Goal: Task Accomplishment & Management: Complete application form

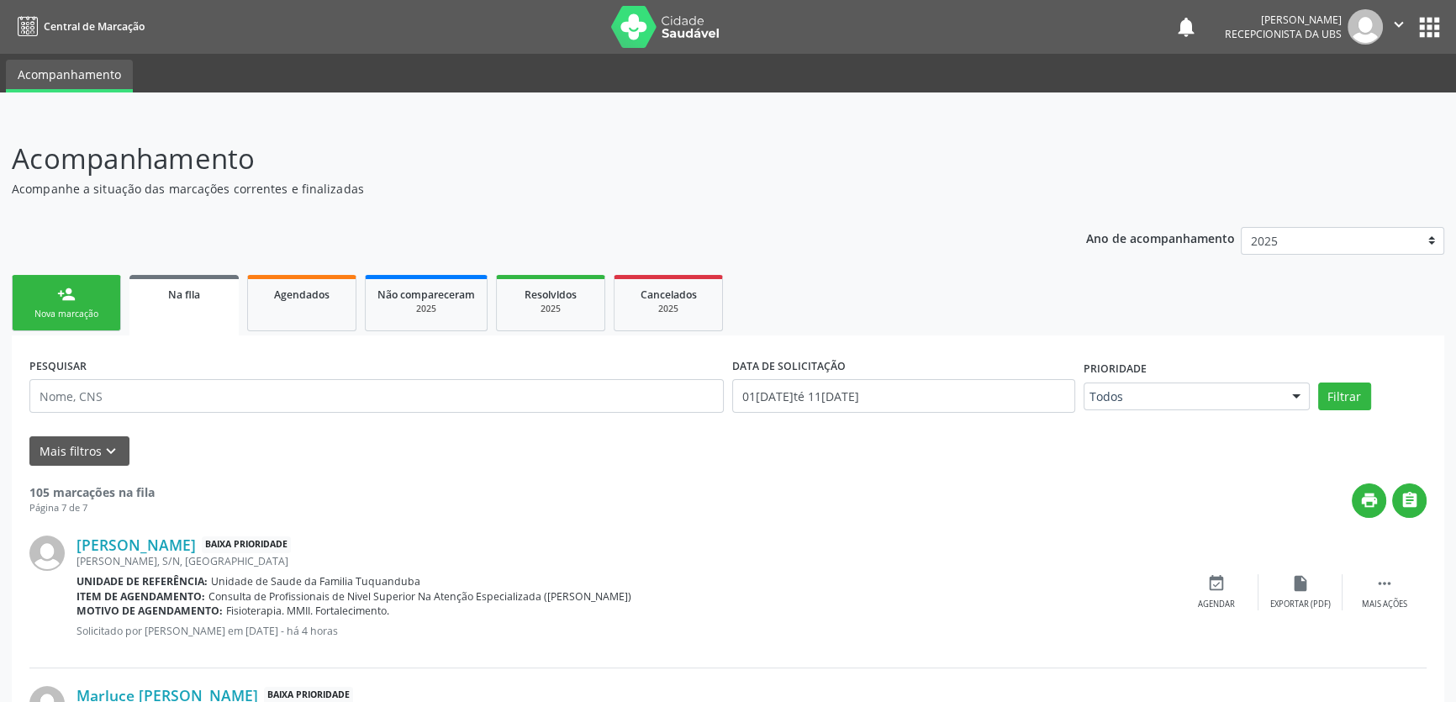
click at [24, 303] on link "person_add Nova marcação" at bounding box center [66, 303] width 109 height 56
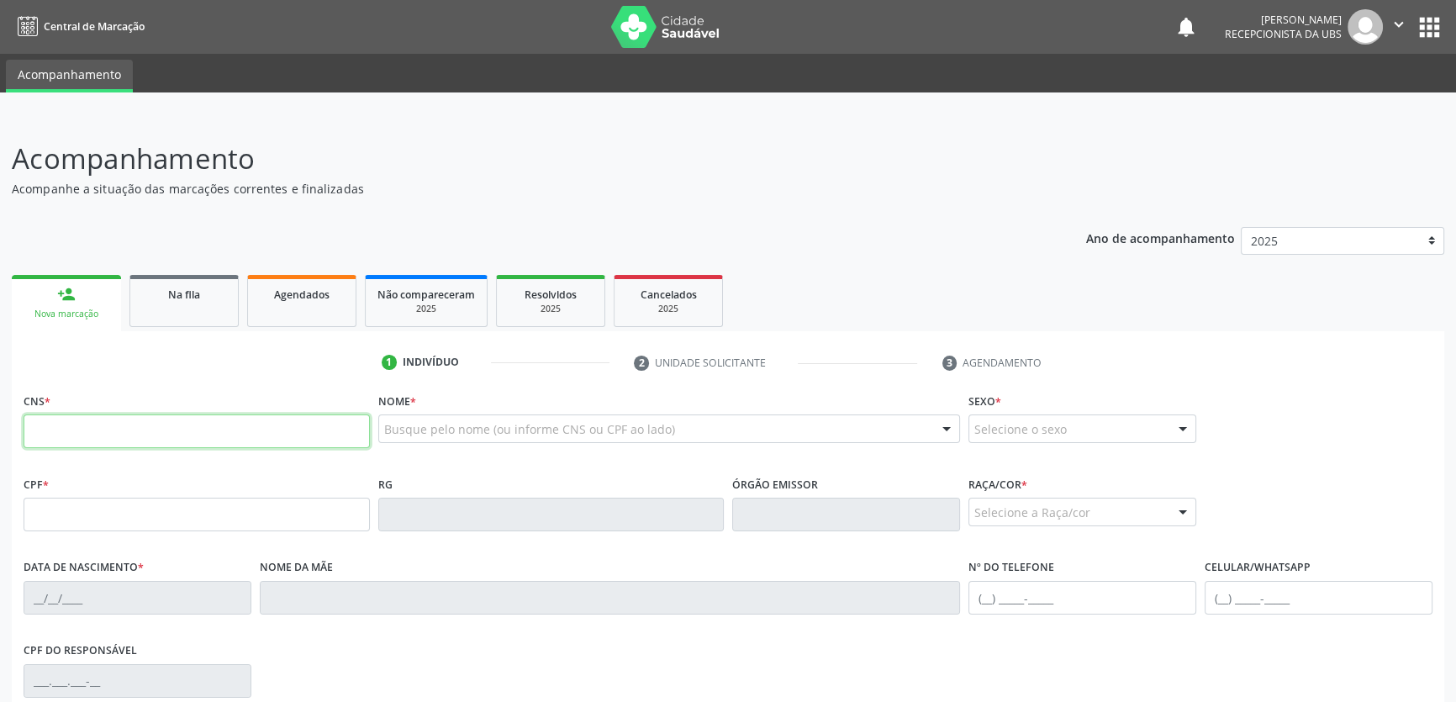
click at [290, 423] on input "text" at bounding box center [197, 431] width 346 height 34
type input "700 0022 3705 1008"
type input "115.322.314-74"
type input "[DATE]"
type input "[PERSON_NAME]"
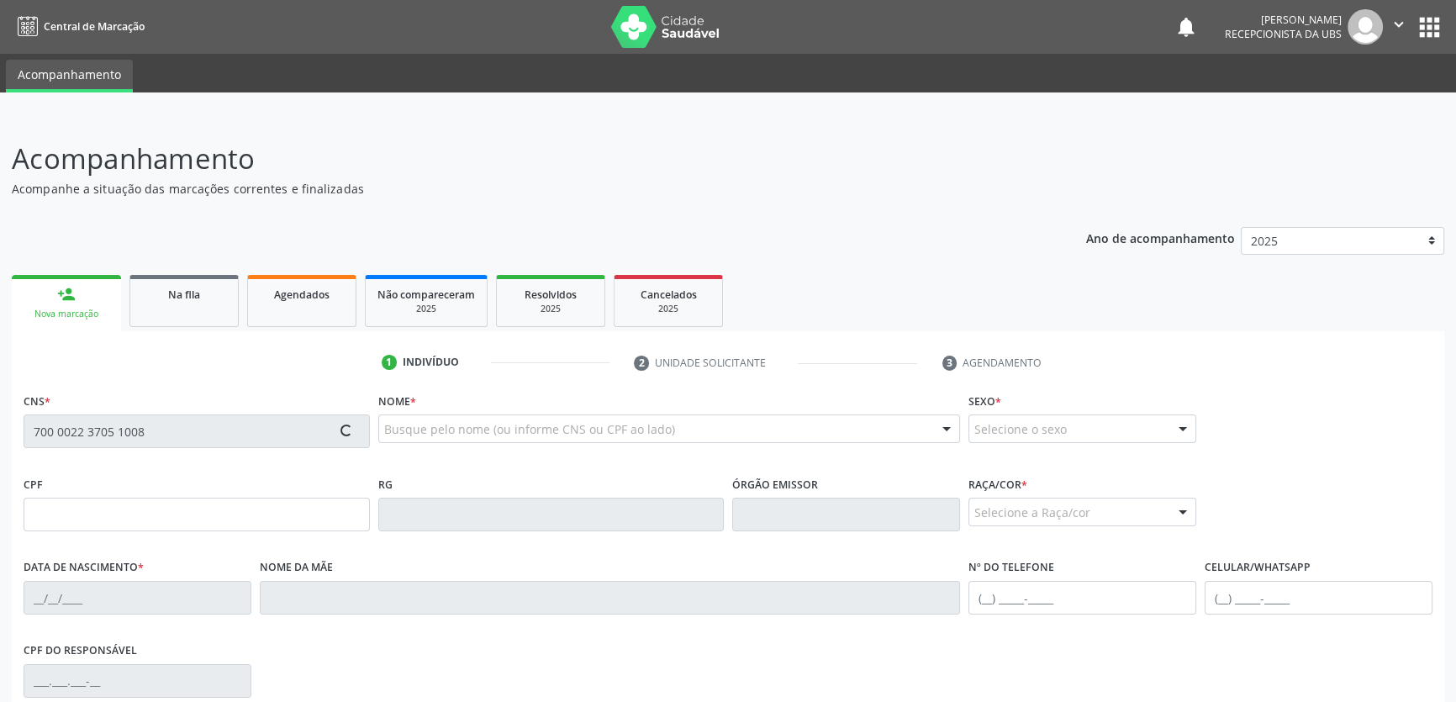
type input "[PHONE_NUMBER]"
type input "S/N"
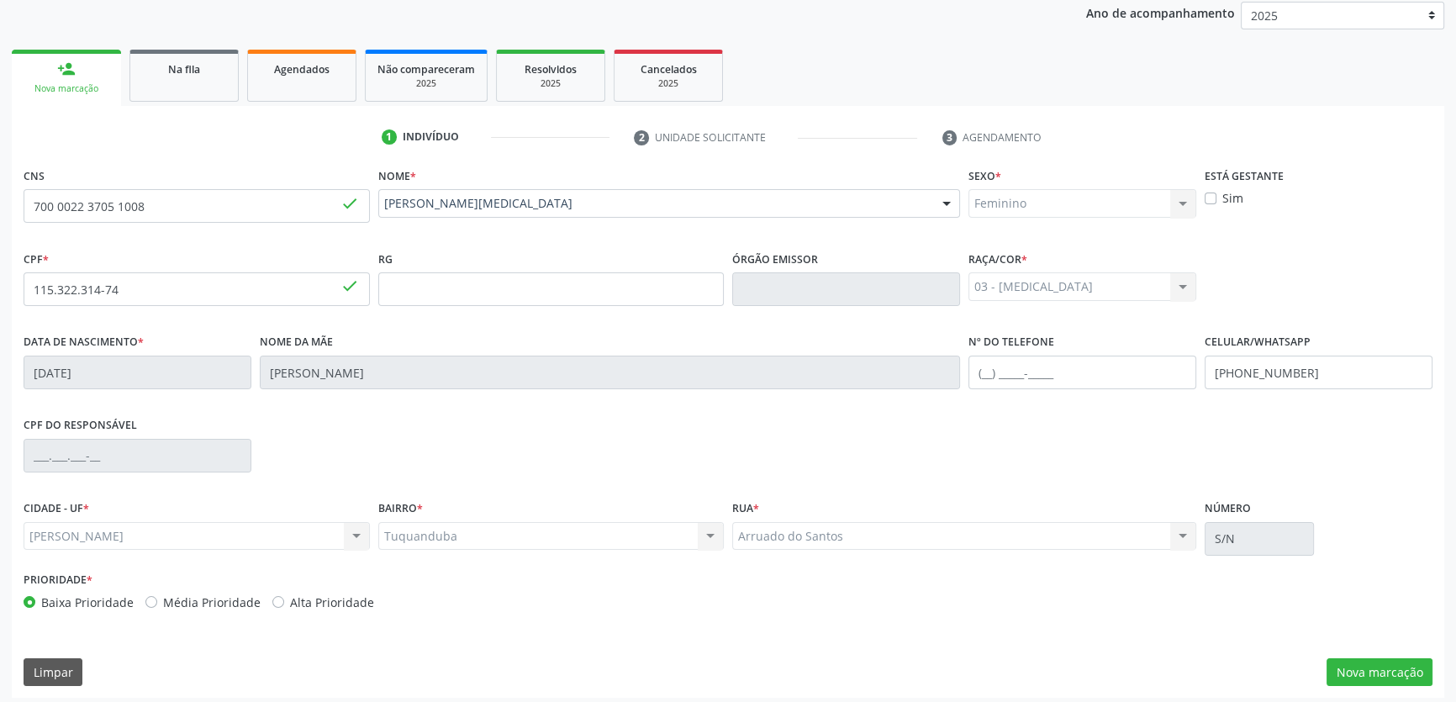
scroll to position [231, 0]
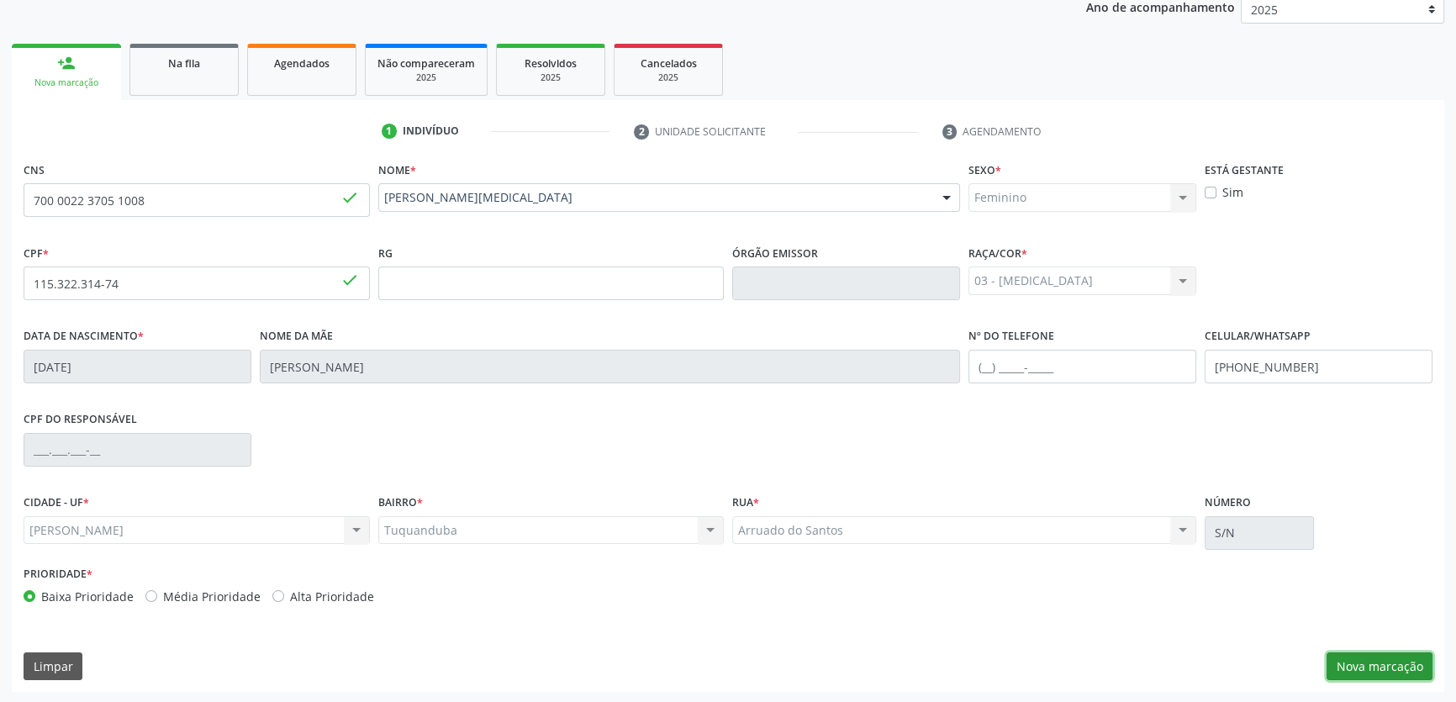
click at [1358, 662] on button "Nova marcação" at bounding box center [1379, 666] width 106 height 29
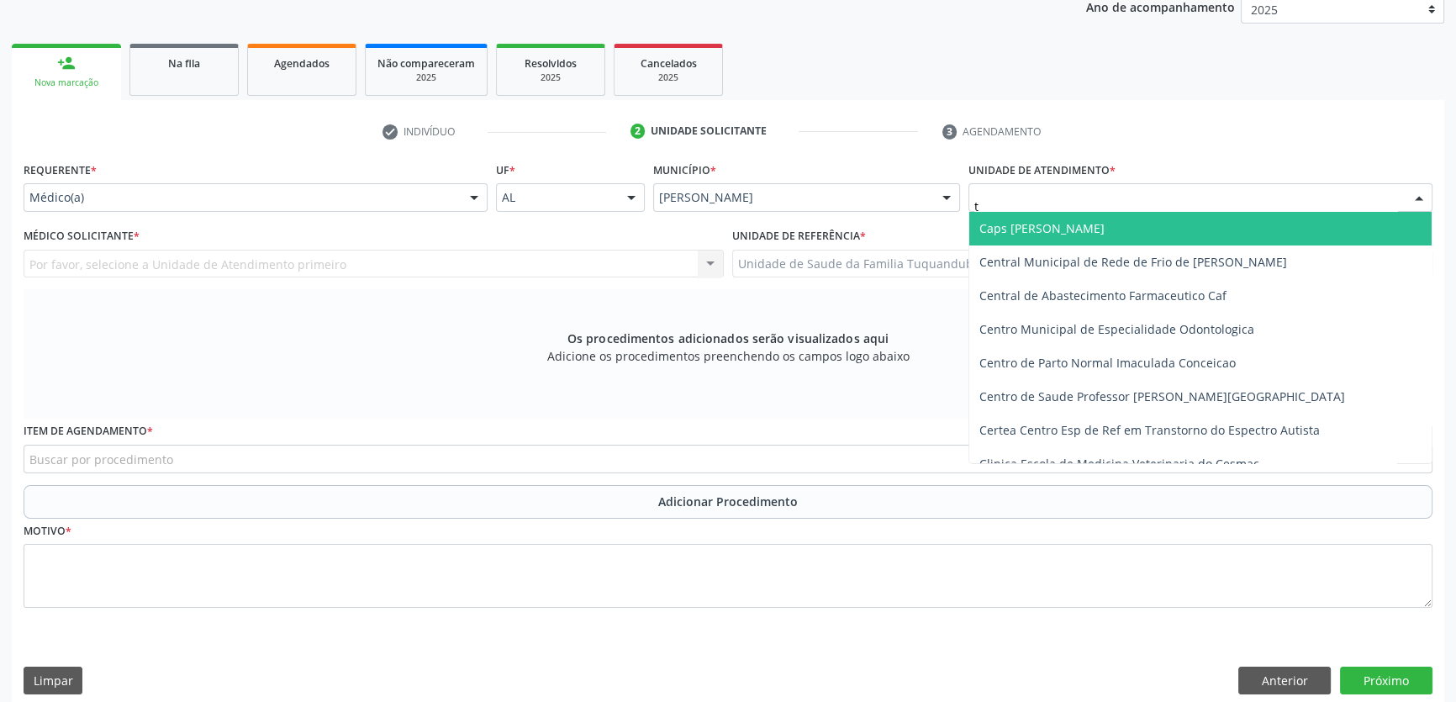
type input "tu"
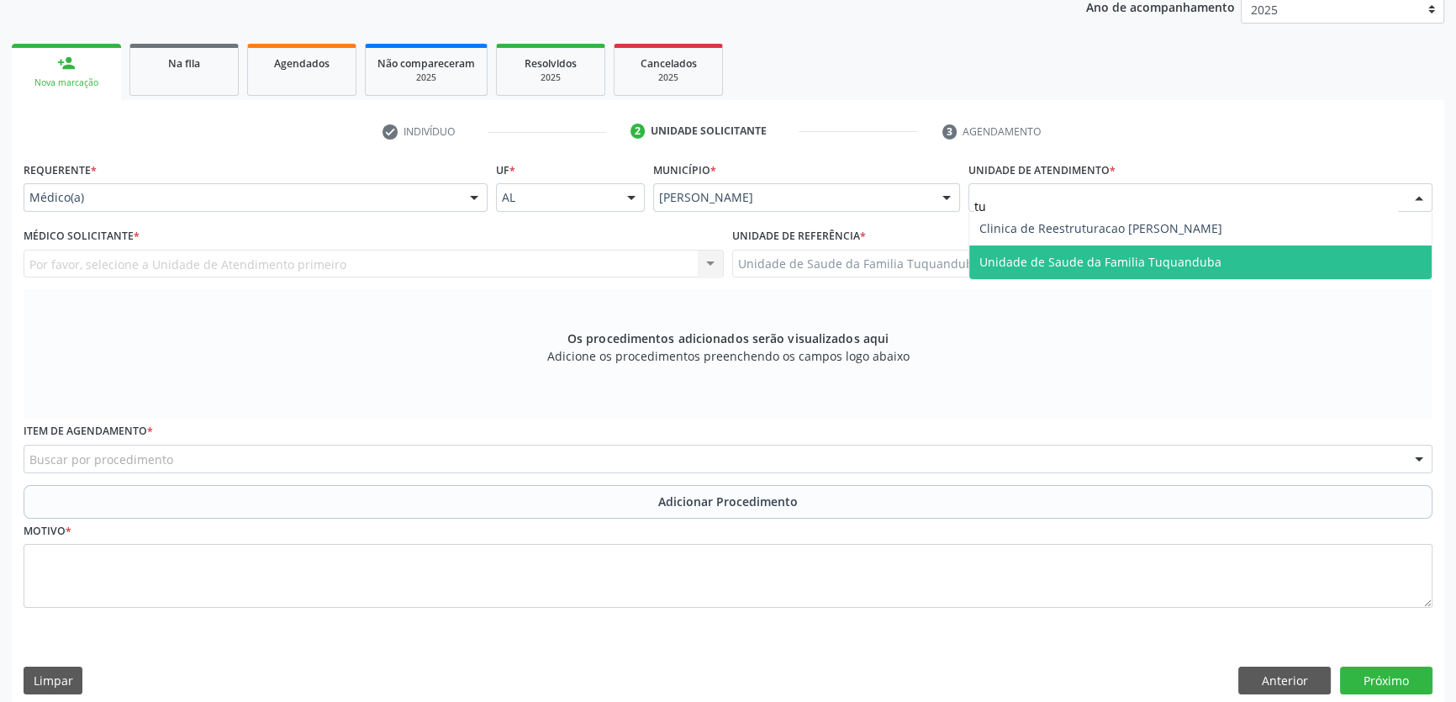
click at [1060, 255] on span "Unidade de Saude da Familia Tuquanduba" at bounding box center [1100, 262] width 242 height 16
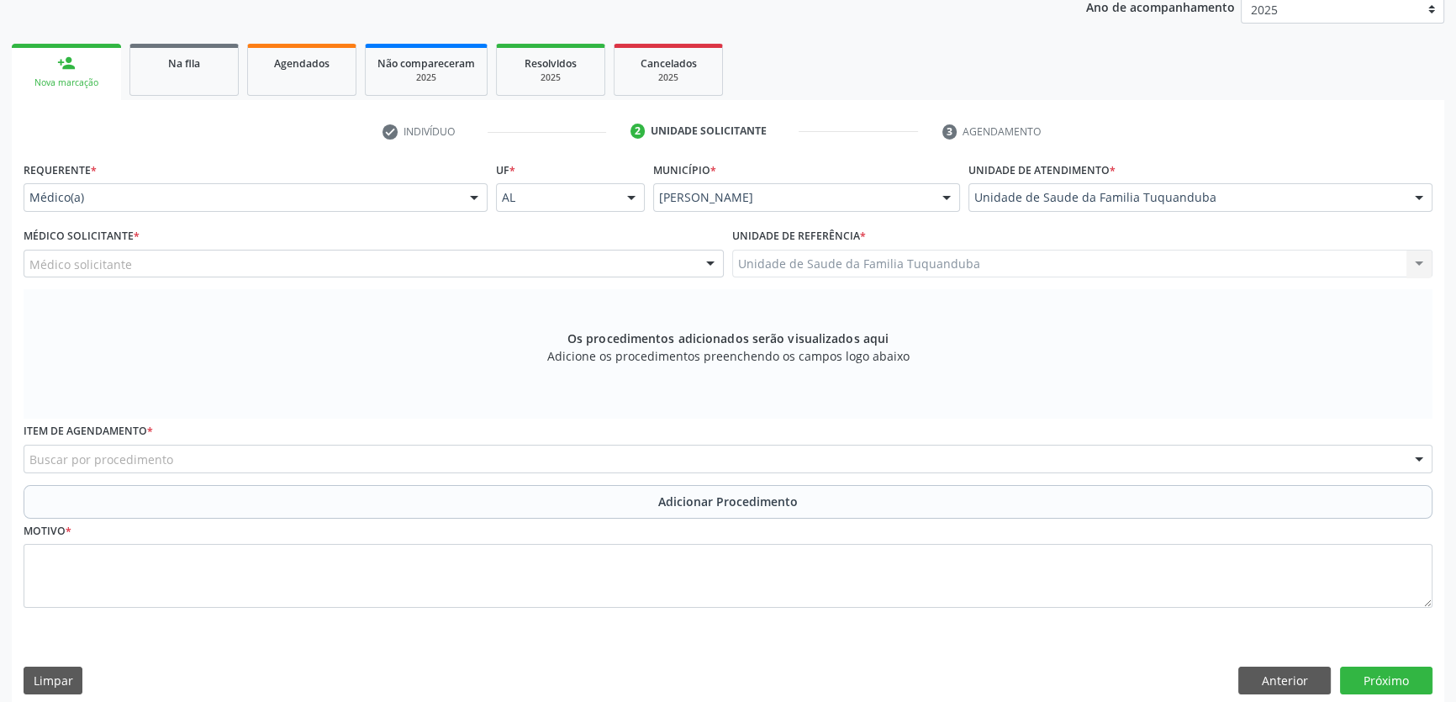
click at [356, 277] on div "Médico Solicitante * Médico solicitante [PERSON_NAME] resultado encontrado para…" at bounding box center [373, 257] width 709 height 66
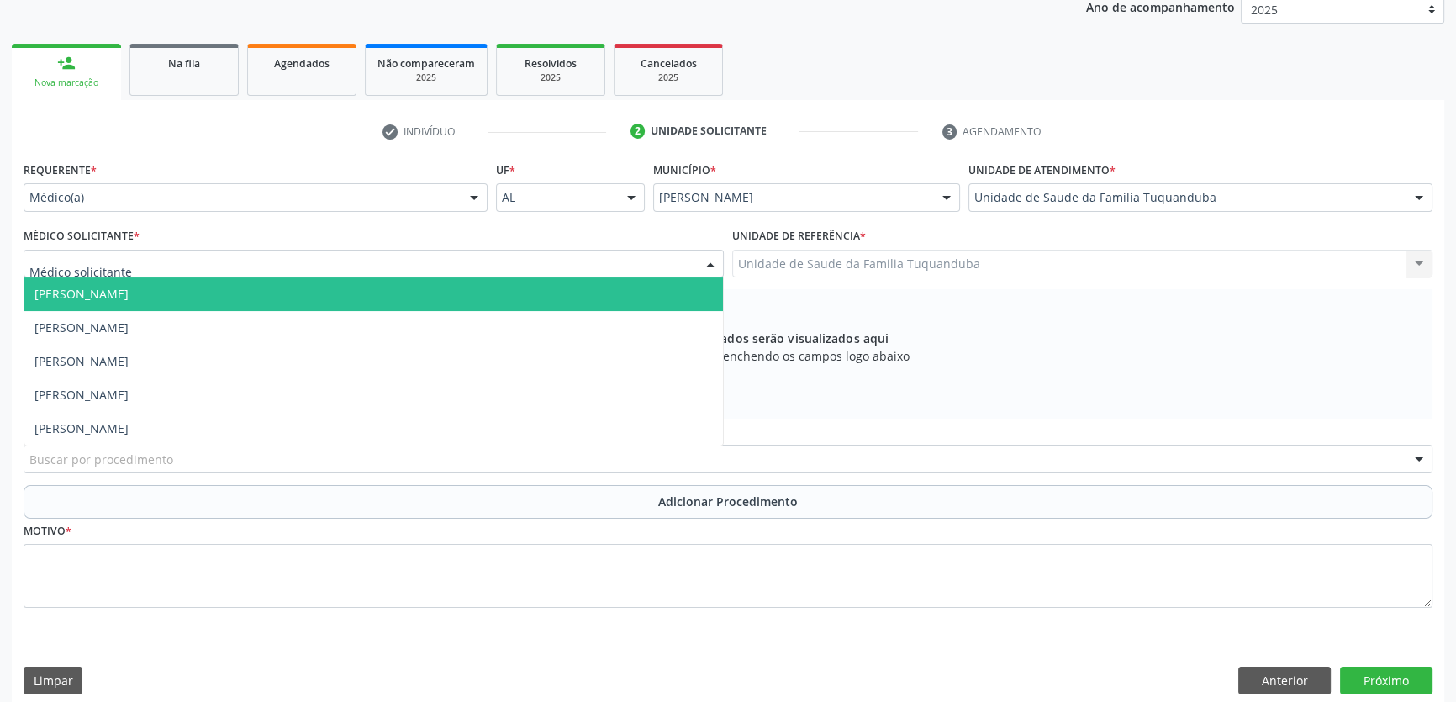
click at [349, 269] on div at bounding box center [374, 264] width 700 height 29
click at [269, 297] on span "[PERSON_NAME]" at bounding box center [373, 294] width 699 height 34
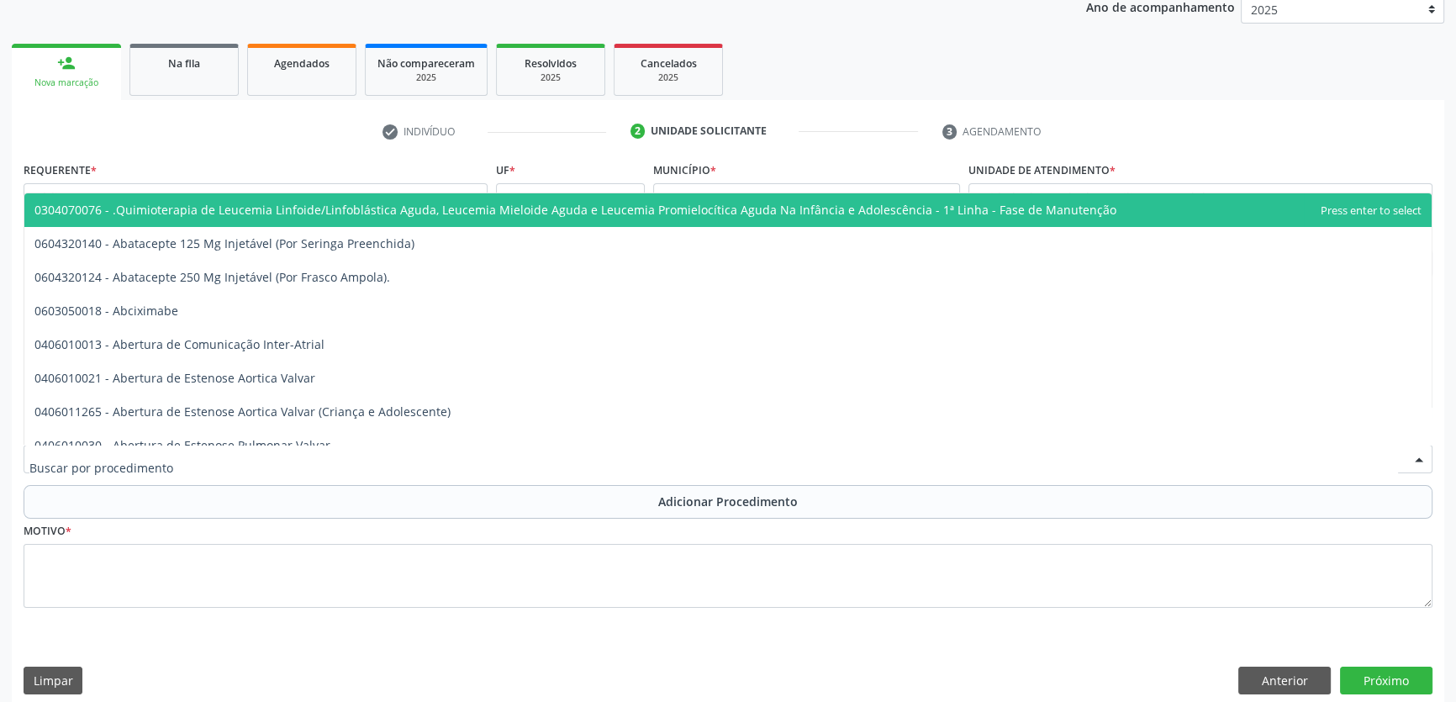
click at [305, 448] on div at bounding box center [728, 459] width 1409 height 29
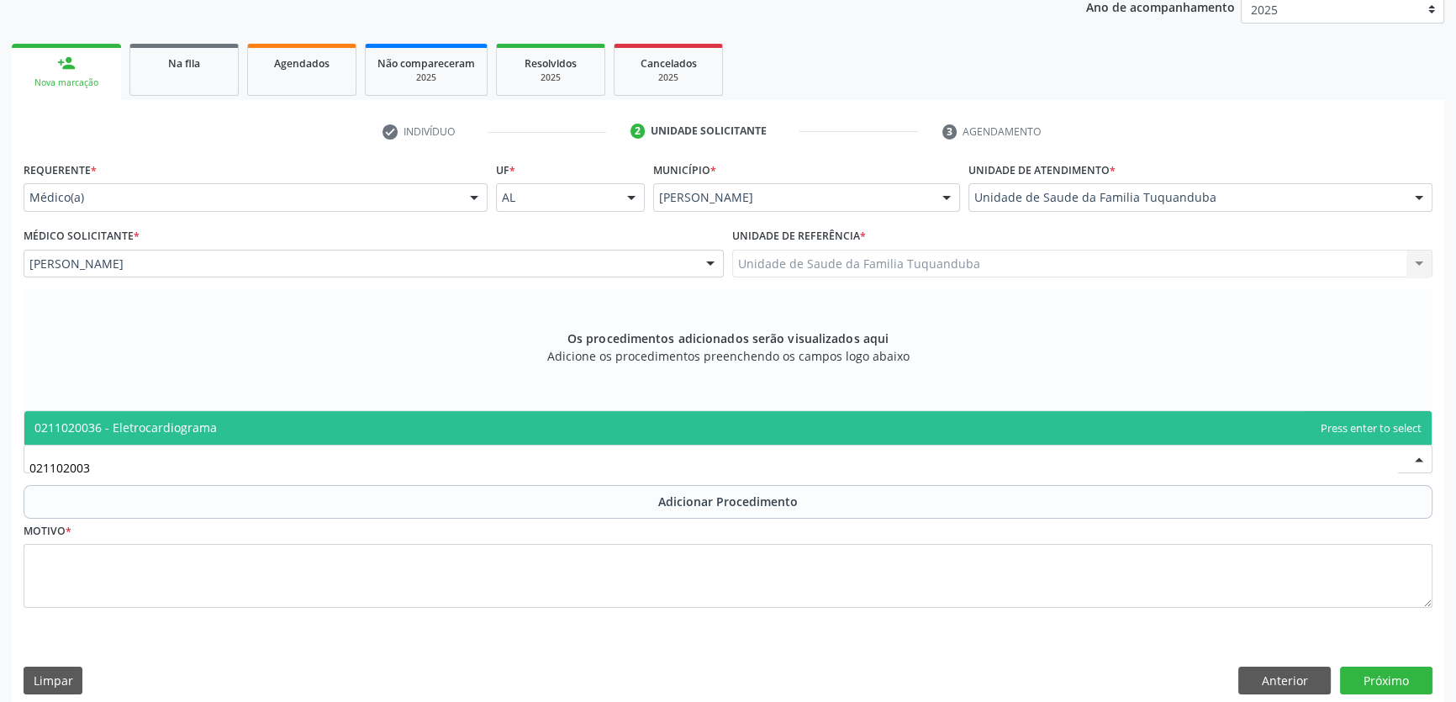
type input "0211020036"
click at [303, 435] on span "0211020036 - Eletrocardiograma" at bounding box center [727, 428] width 1407 height 34
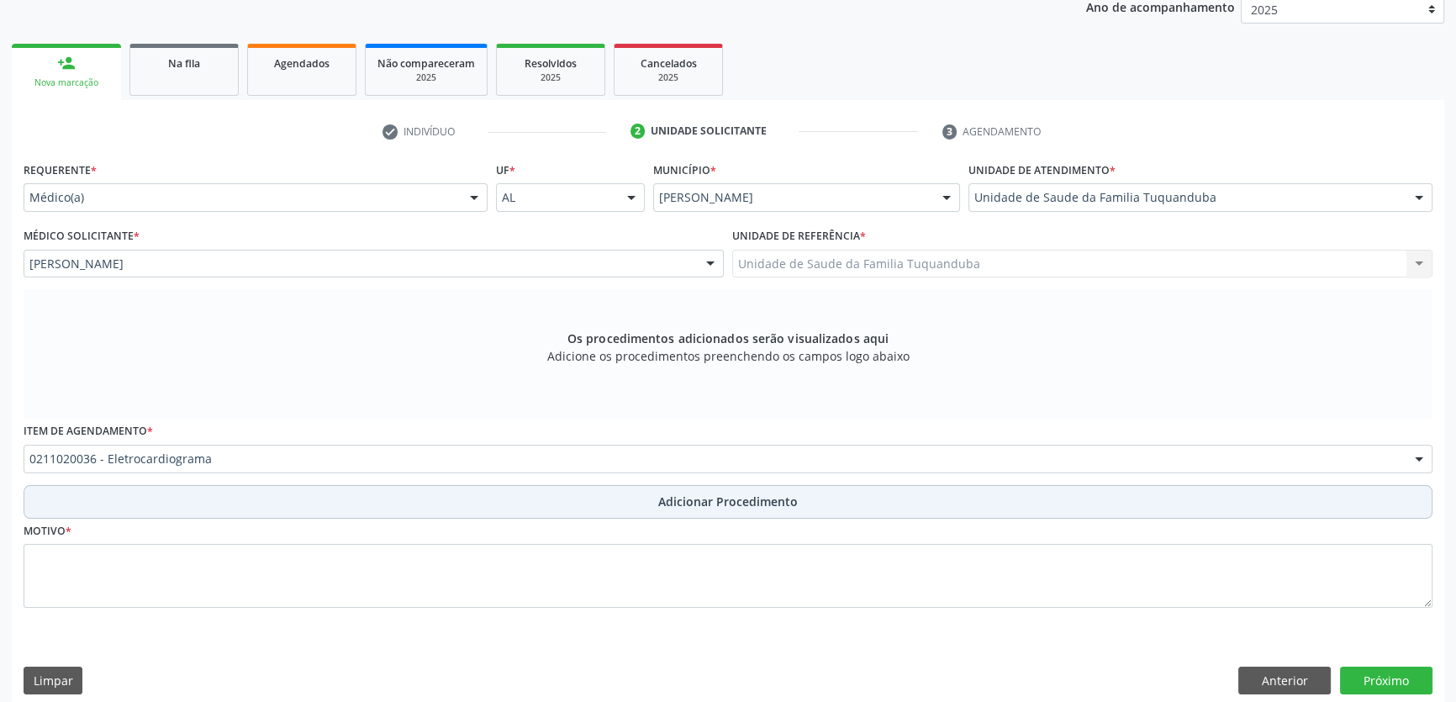
click at [317, 490] on button "Adicionar Procedimento" at bounding box center [728, 502] width 1409 height 34
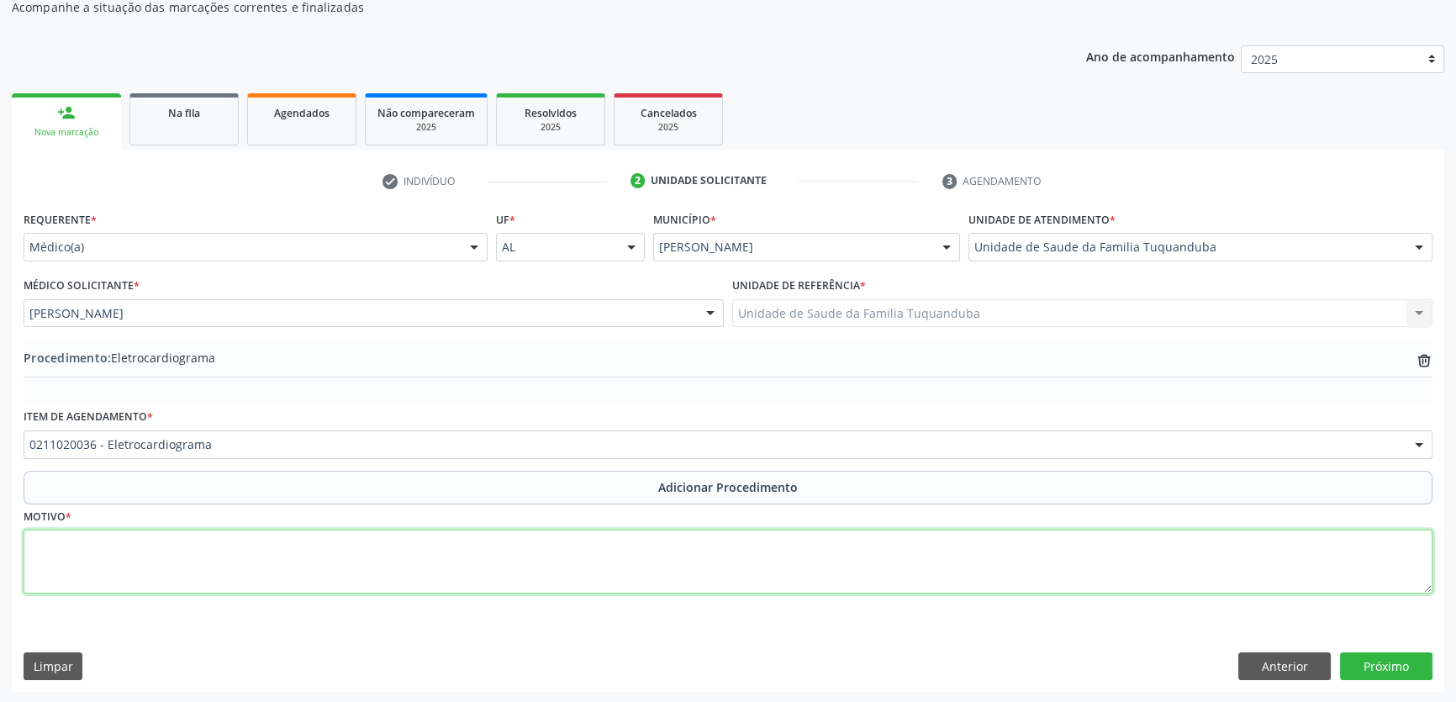
click at [307, 564] on textarea at bounding box center [728, 562] width 1409 height 64
type textarea "Pré Operatório"
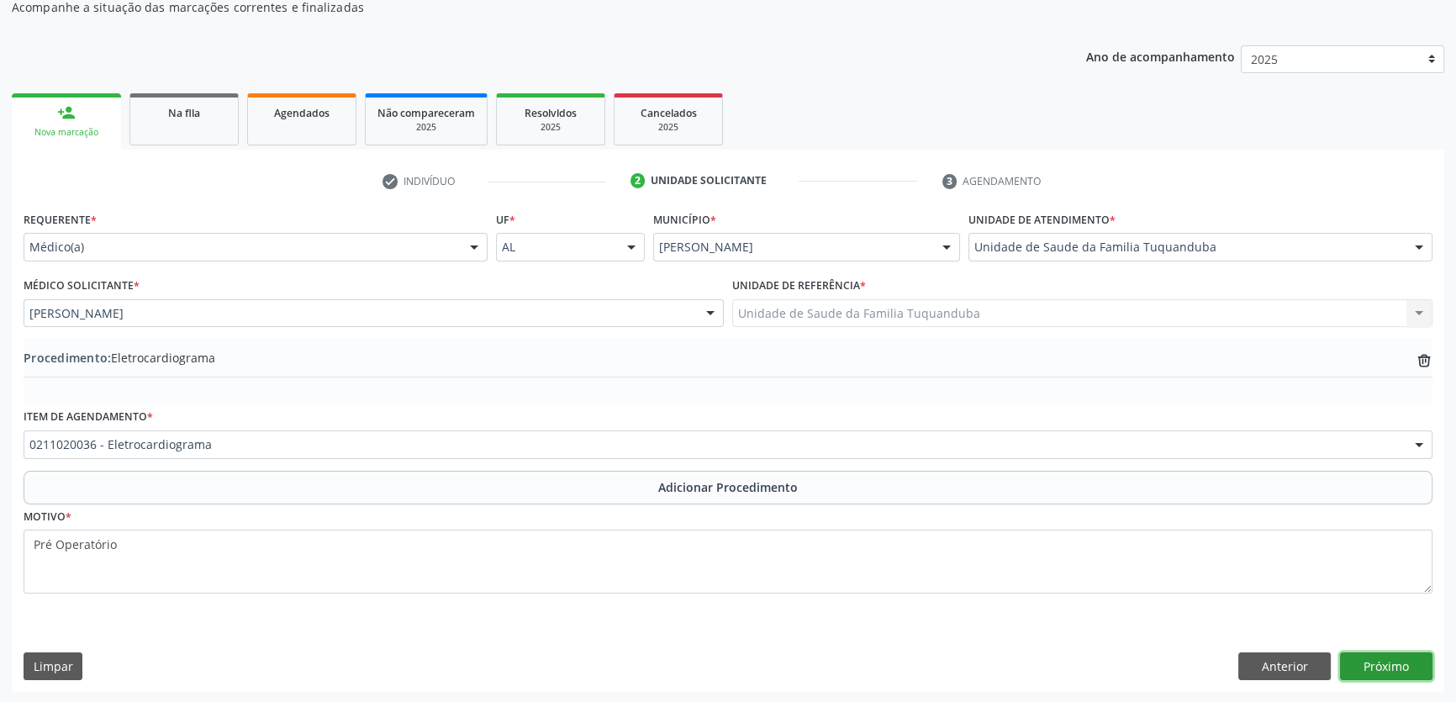
click at [1401, 662] on button "Próximo" at bounding box center [1386, 666] width 92 height 29
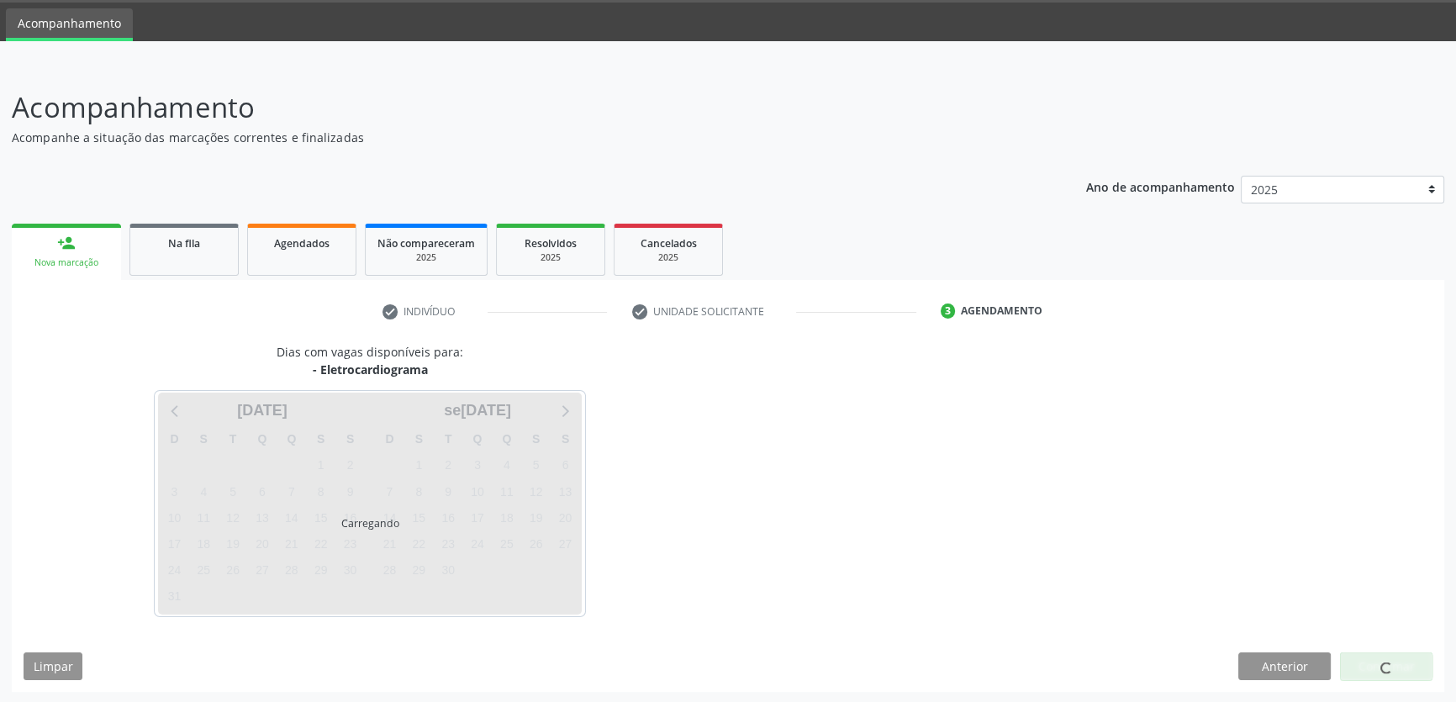
click at [1401, 662] on div at bounding box center [1386, 666] width 92 height 29
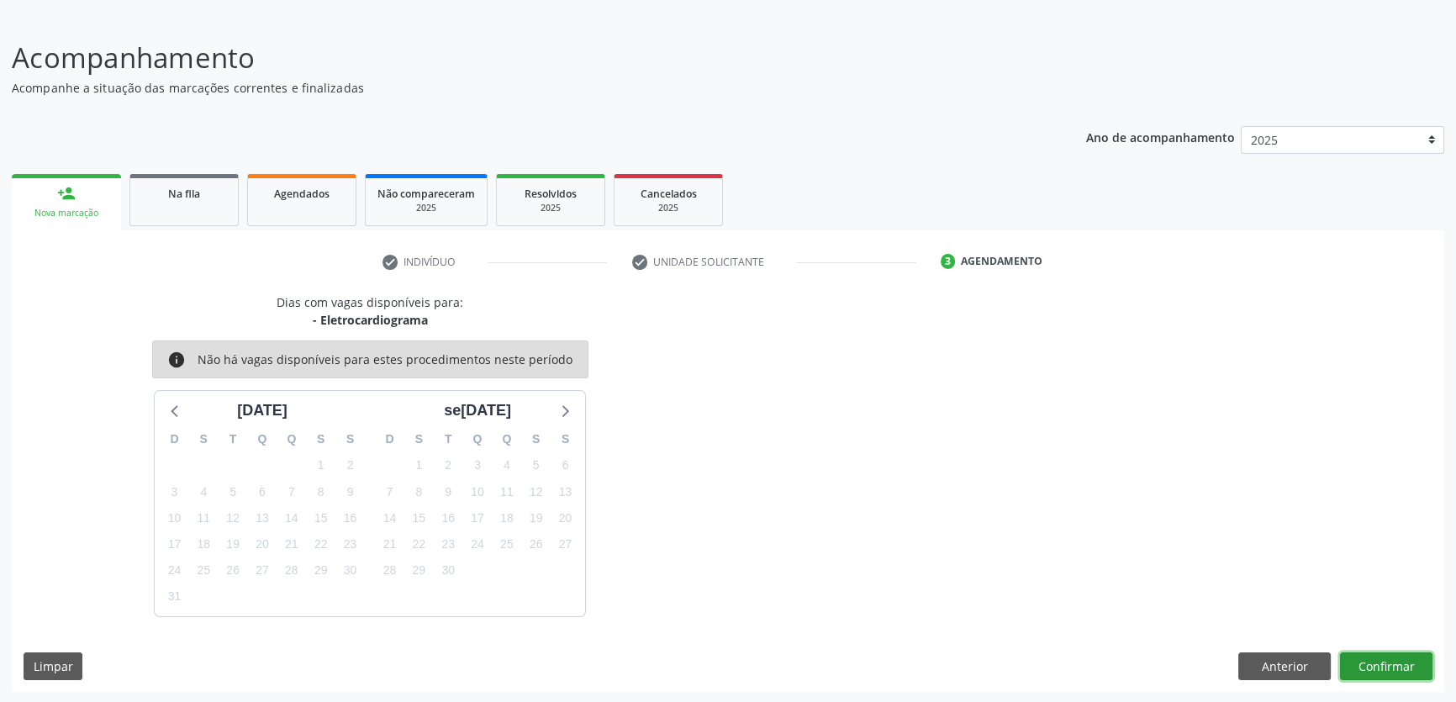
click at [1401, 662] on button "Confirmar" at bounding box center [1386, 666] width 92 height 29
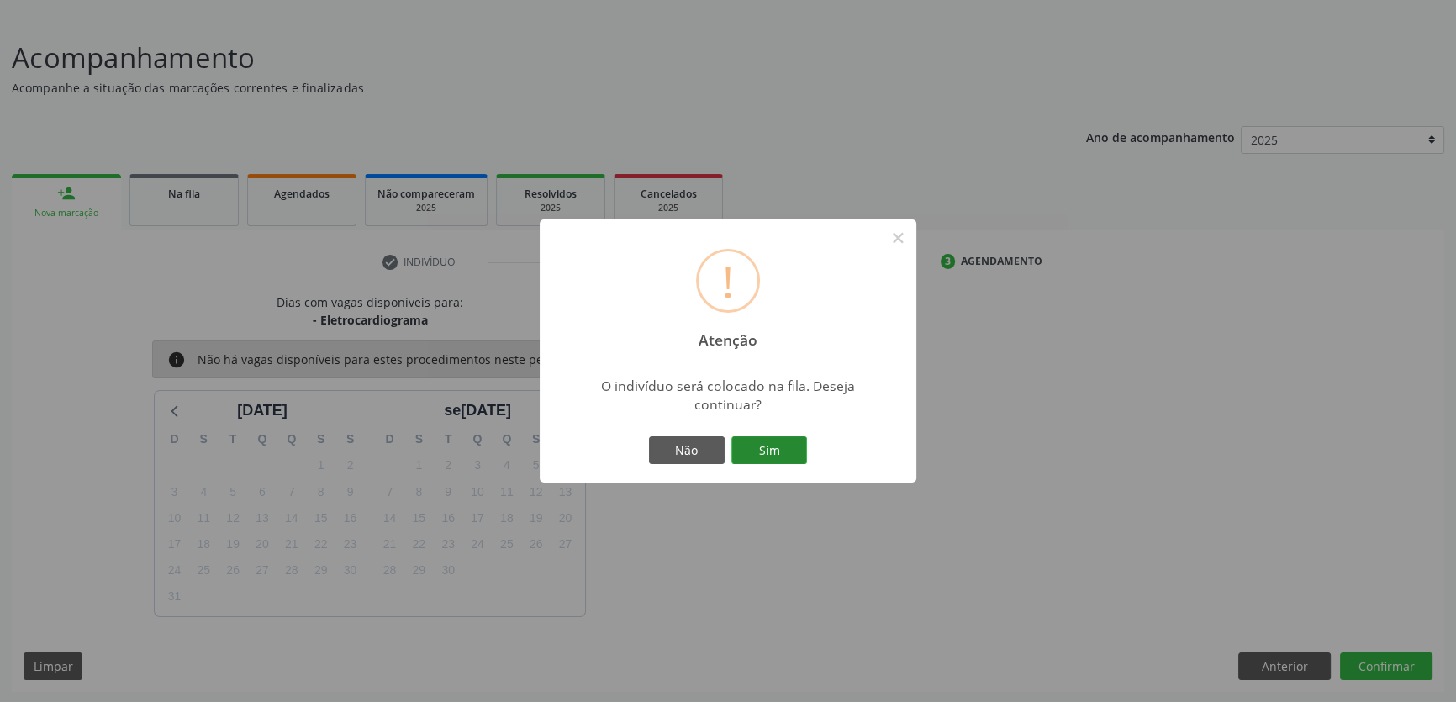
click at [756, 436] on button "Sim" at bounding box center [769, 450] width 76 height 29
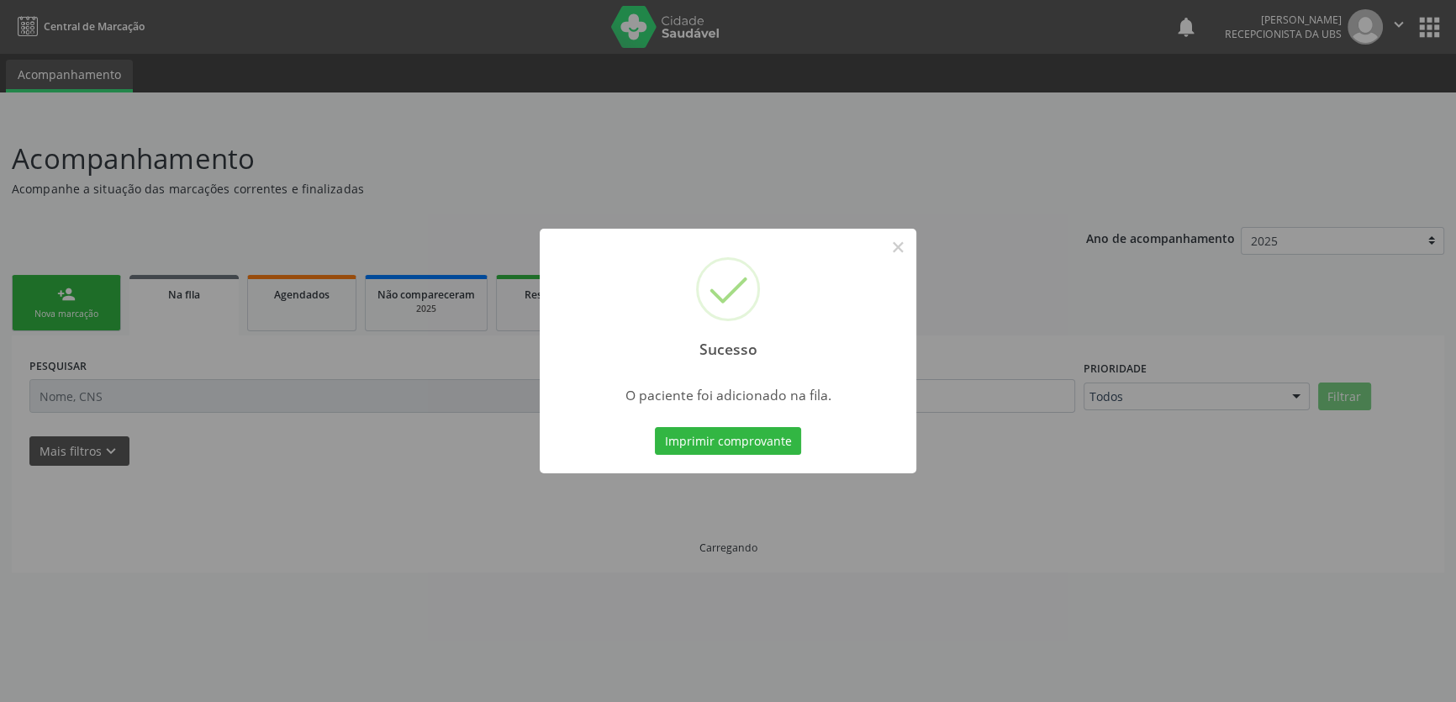
scroll to position [0, 0]
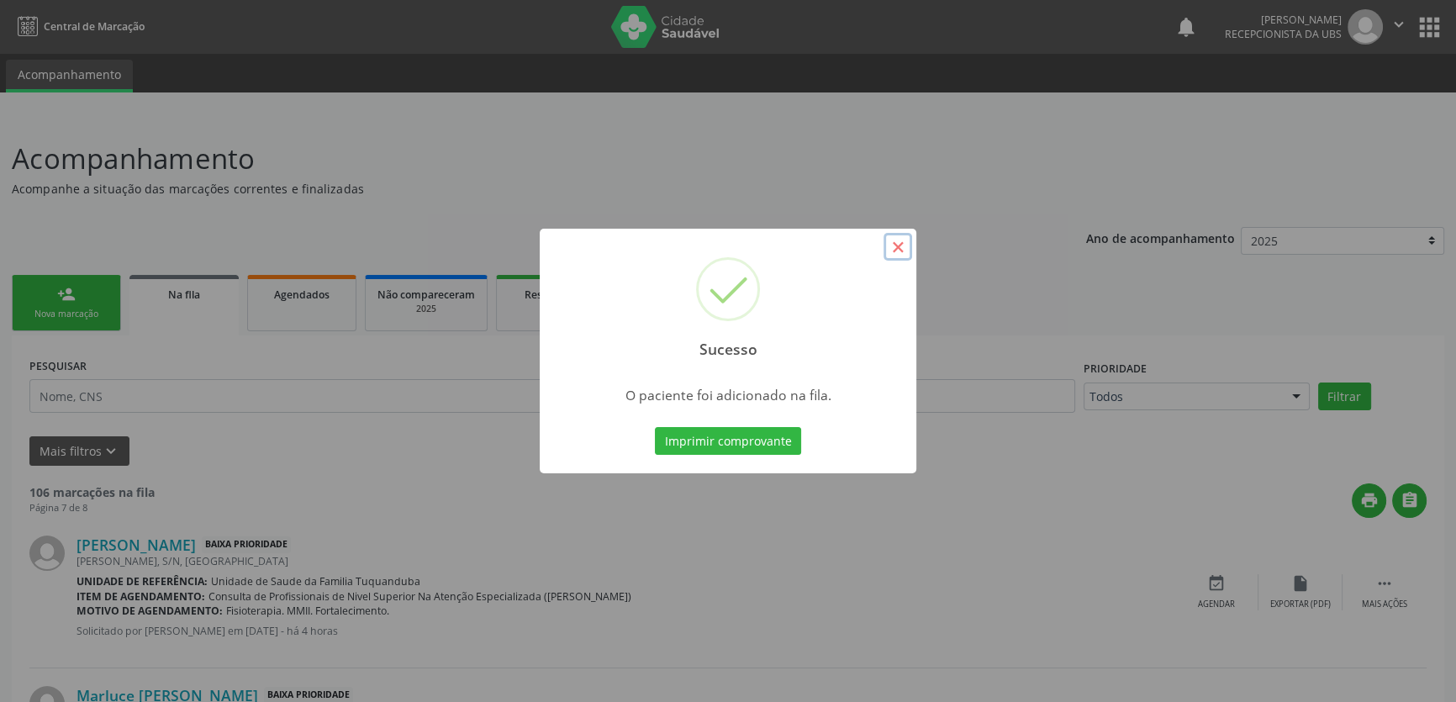
click at [897, 251] on button "×" at bounding box center [897, 247] width 29 height 29
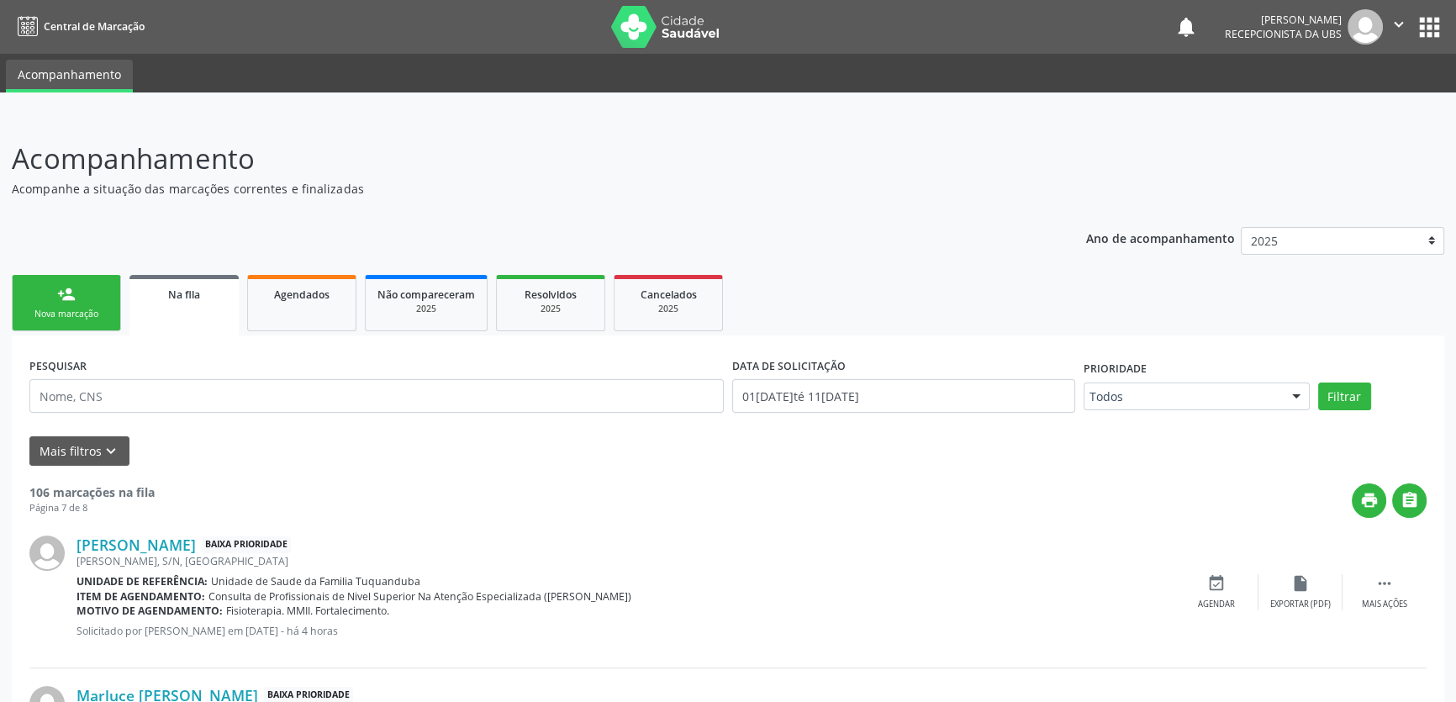
click at [70, 313] on div "Nova marcação" at bounding box center [66, 314] width 84 height 13
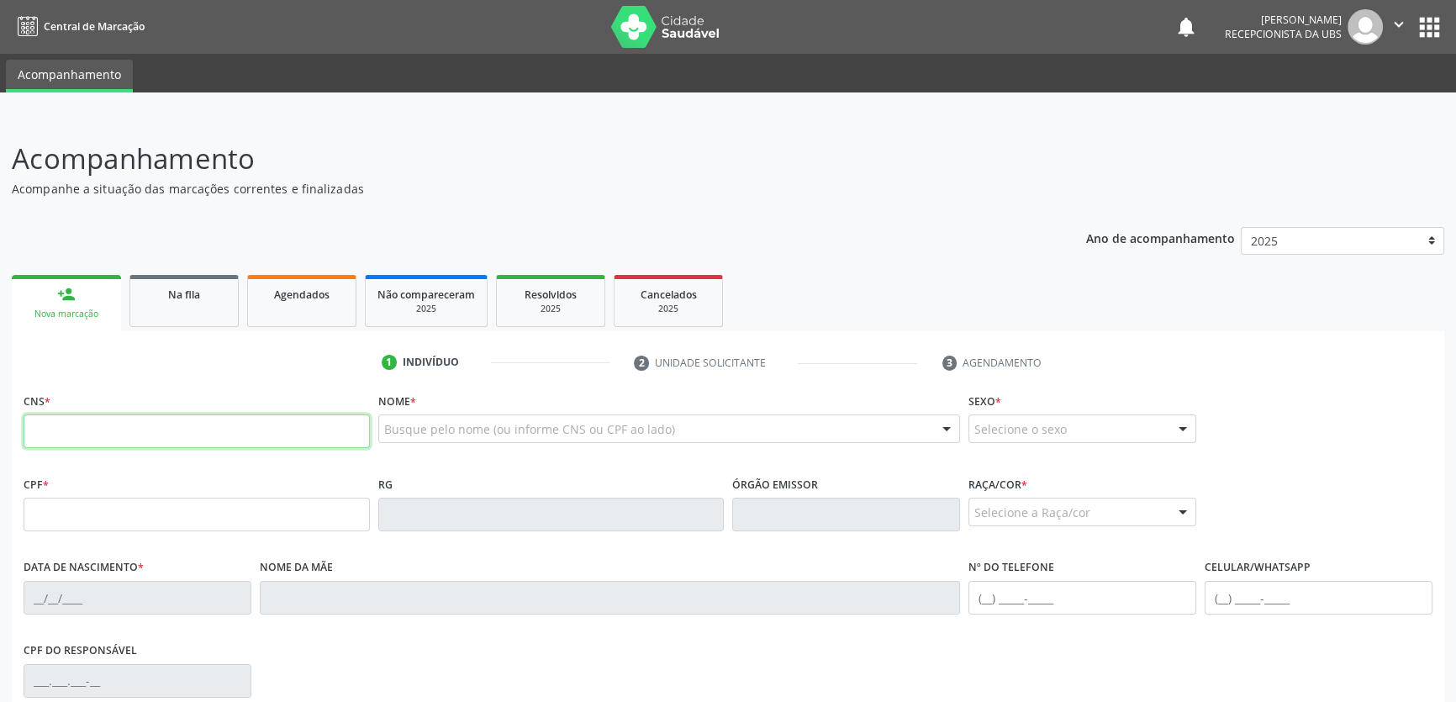
drag, startPoint x: 150, startPoint y: 418, endPoint x: 151, endPoint y: 426, distance: 8.4
click at [150, 423] on input "text" at bounding box center [197, 431] width 346 height 34
type input "700 0022 3705 1008"
type input "115.322.314-74"
type input "[DATE]"
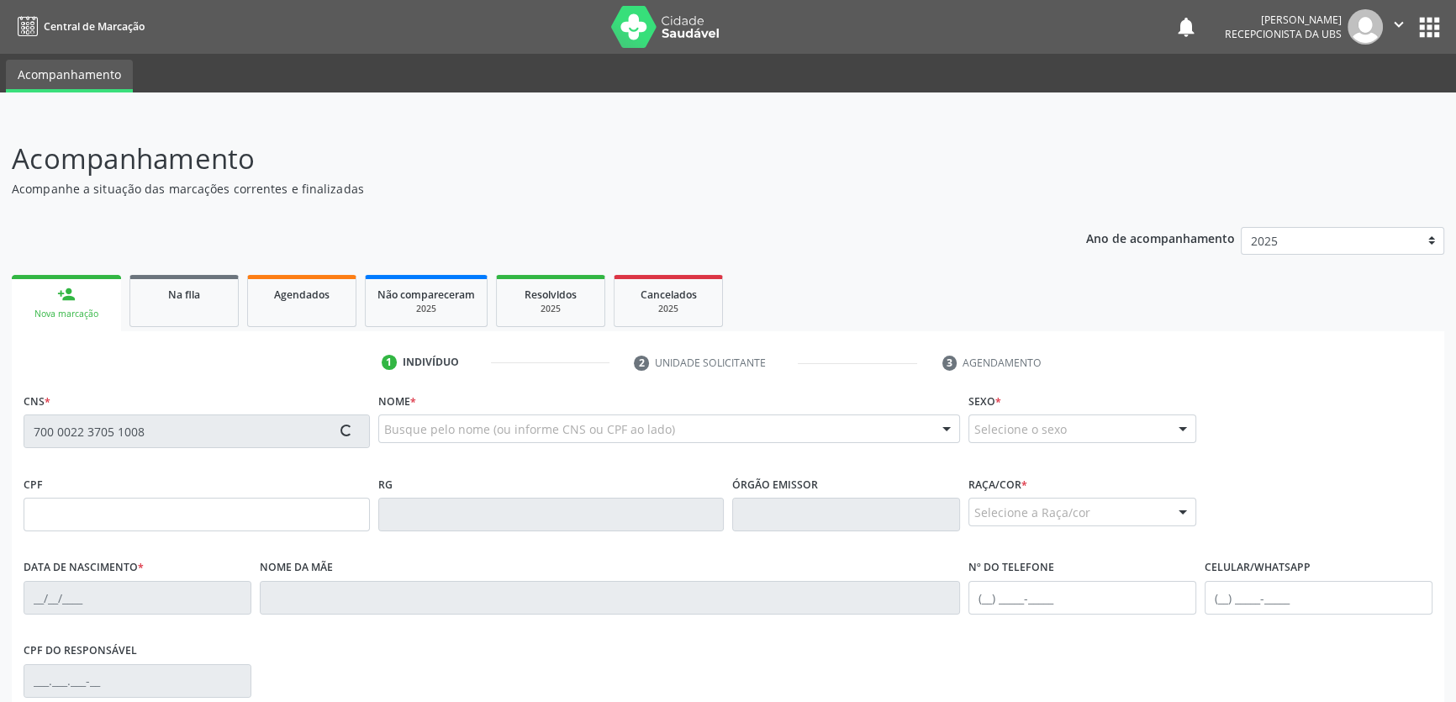
type input "[PERSON_NAME]"
type input "[PHONE_NUMBER]"
type input "S/N"
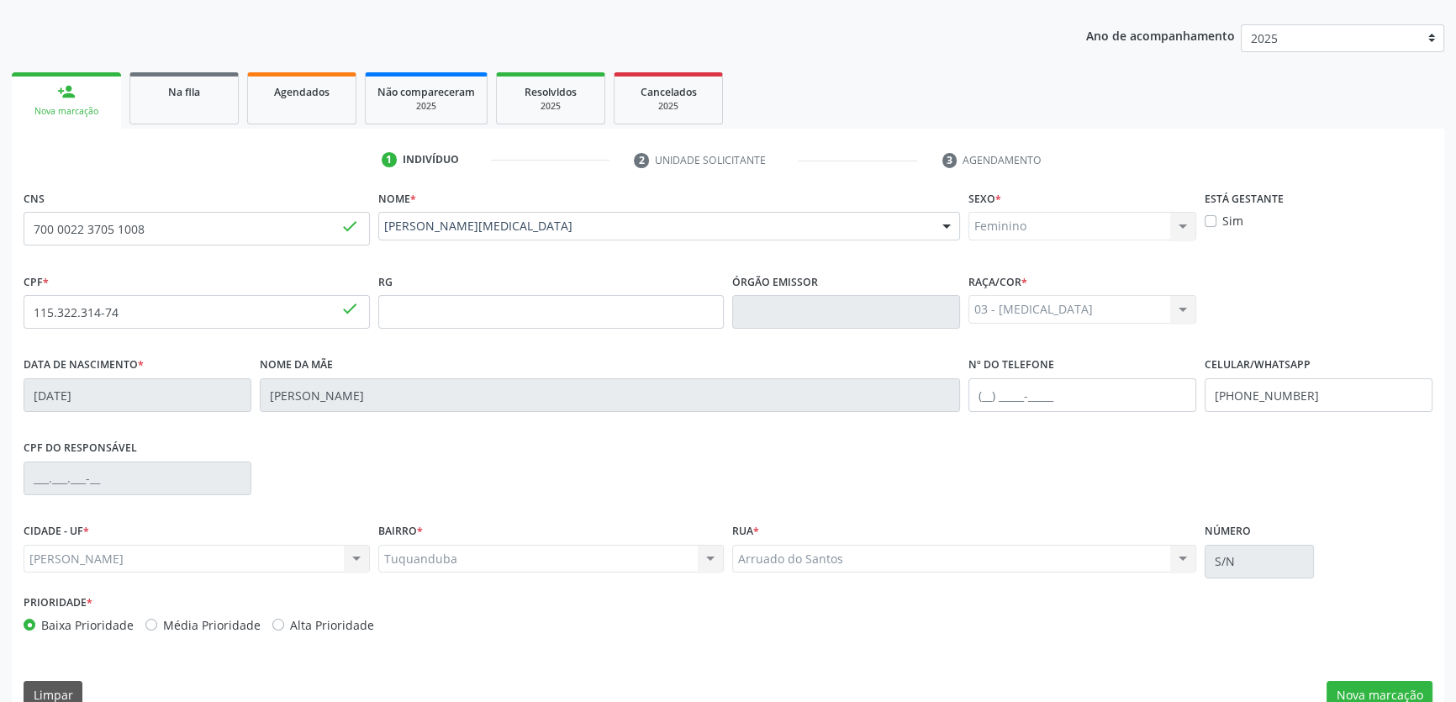
scroll to position [231, 0]
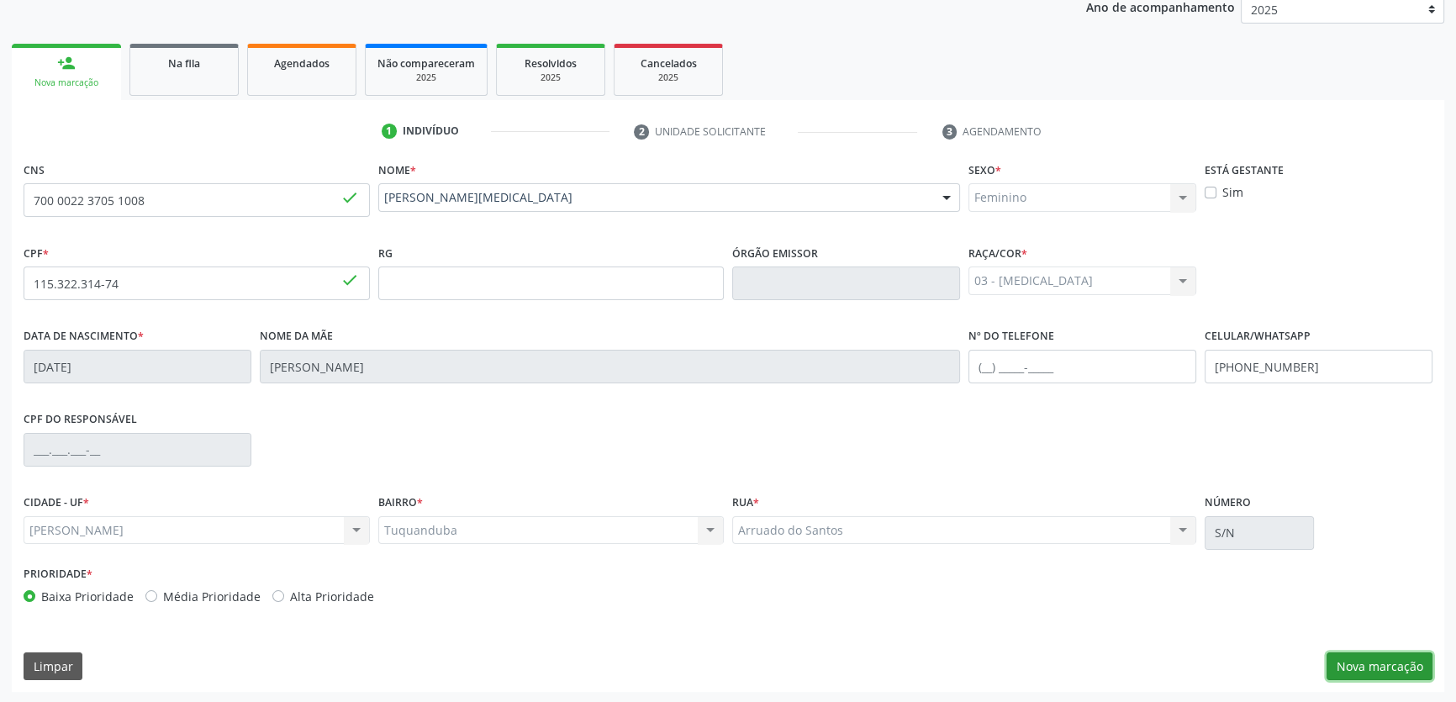
click at [1398, 663] on button "Nova marcação" at bounding box center [1379, 666] width 106 height 29
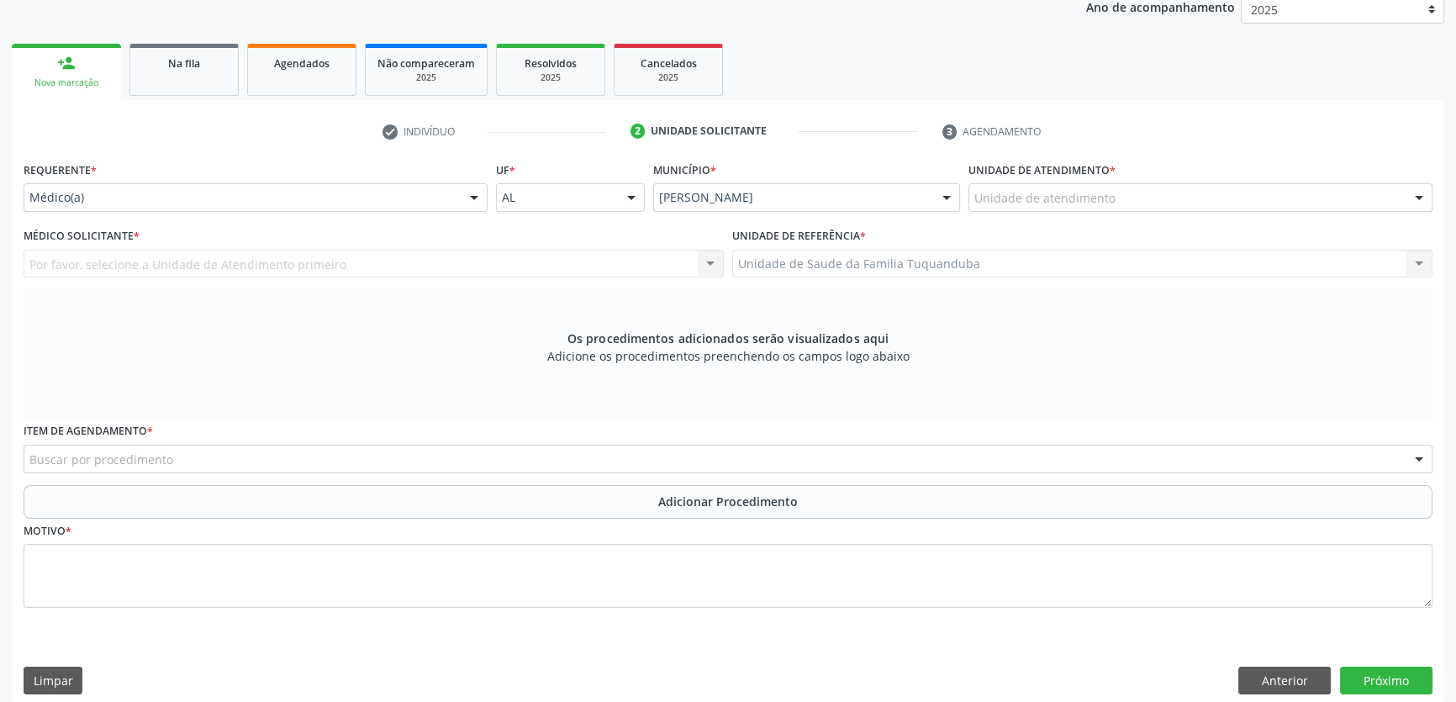
click at [1133, 208] on div "Unidade de atendimento" at bounding box center [1200, 197] width 464 height 29
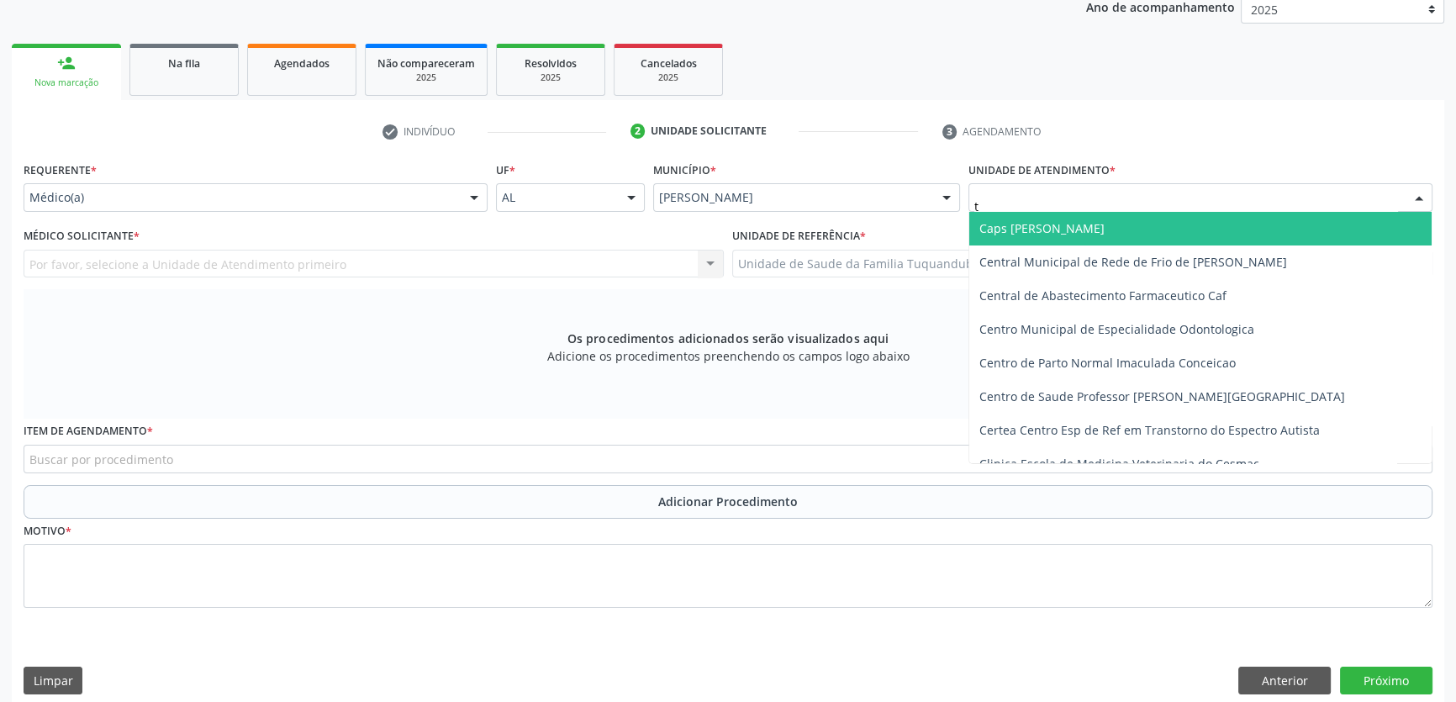
type input "tu"
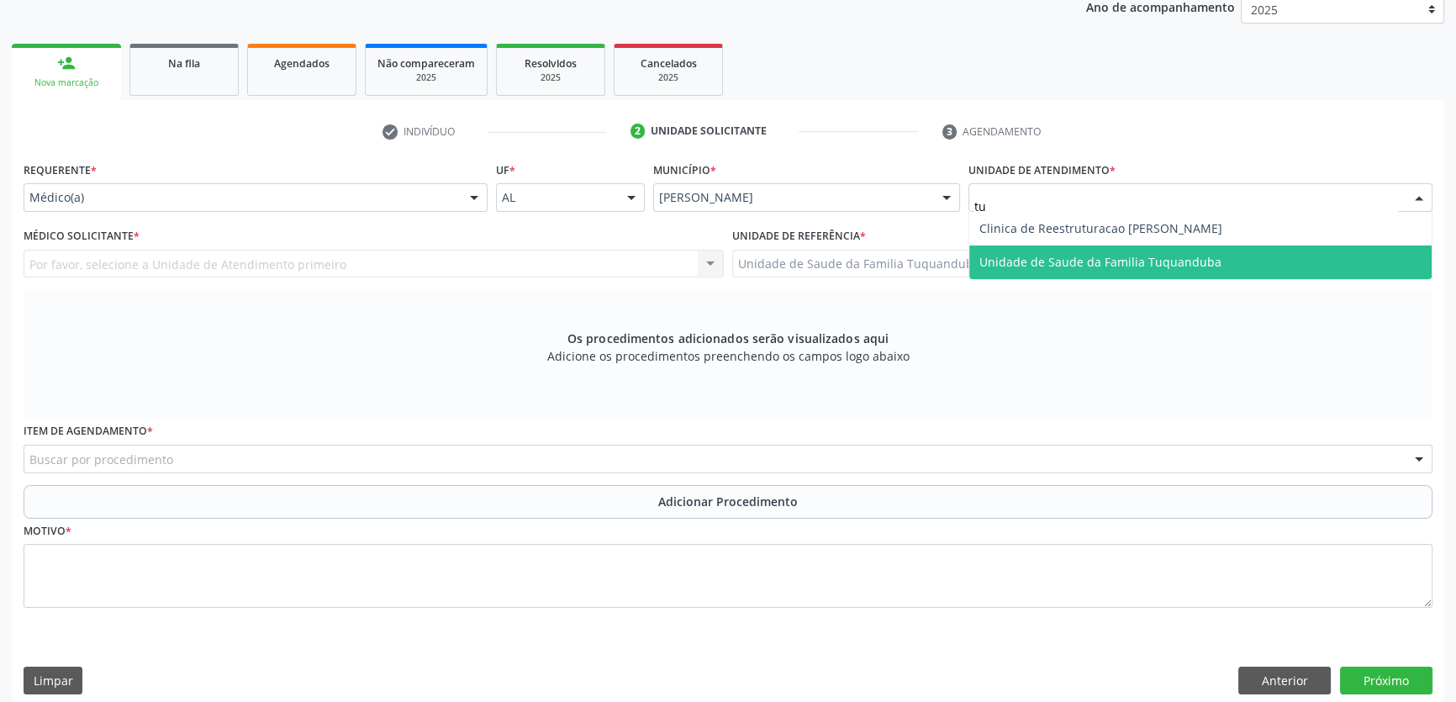
click at [1142, 264] on span "Unidade de Saude da Familia Tuquanduba" at bounding box center [1100, 262] width 242 height 16
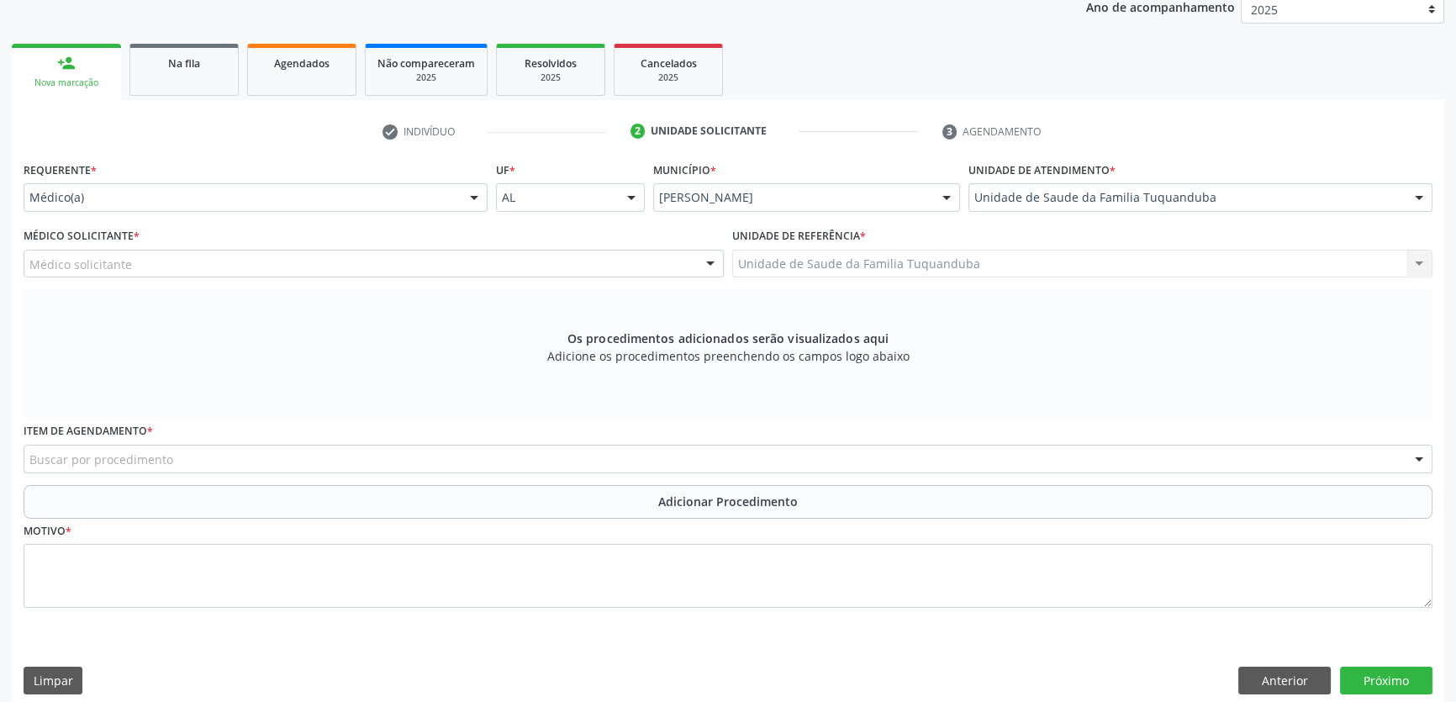
click at [243, 208] on div "Médico(a)" at bounding box center [256, 197] width 464 height 29
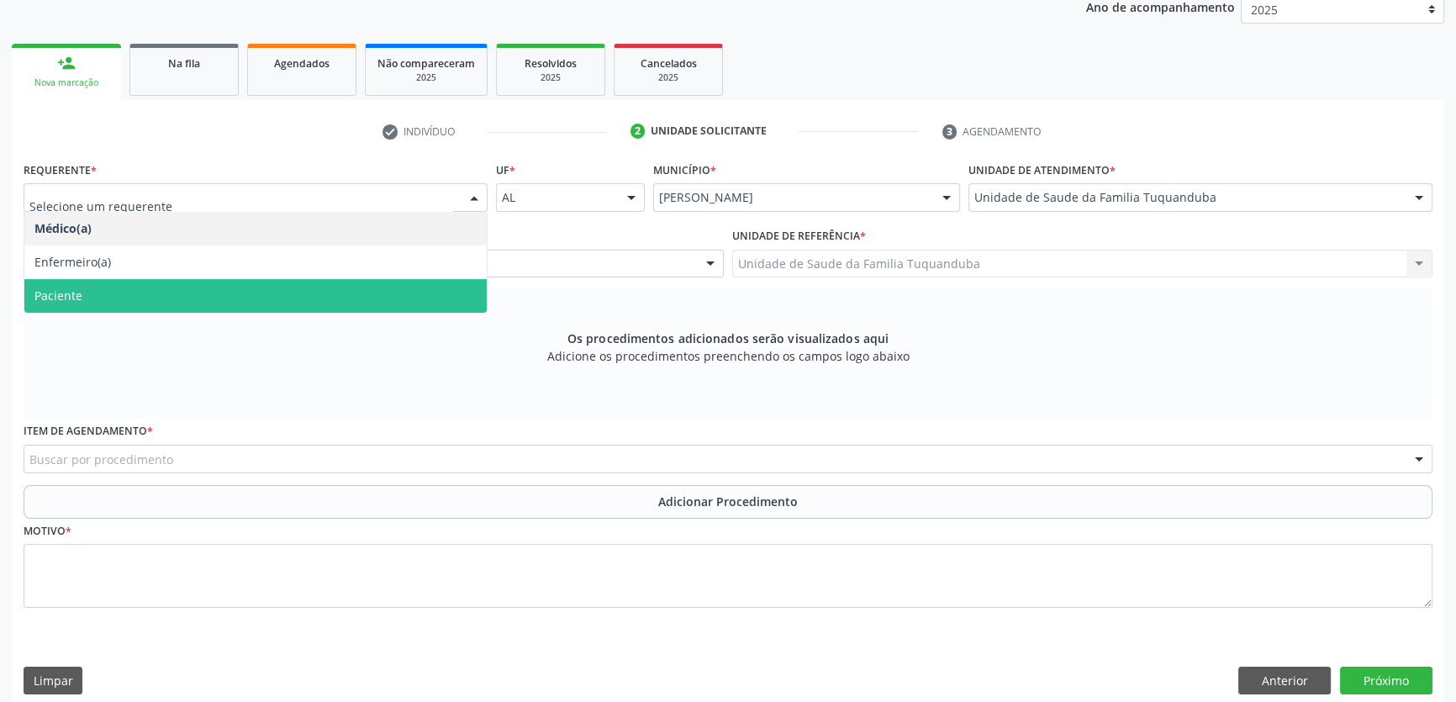
click at [226, 290] on span "Paciente" at bounding box center [255, 296] width 462 height 34
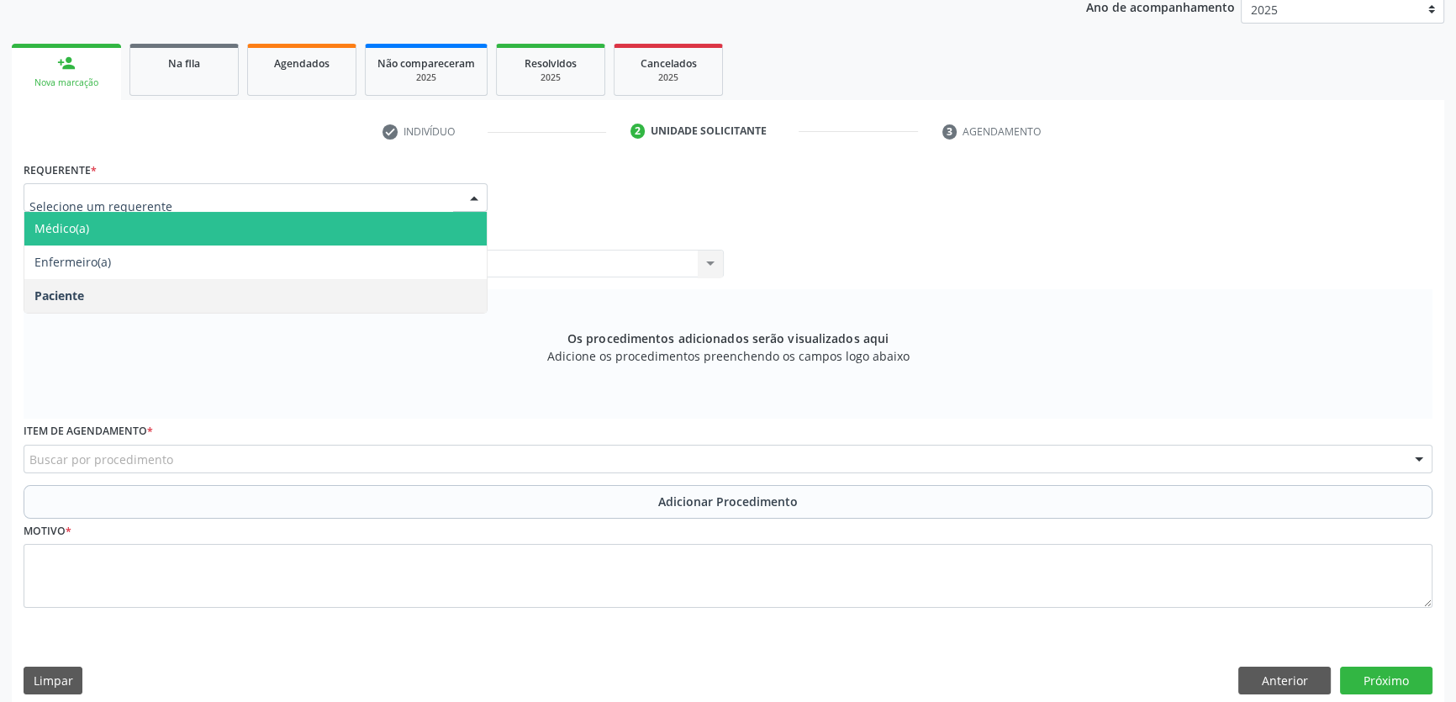
click at [260, 233] on span "Médico(a)" at bounding box center [255, 229] width 462 height 34
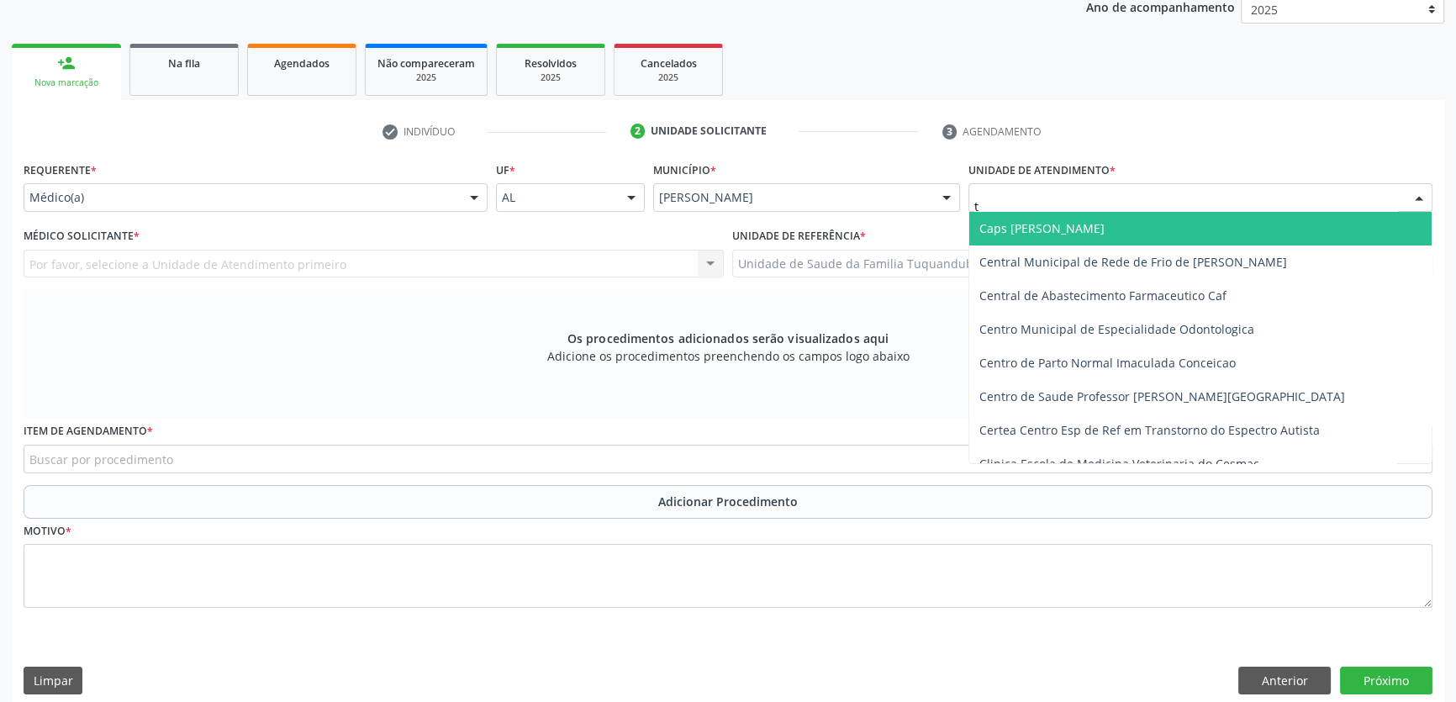
type input "tu"
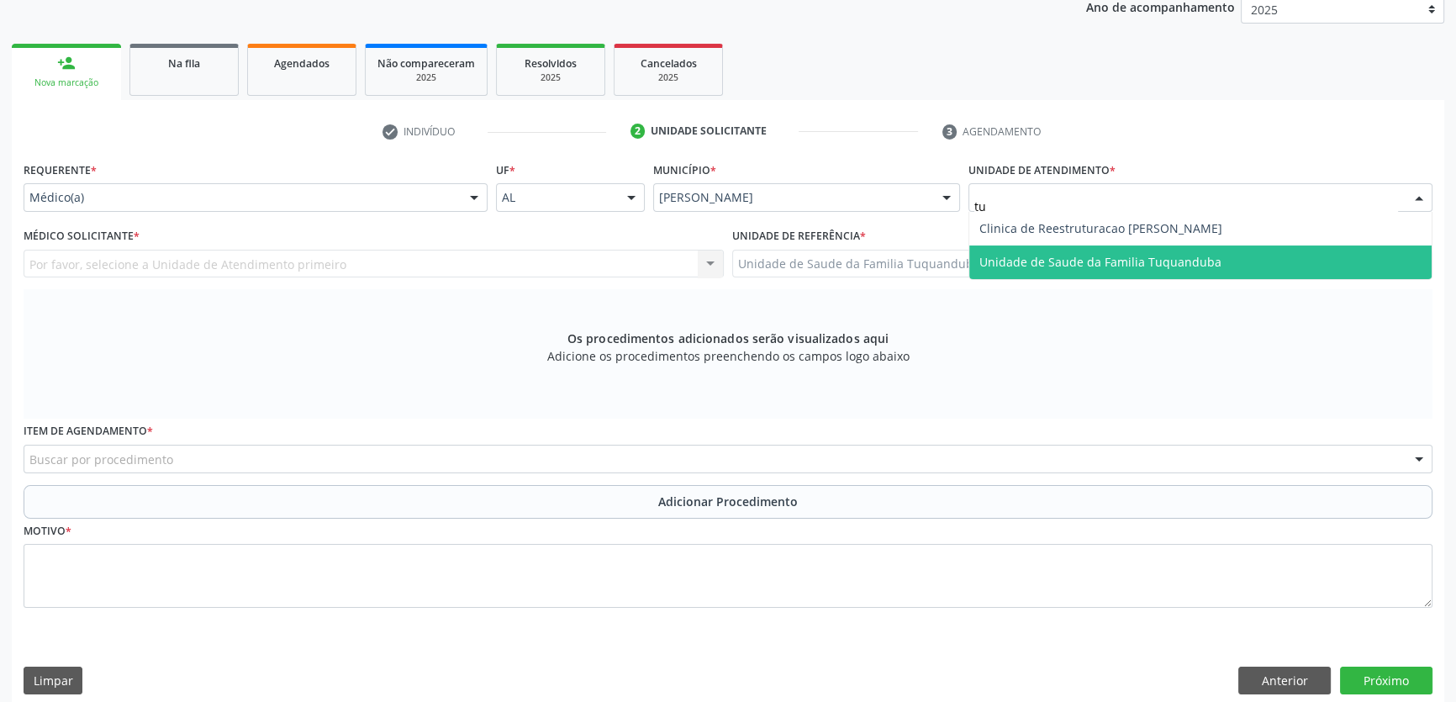
click at [1020, 245] on span "Unidade de Saude da Familia Tuquanduba" at bounding box center [1200, 262] width 462 height 34
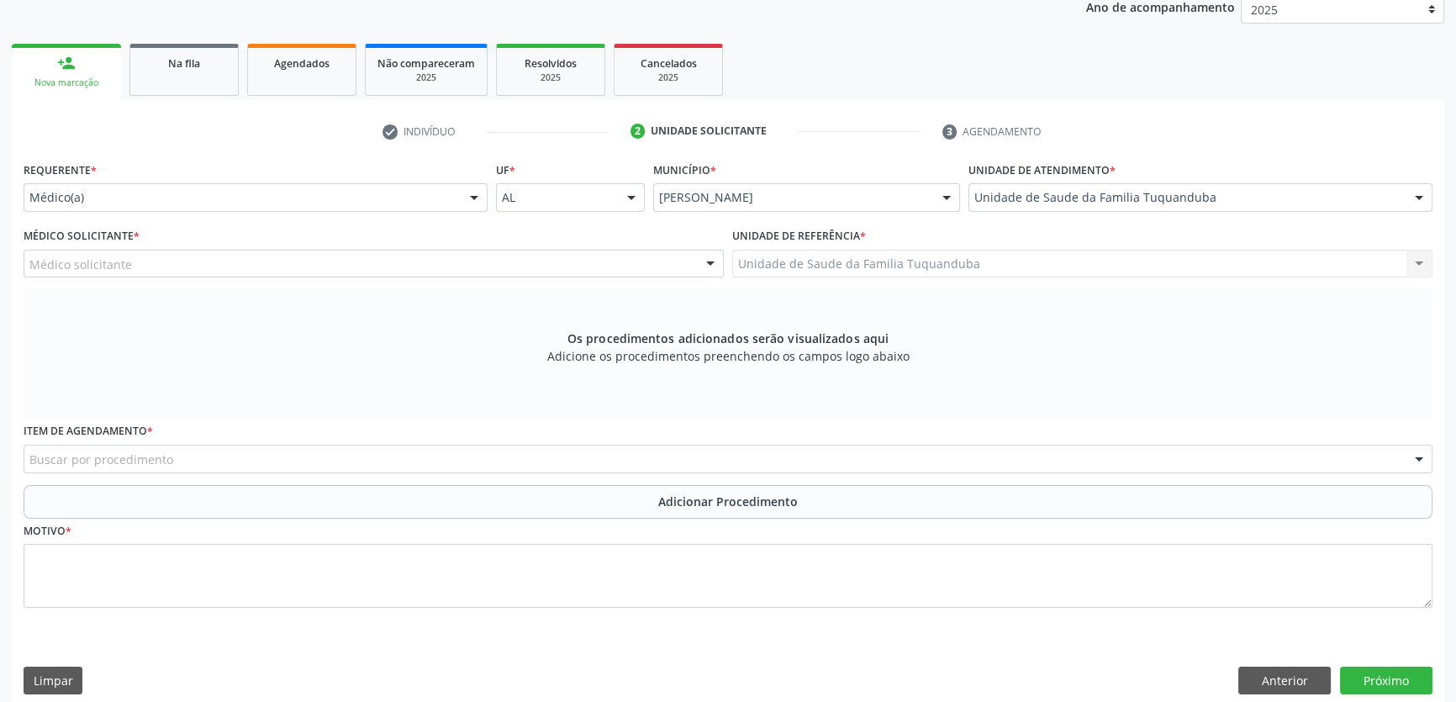
click at [366, 268] on div "Médico solicitante" at bounding box center [374, 264] width 700 height 29
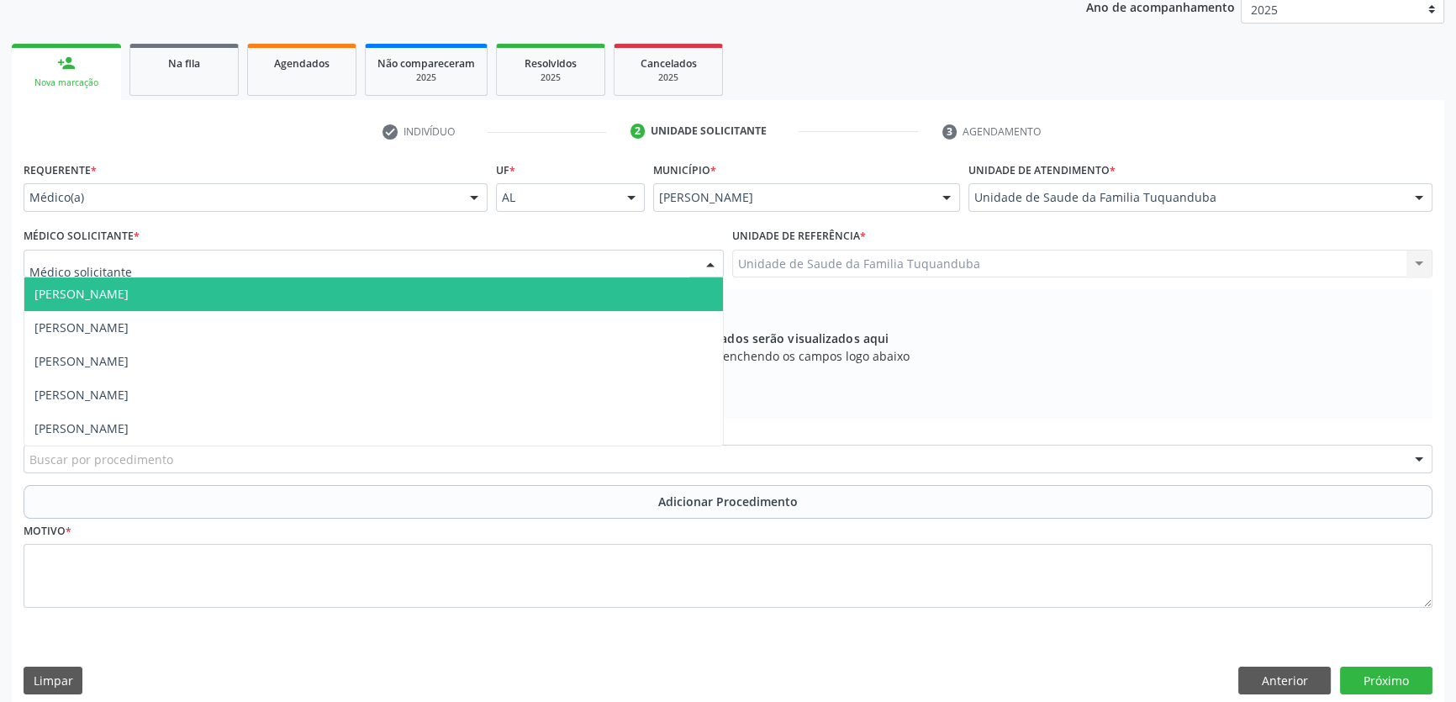
click at [314, 298] on span "[PERSON_NAME]" at bounding box center [373, 294] width 699 height 34
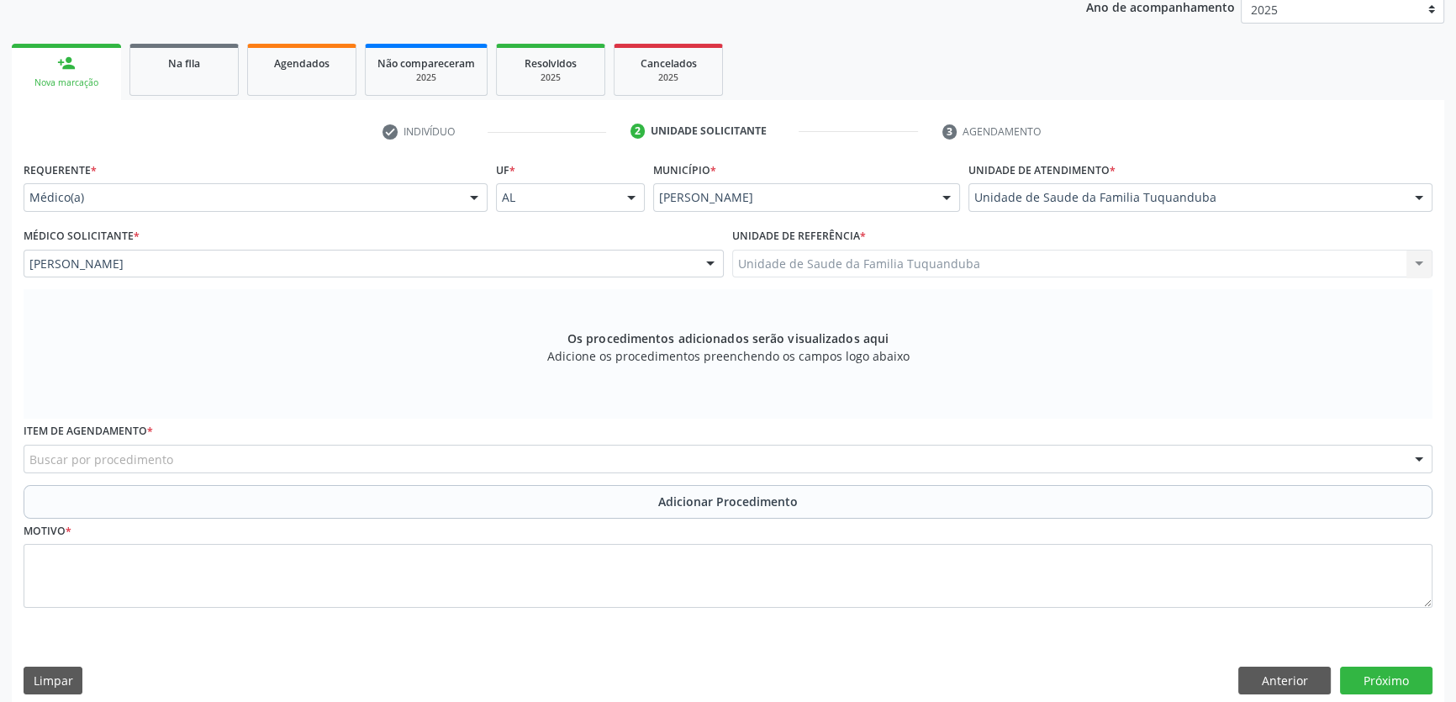
click at [338, 450] on div "Buscar por procedimento" at bounding box center [728, 459] width 1409 height 29
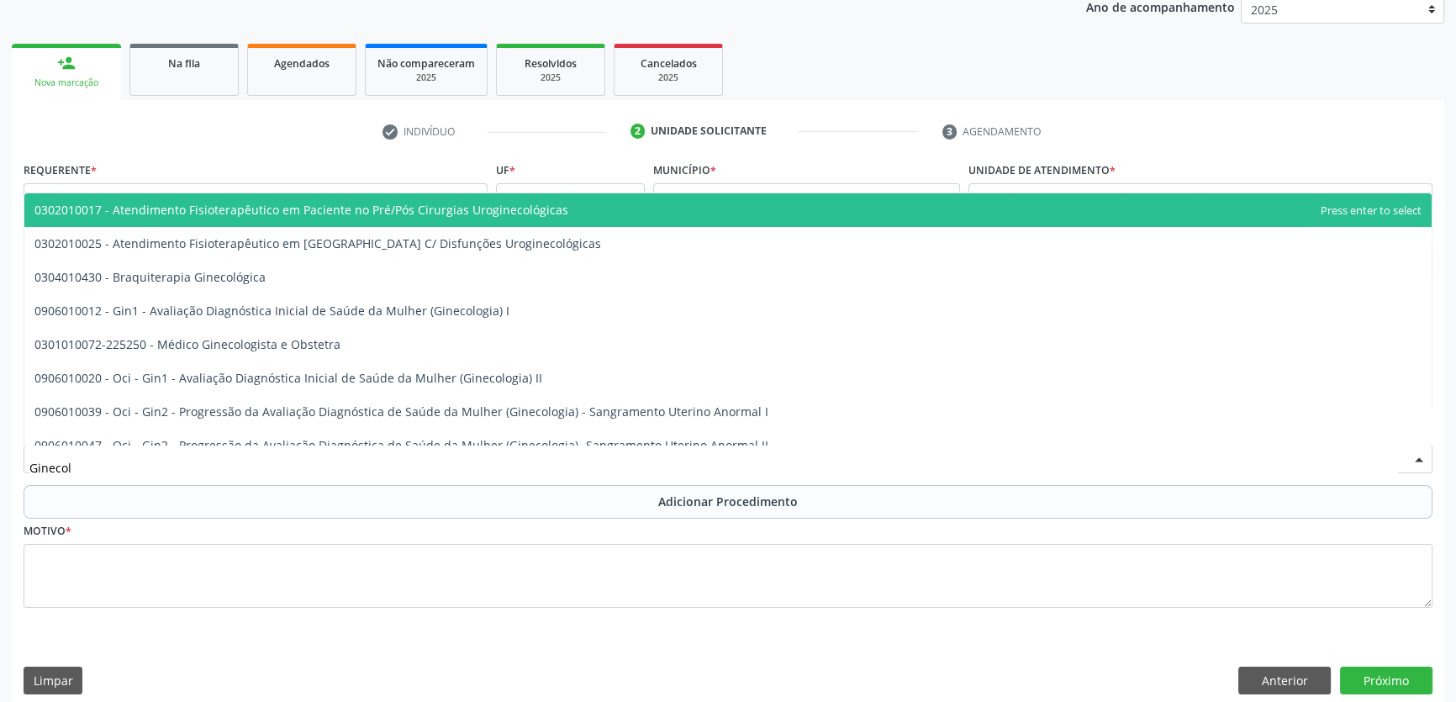
type input "Ginecolo"
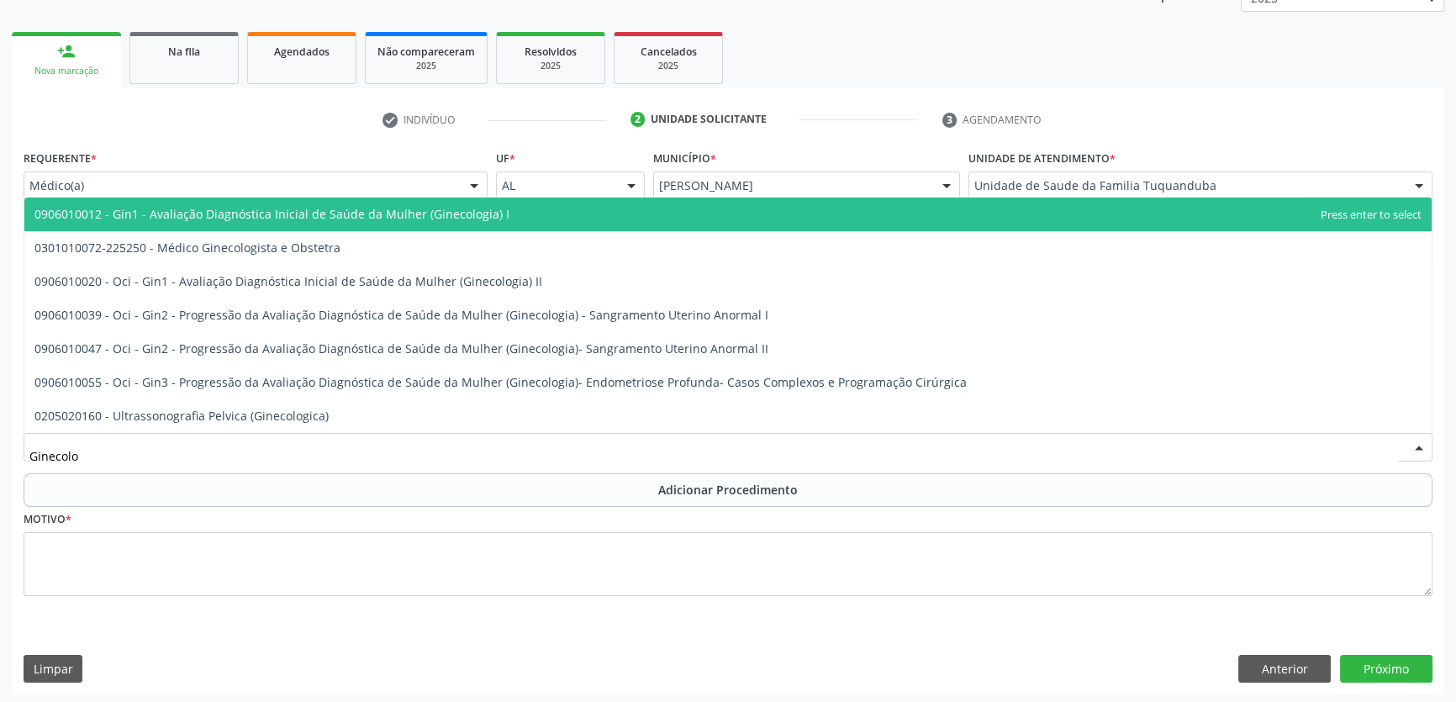
scroll to position [245, 0]
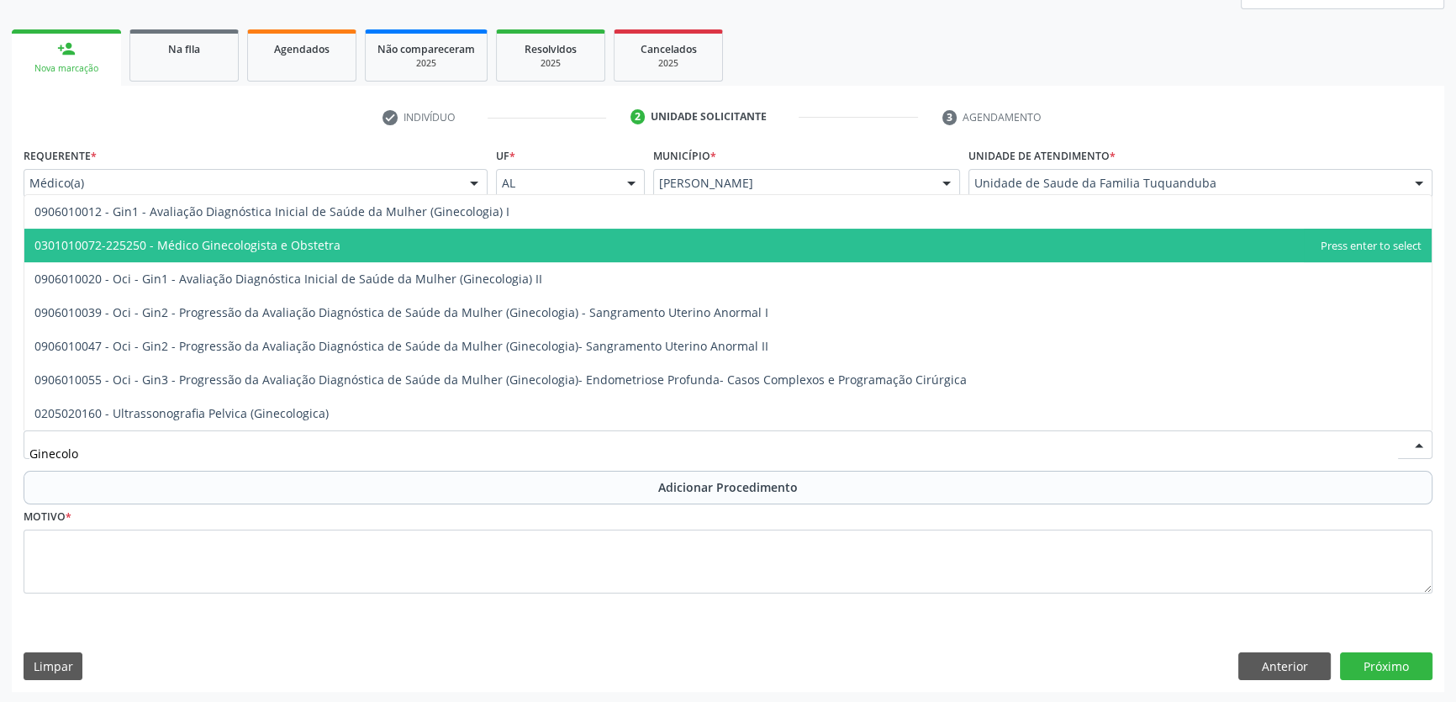
click at [265, 250] on span "0301010072-225250 - Médico Ginecologista e Obstetra" at bounding box center [187, 245] width 306 height 16
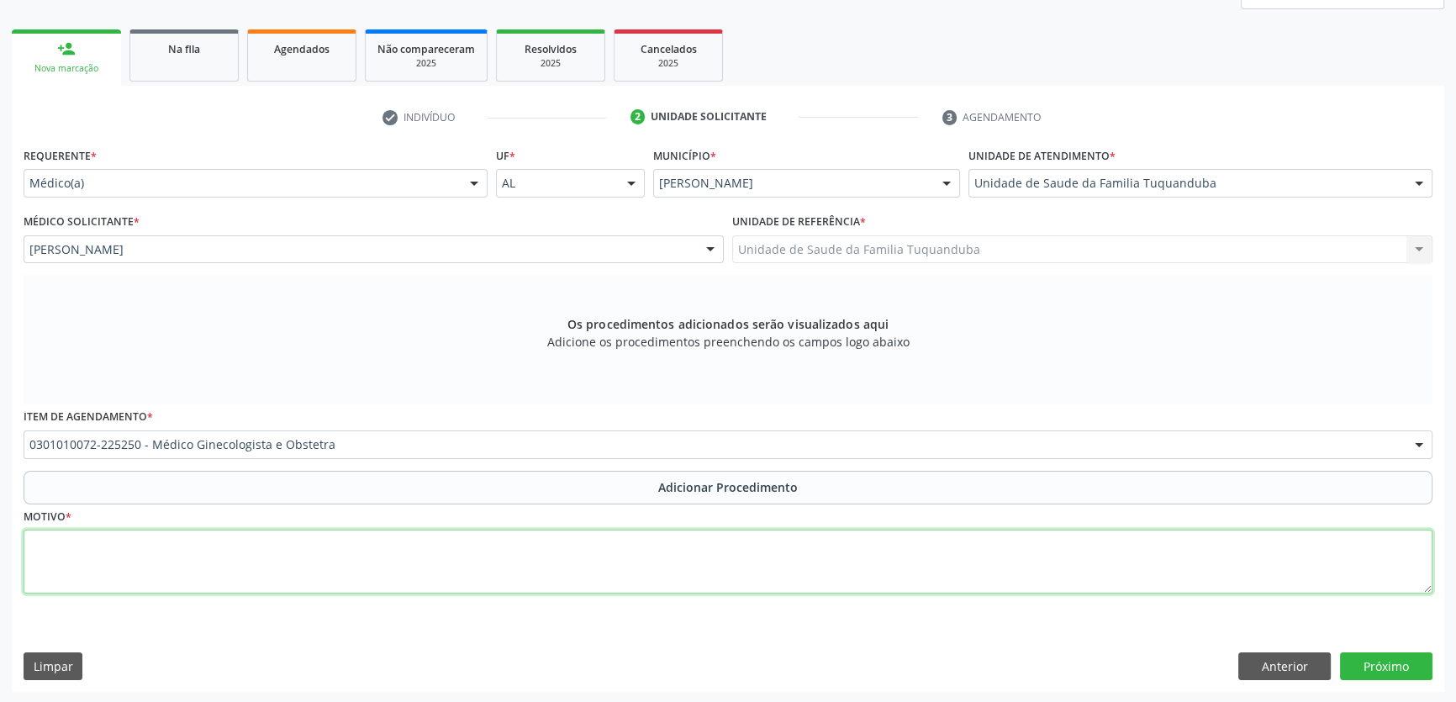
click at [304, 551] on textarea at bounding box center [728, 562] width 1409 height 64
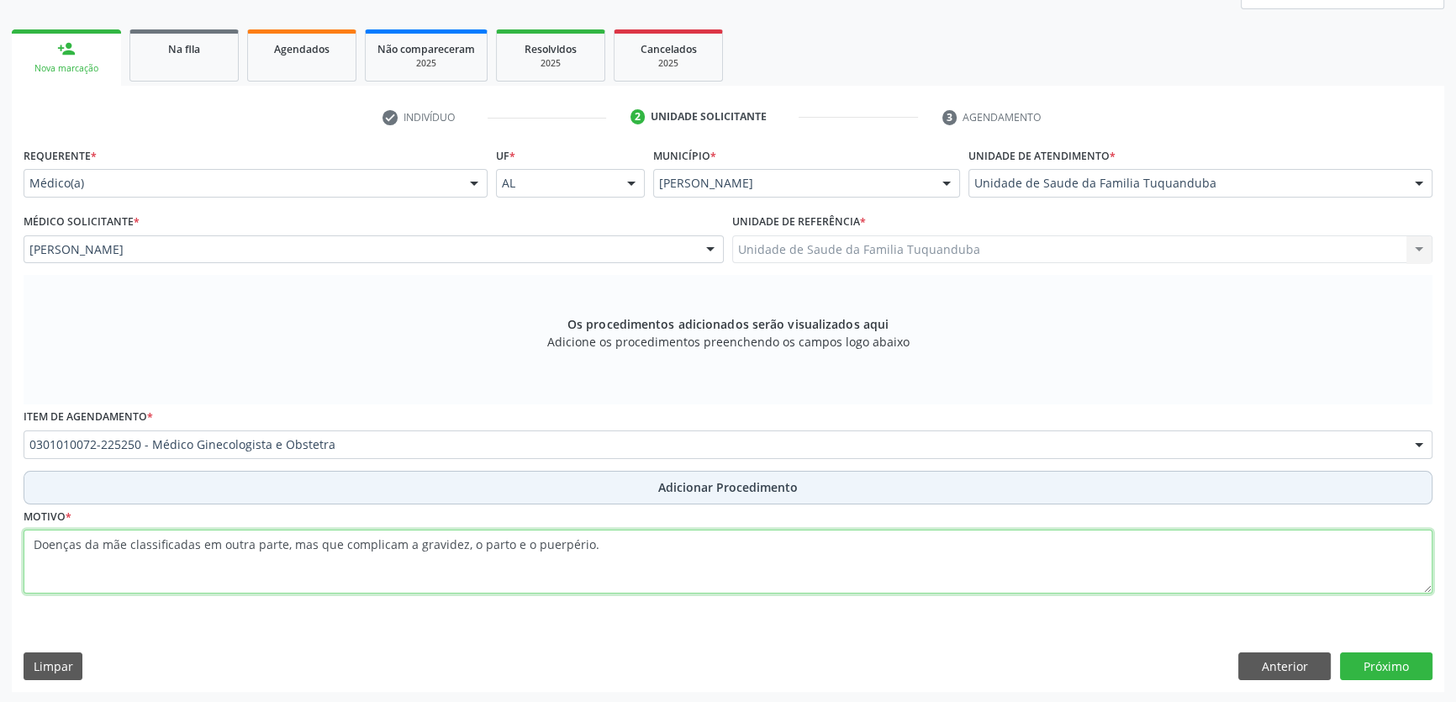
type textarea "Doenças da mãe classificadas em outra parte, mas que complicam a gravidez, o pa…"
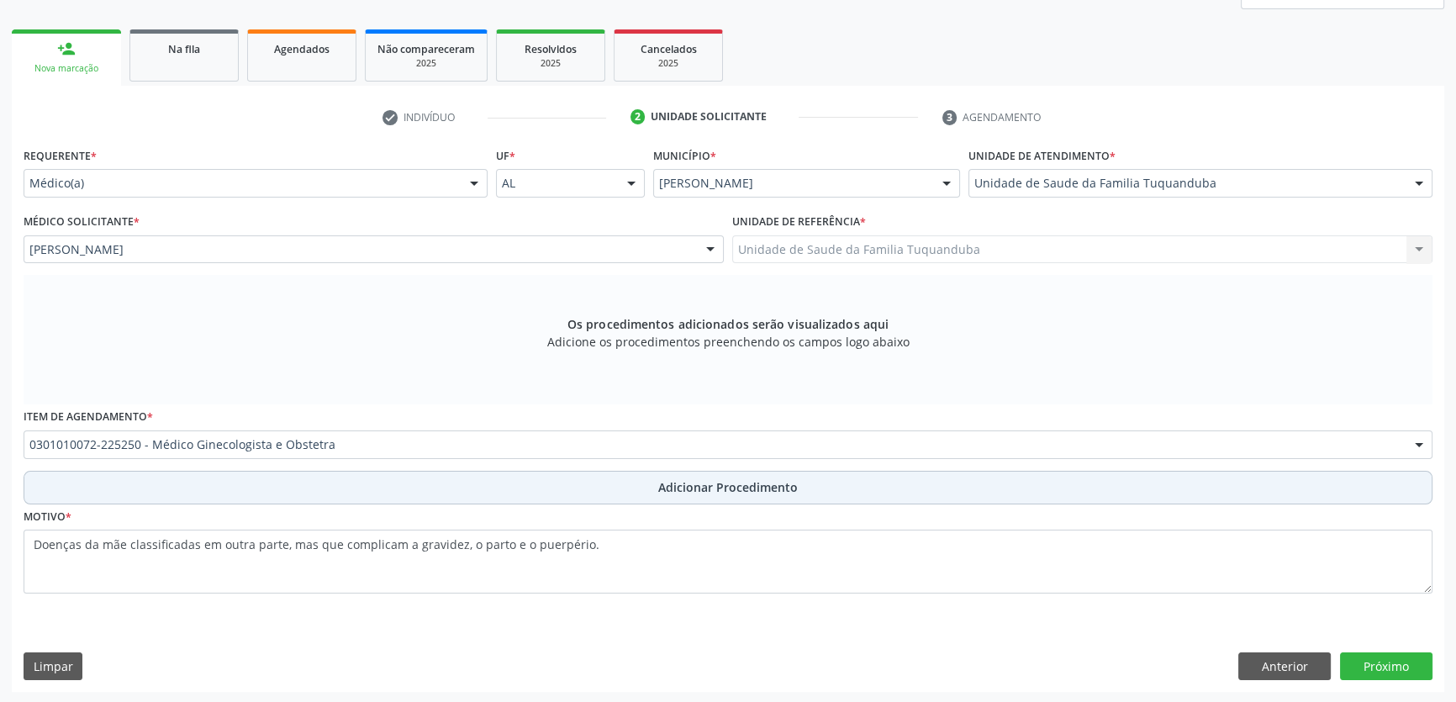
click at [636, 485] on button "Adicionar Procedimento" at bounding box center [728, 488] width 1409 height 34
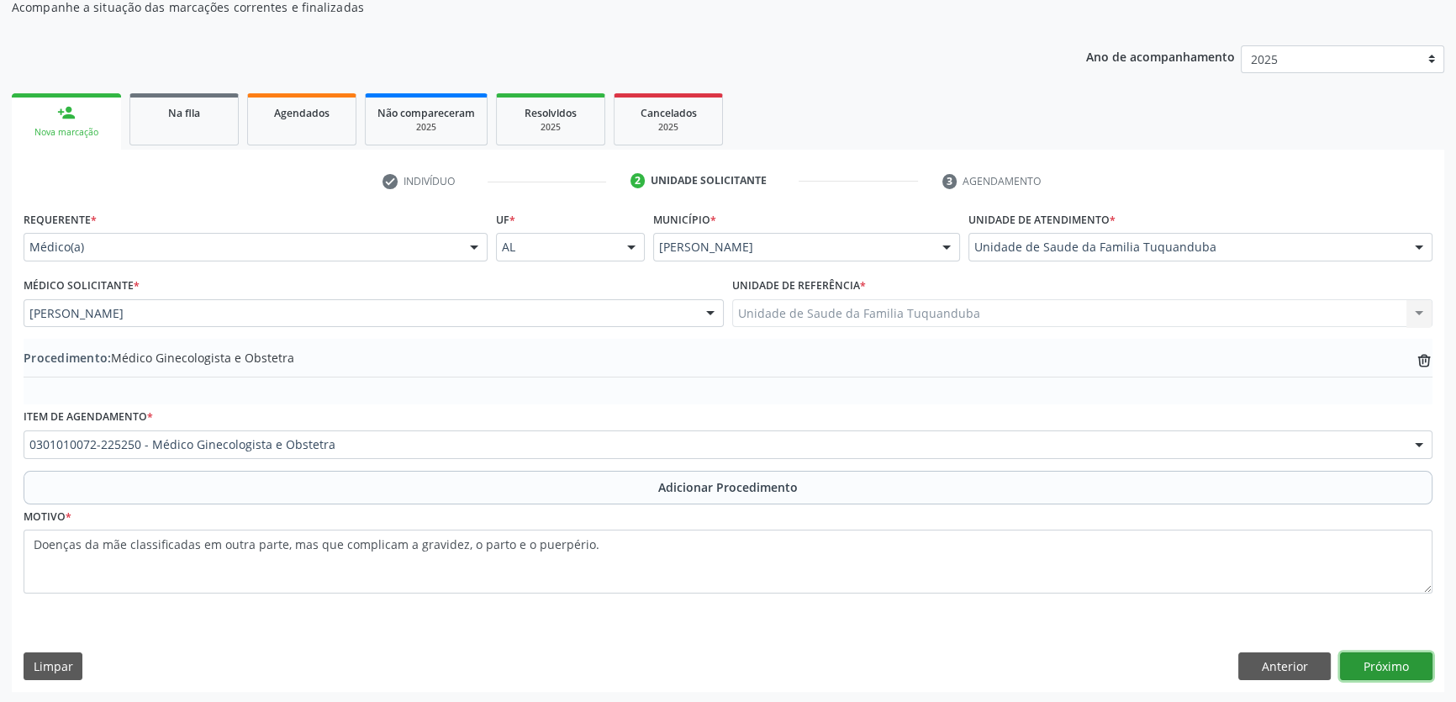
click at [1376, 656] on button "Próximo" at bounding box center [1386, 666] width 92 height 29
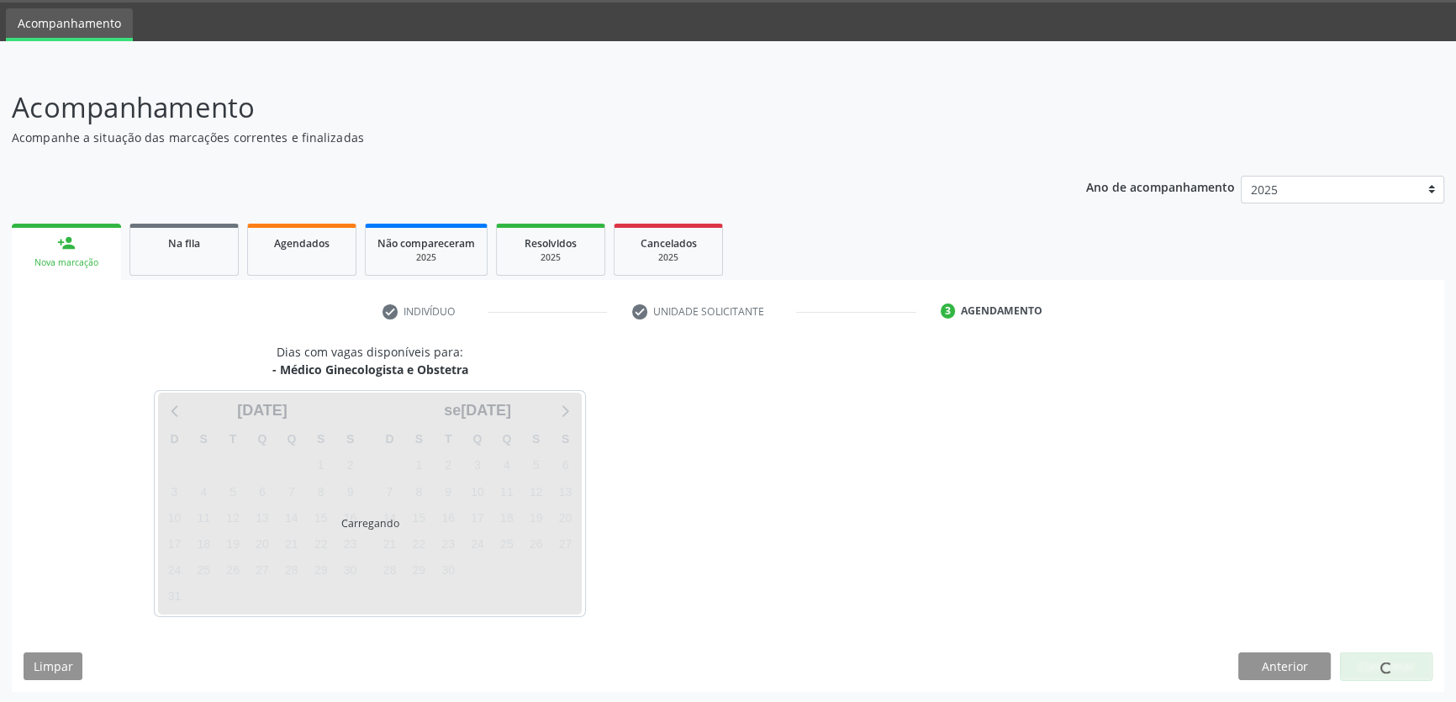
scroll to position [101, 0]
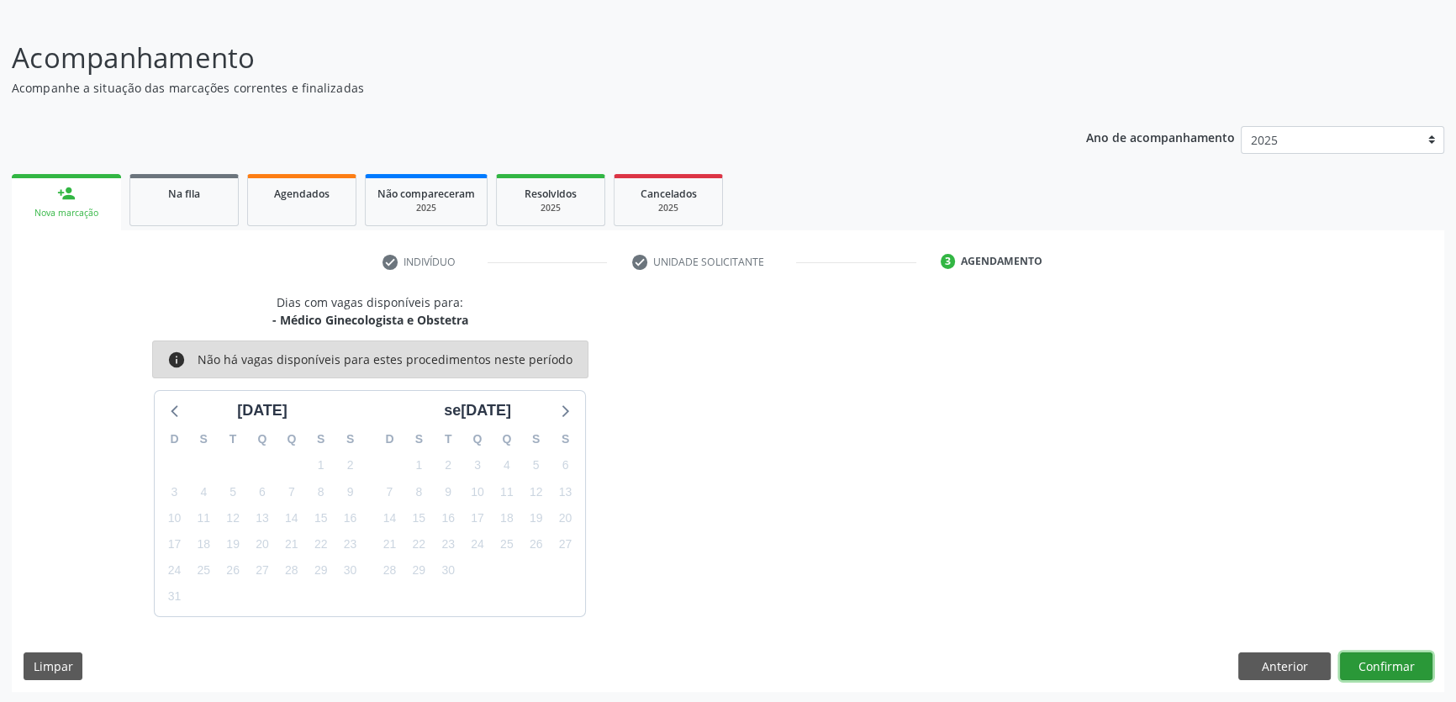
click at [1376, 656] on button "Confirmar" at bounding box center [1386, 666] width 92 height 29
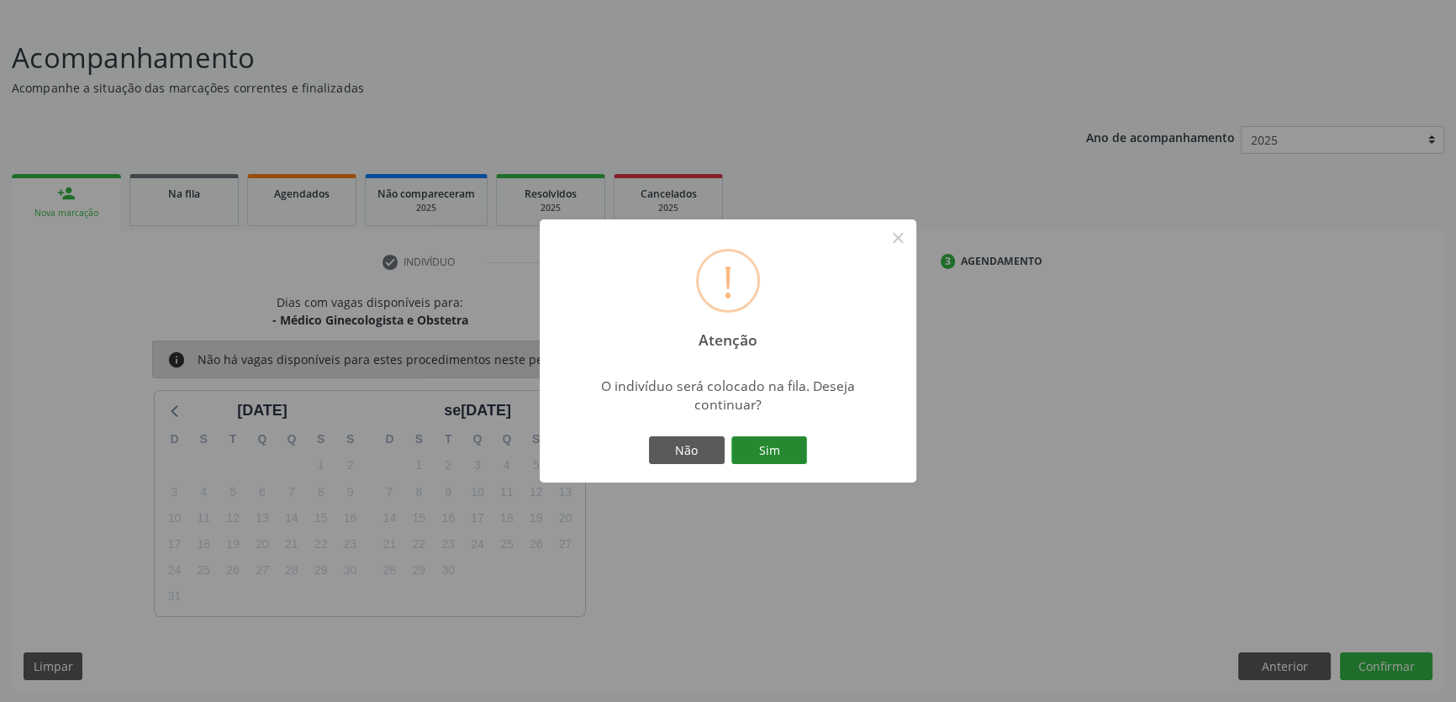
click at [774, 451] on button "Sim" at bounding box center [769, 450] width 76 height 29
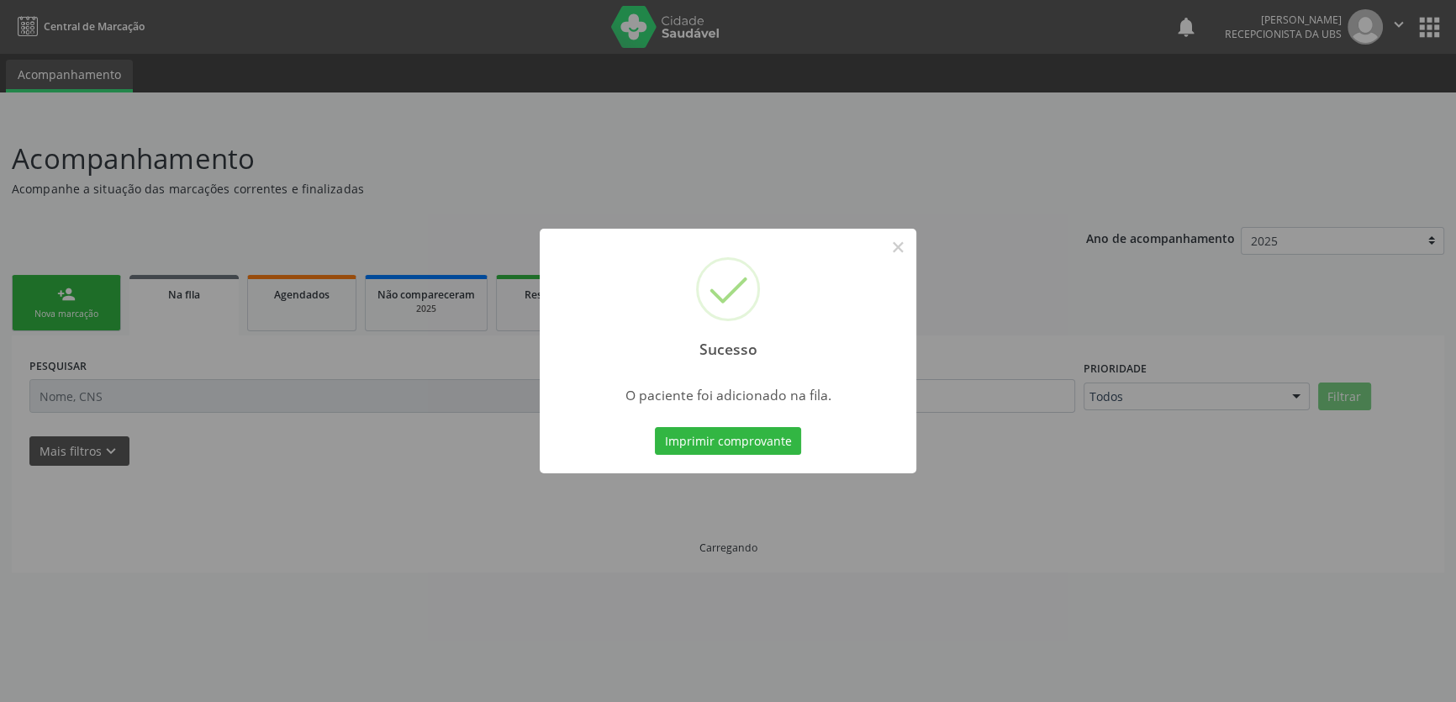
scroll to position [0, 0]
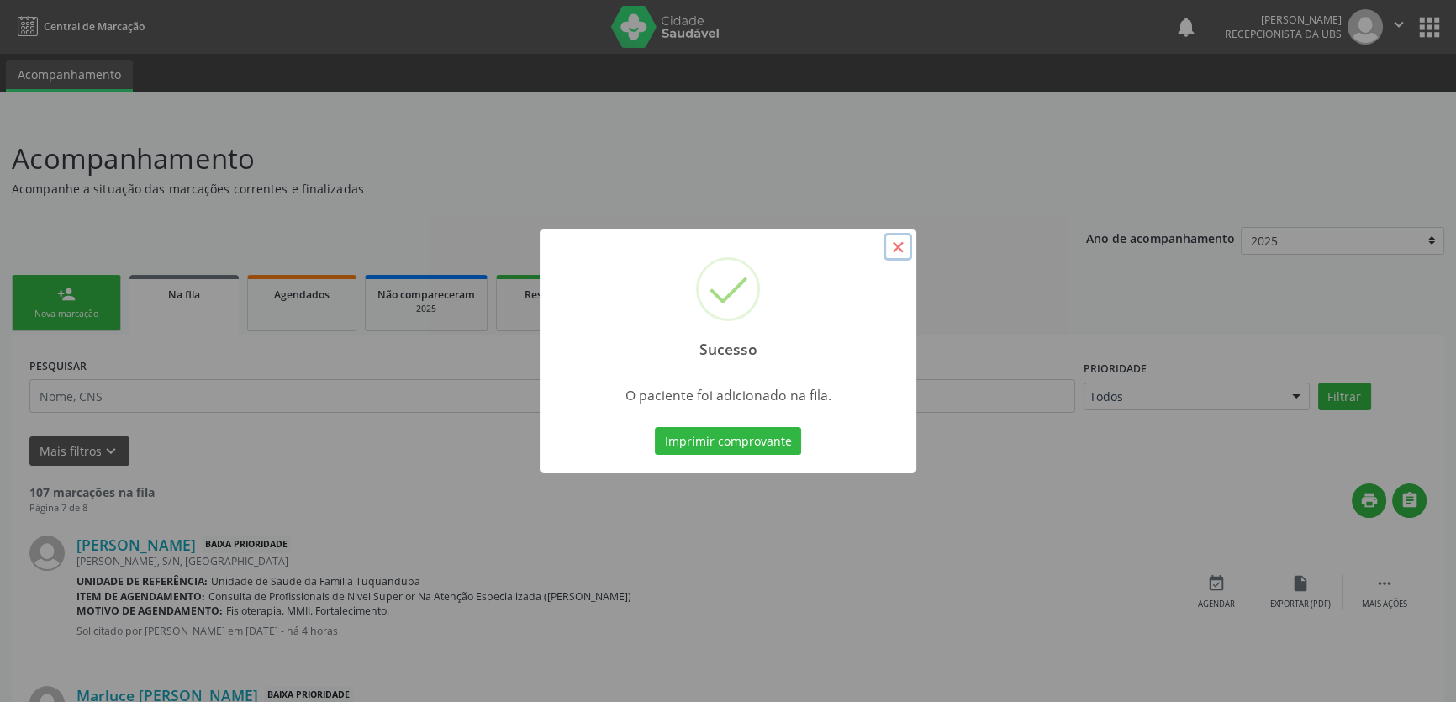
click at [893, 249] on button "×" at bounding box center [897, 247] width 29 height 29
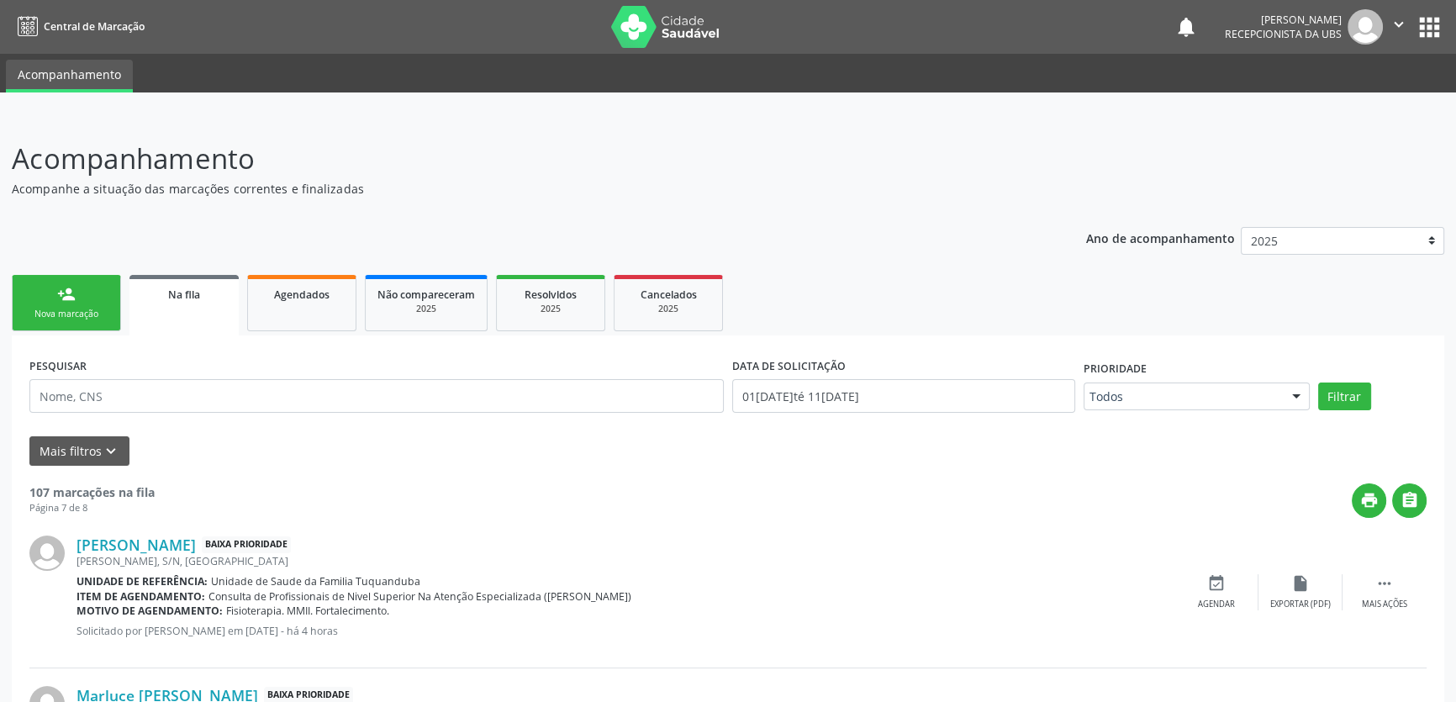
click at [88, 312] on div "Nova marcação" at bounding box center [66, 314] width 84 height 13
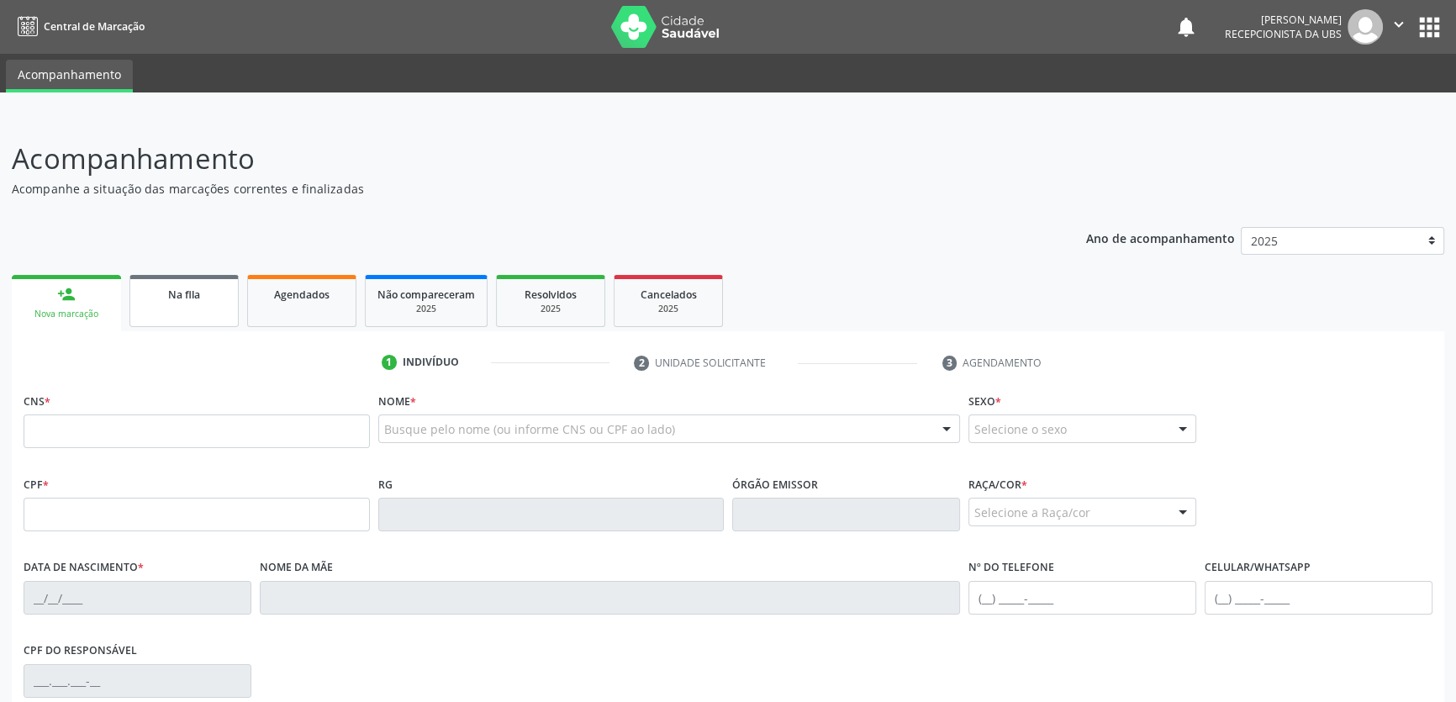
click at [156, 294] on div "Na fila" at bounding box center [184, 294] width 84 height 18
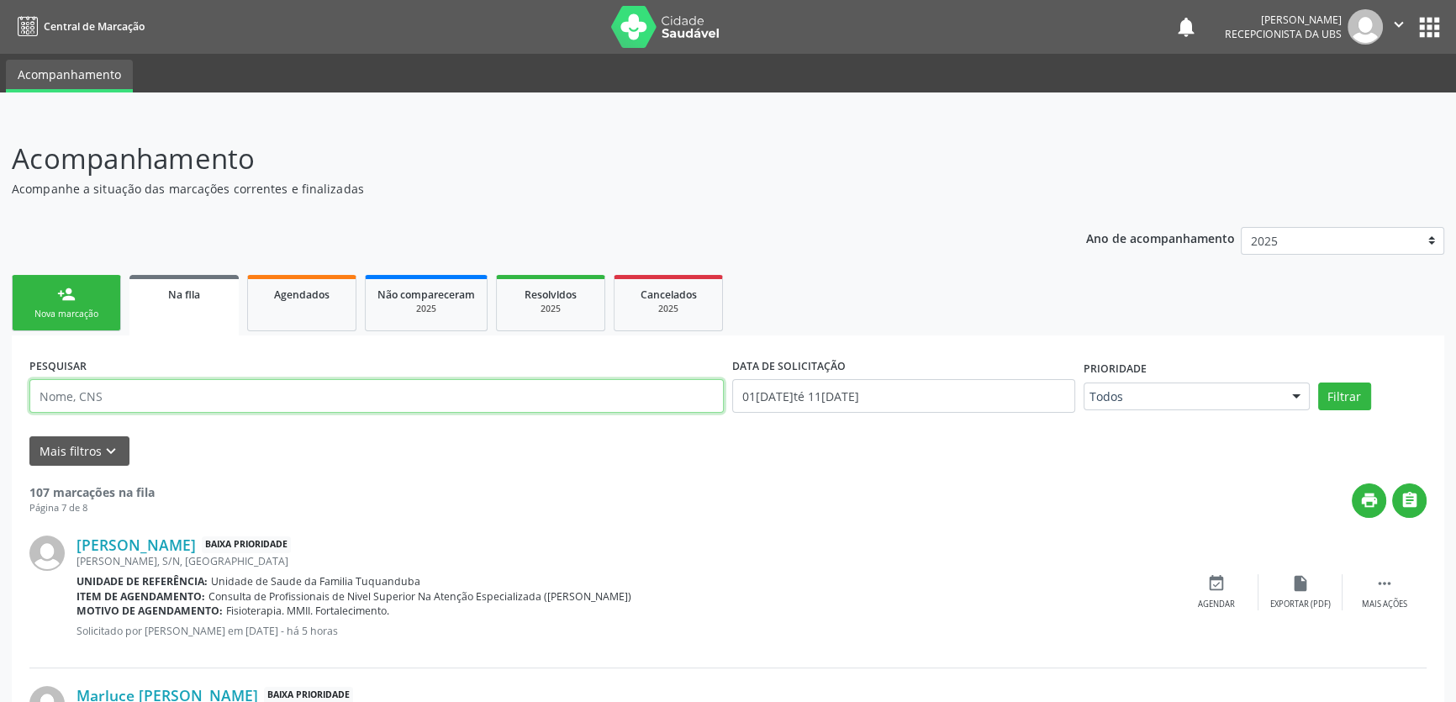
paste input "708400238545969"
type input "708400238545969"
click at [1318, 382] on button "Filtrar" at bounding box center [1344, 396] width 53 height 29
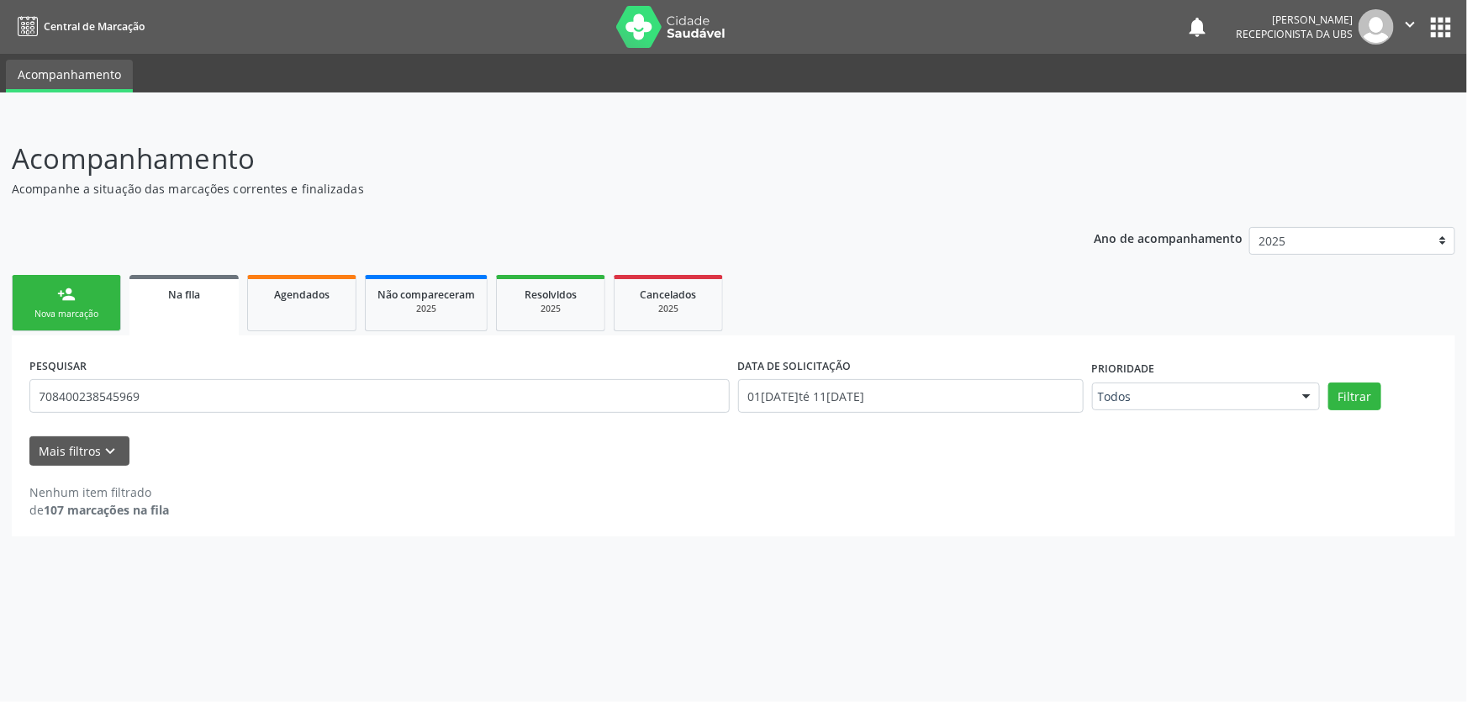
click at [78, 317] on div "Nova marcação" at bounding box center [66, 314] width 84 height 13
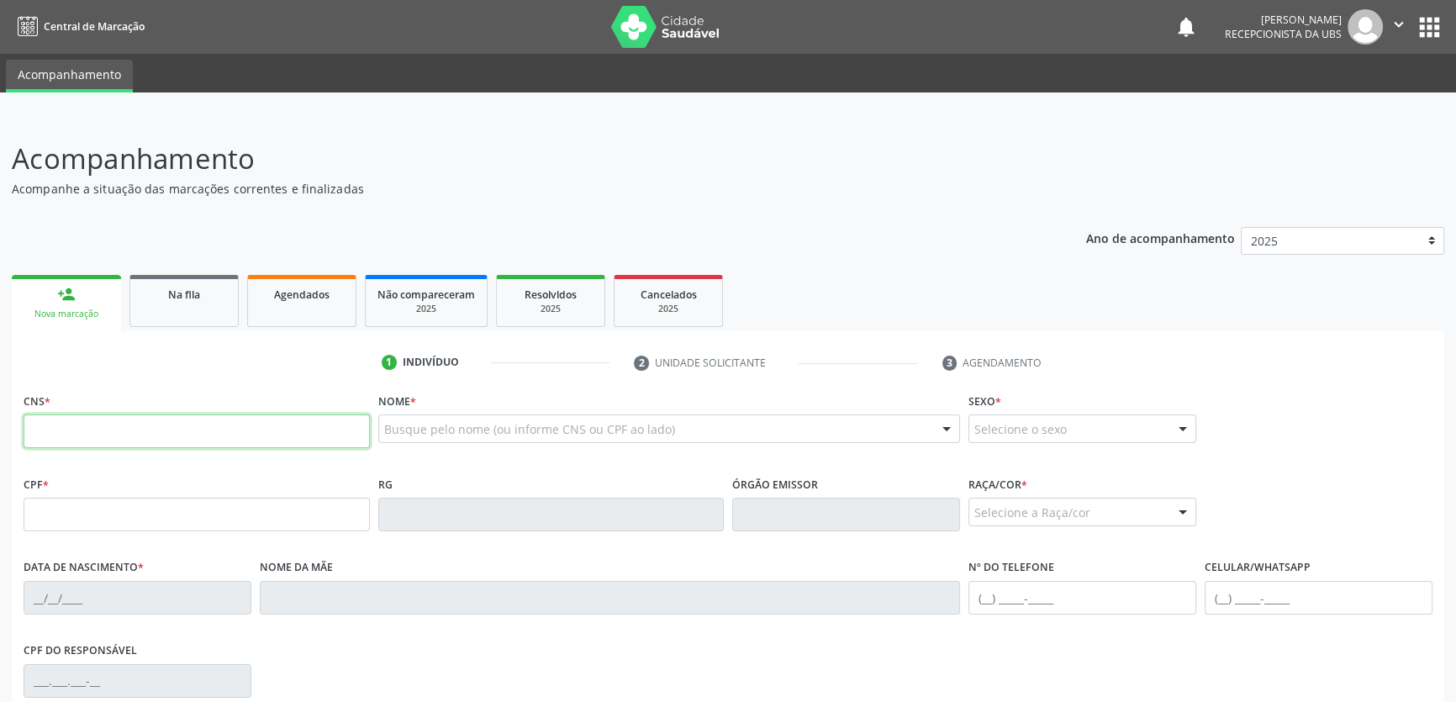
click at [156, 418] on input "text" at bounding box center [197, 431] width 346 height 34
paste input "708 4002 3854 5969"
type input "708 4002 3854 5969"
type input "126.032.484-21"
type input "[DATE]"
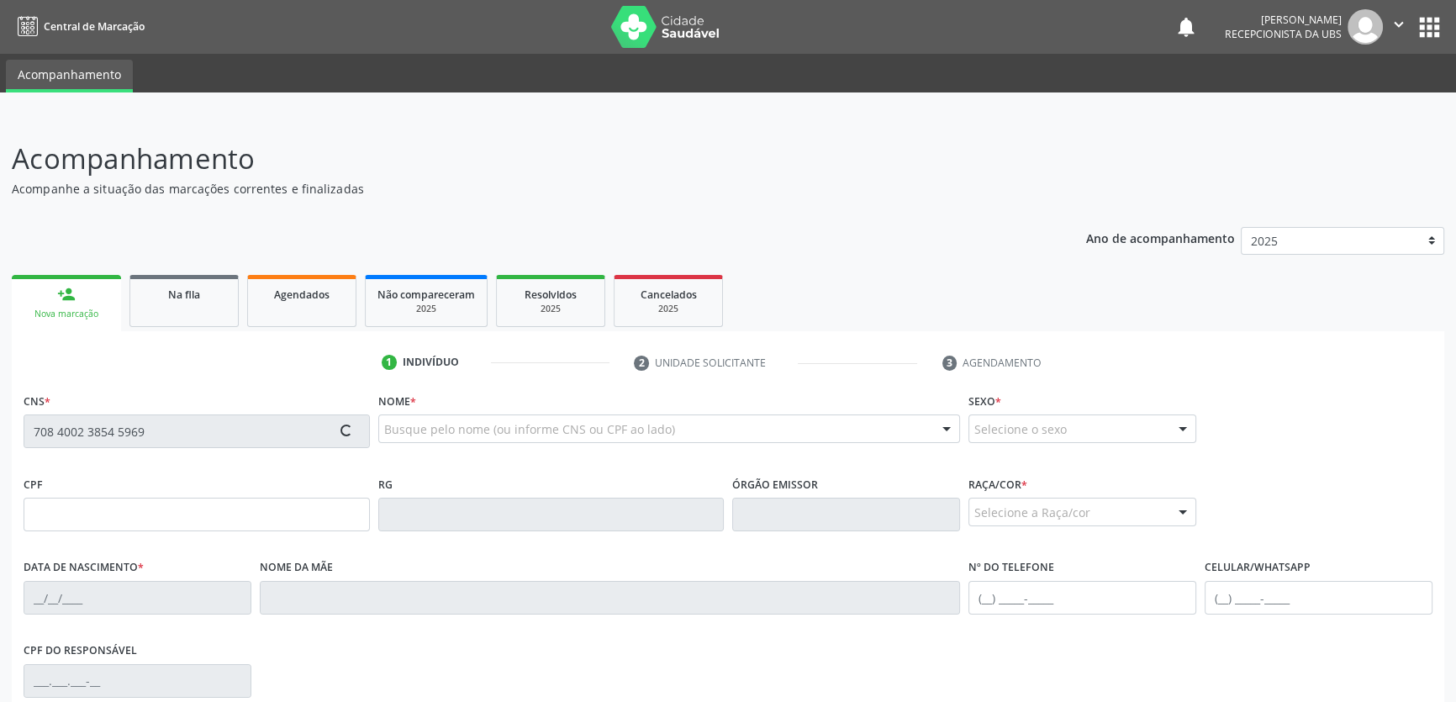
type input "Claudianete [PERSON_NAME]"
type input "[PHONE_NUMBER]"
type input "S/N"
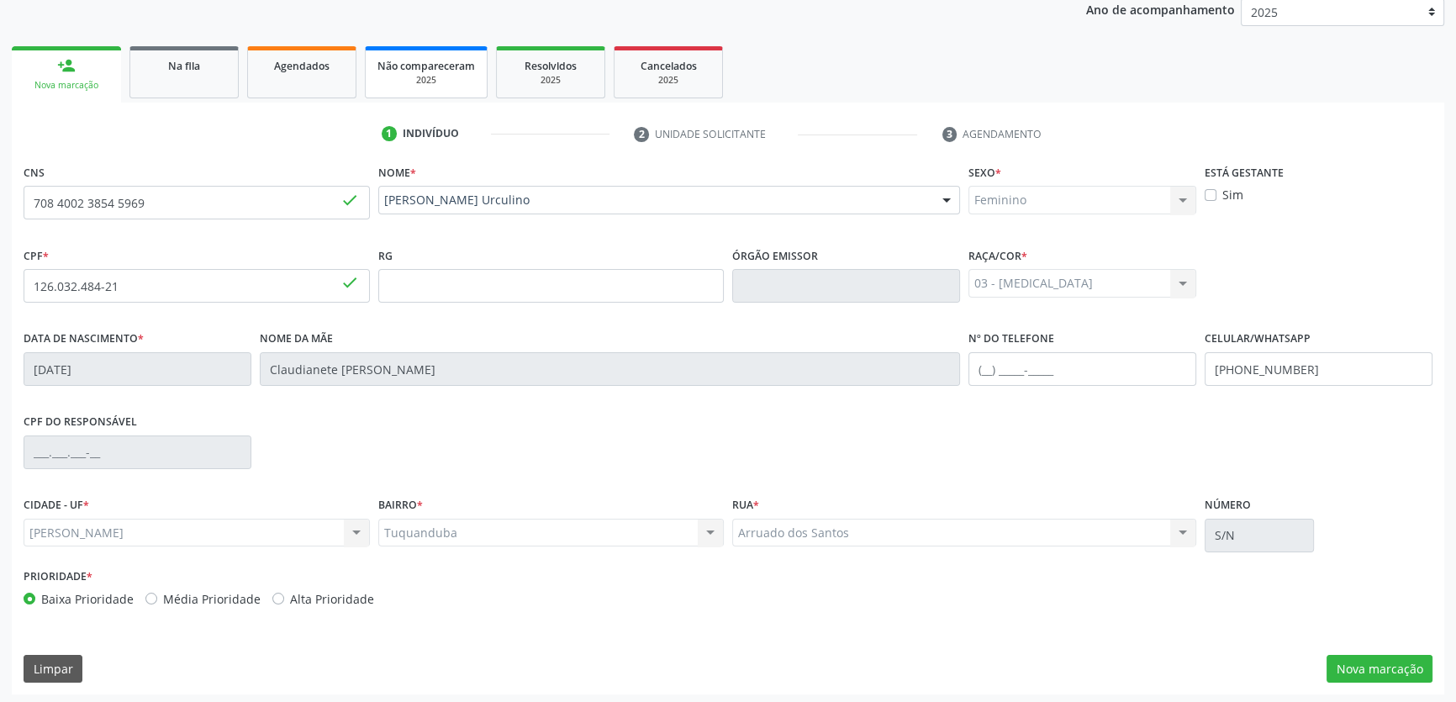
scroll to position [231, 0]
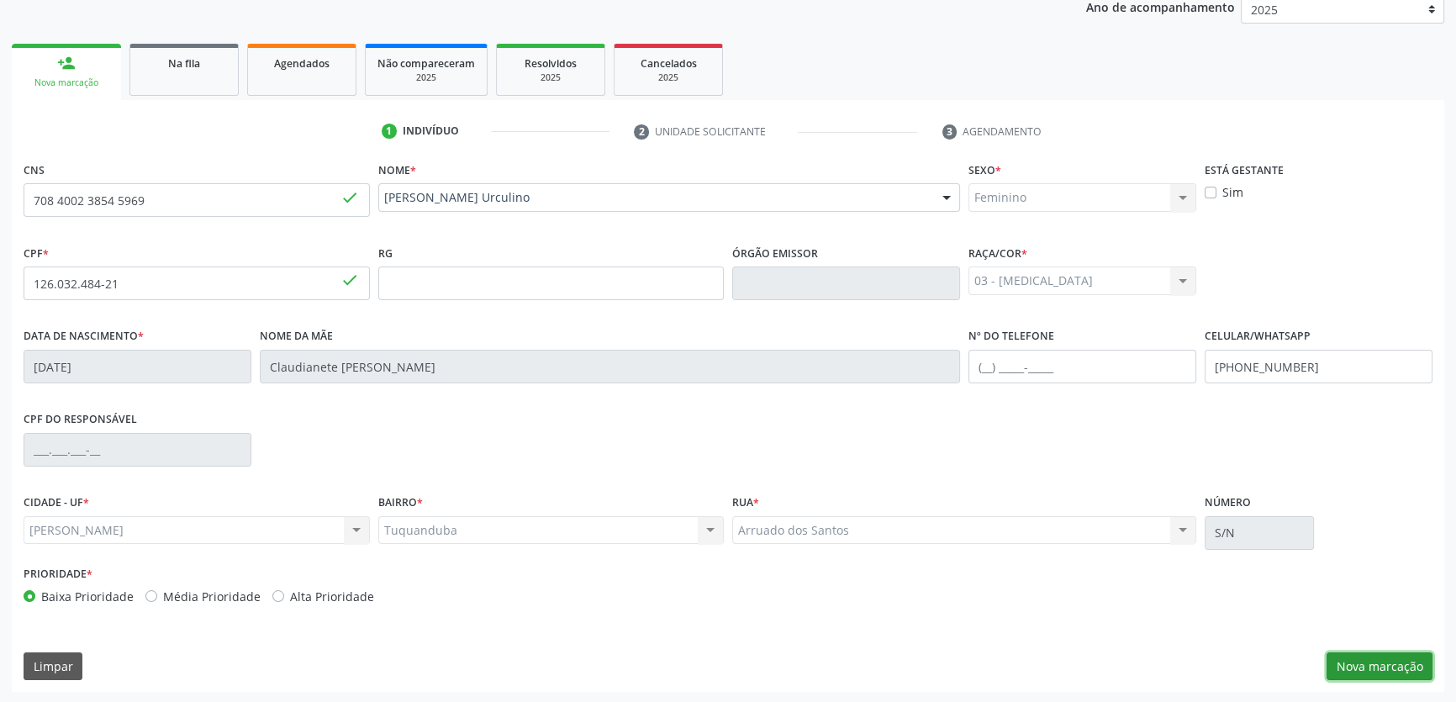
click at [1395, 676] on button "Nova marcação" at bounding box center [1379, 666] width 106 height 29
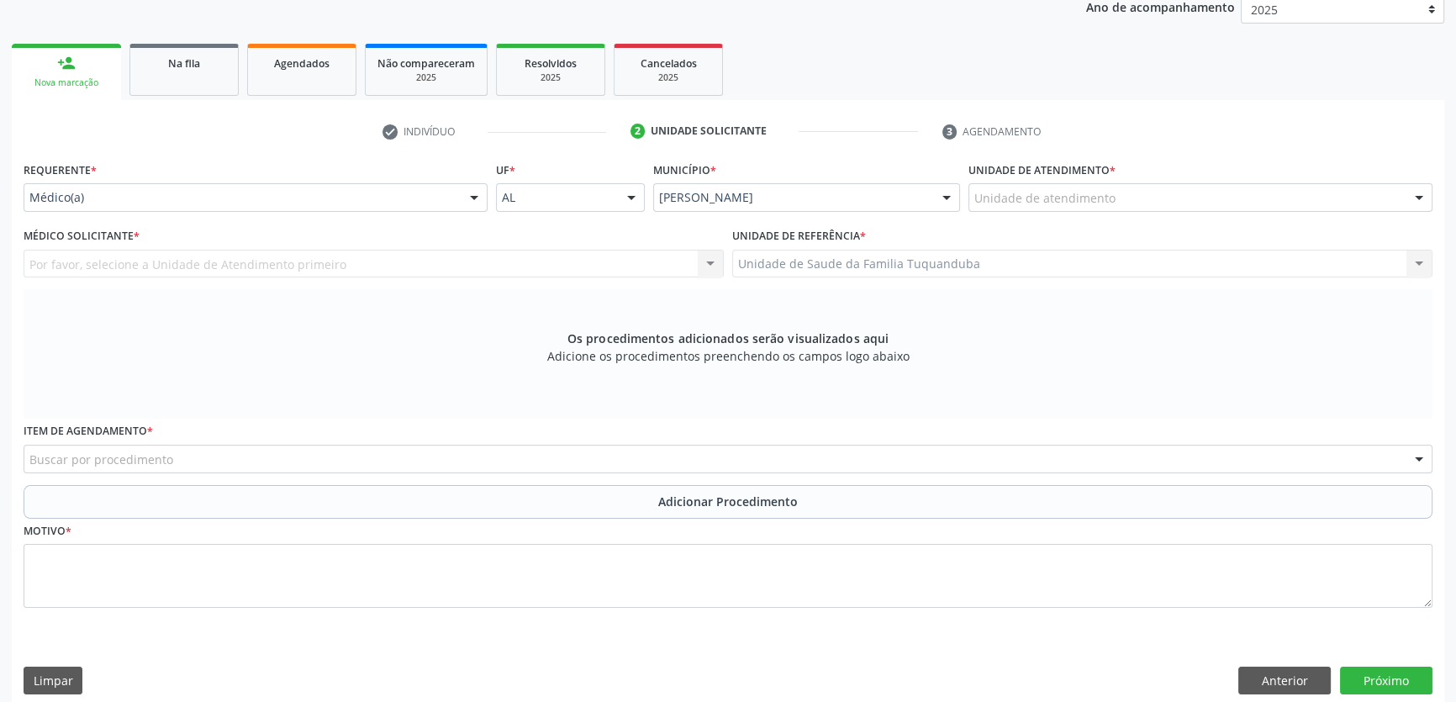
click at [1114, 195] on div "Unidade de atendimento" at bounding box center [1200, 197] width 464 height 29
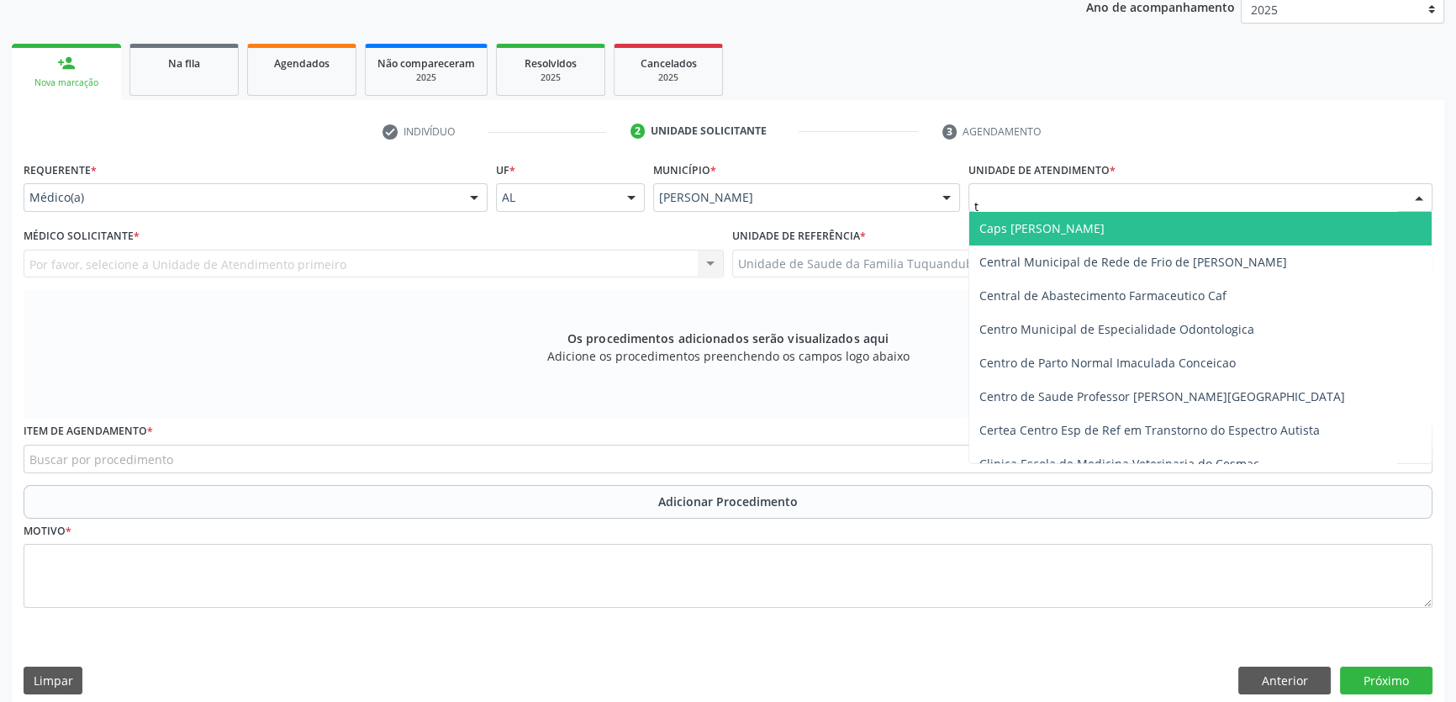
type input "tu"
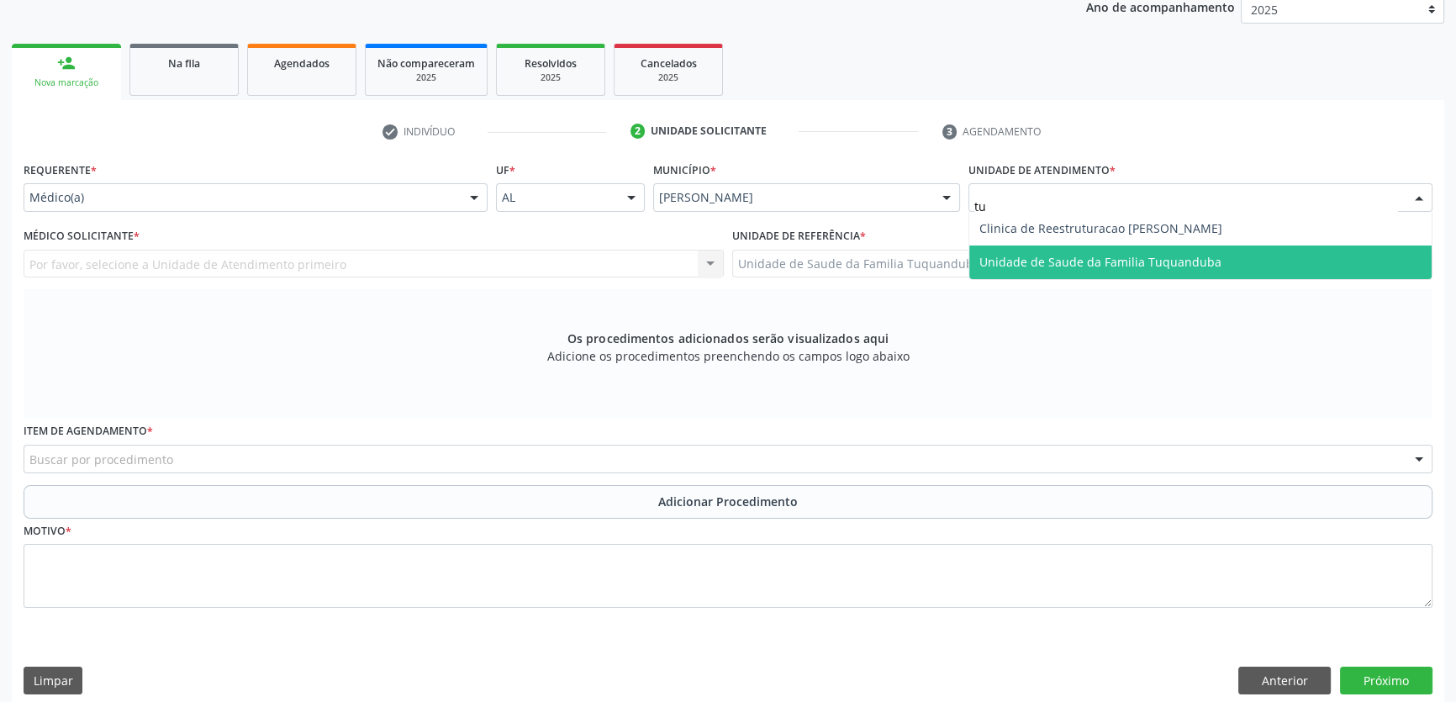
click at [1110, 250] on span "Unidade de Saude da Familia Tuquanduba" at bounding box center [1200, 262] width 462 height 34
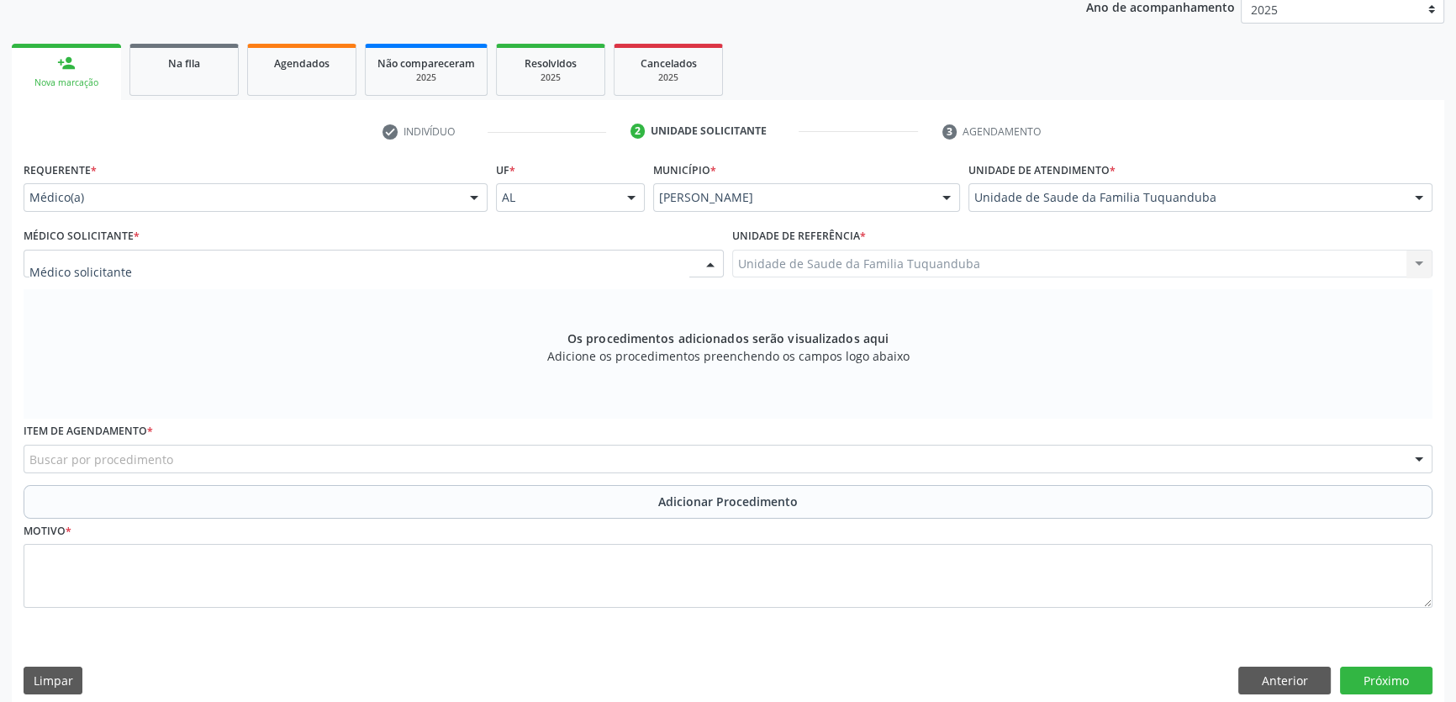
click at [247, 262] on div at bounding box center [374, 264] width 700 height 29
type input "v"
click at [235, 218] on div "Requerente * Médico(a) Médico(a) Enfermeiro(a) Paciente Nenhum resultado encont…" at bounding box center [255, 190] width 472 height 66
click at [235, 208] on div "Médico(a)" at bounding box center [256, 197] width 464 height 29
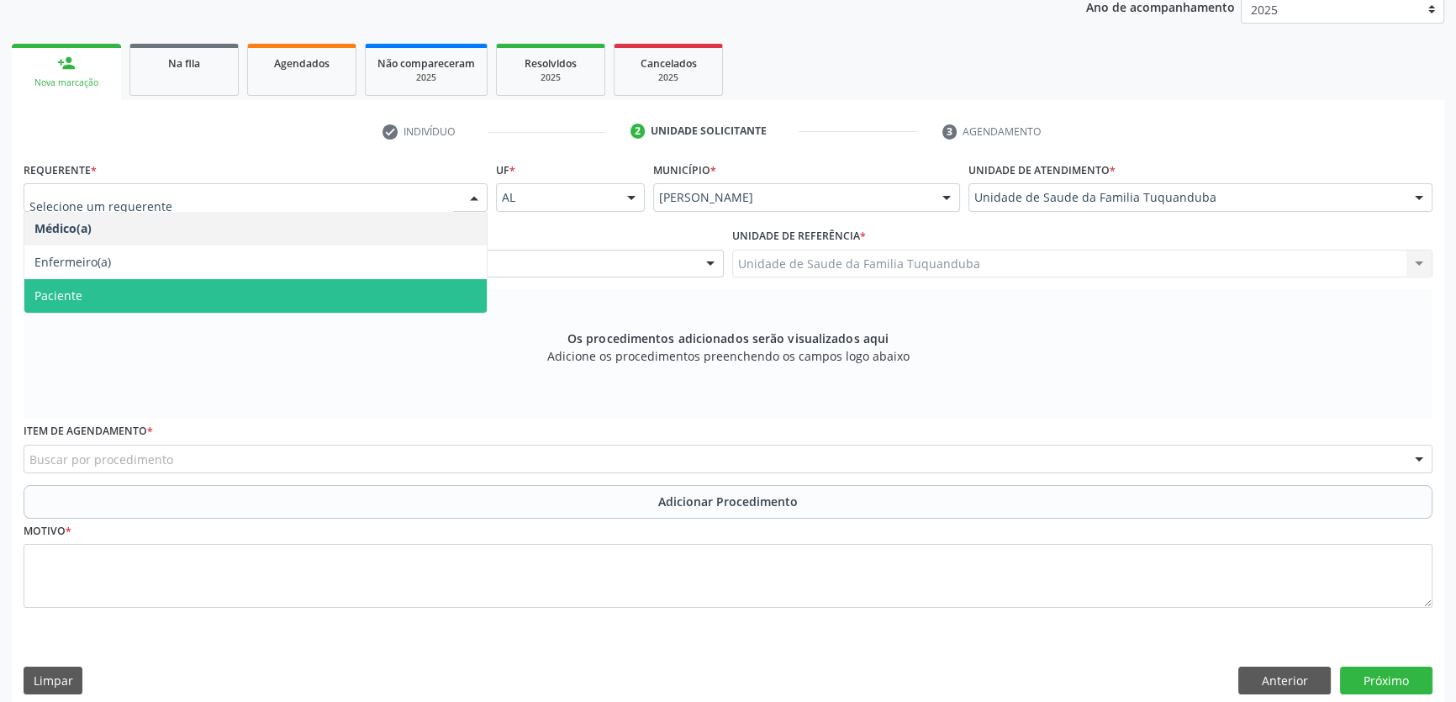
click at [198, 291] on span "Paciente" at bounding box center [255, 296] width 462 height 34
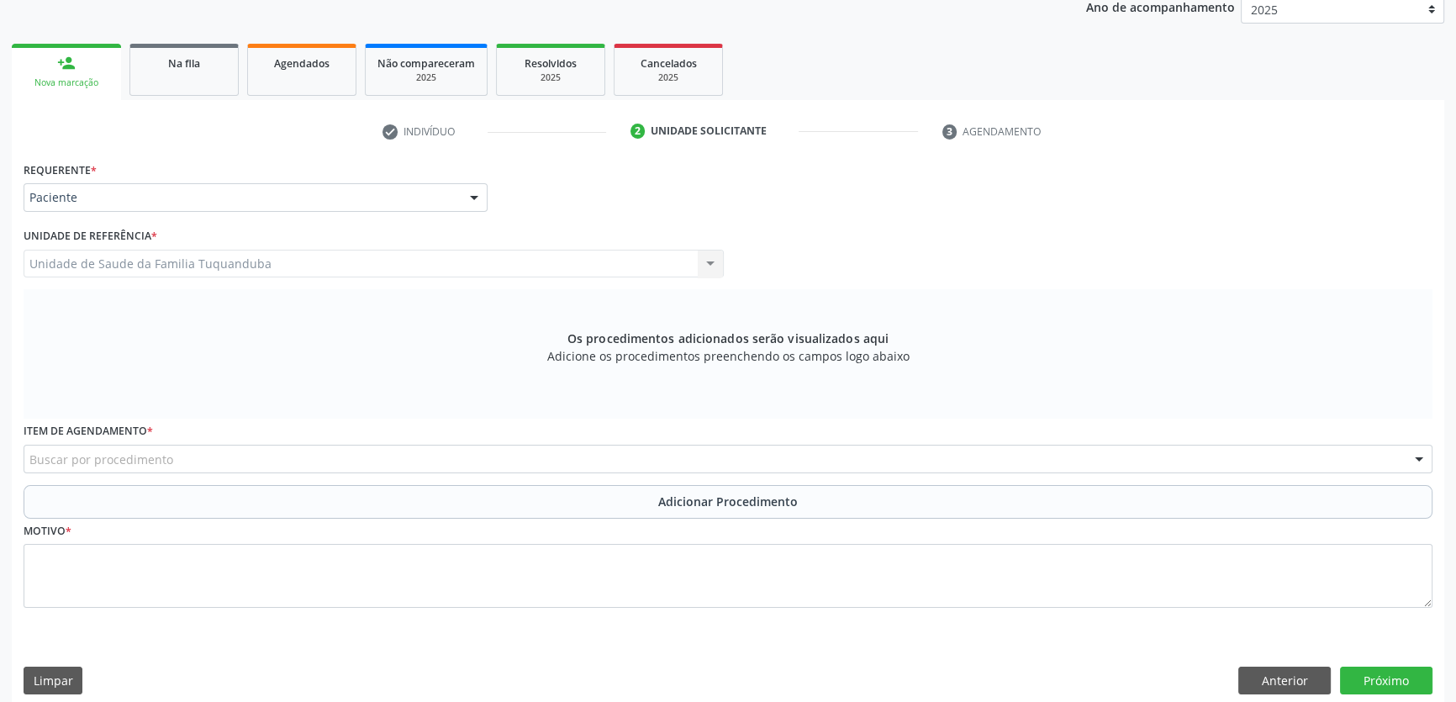
click at [284, 462] on div "Buscar por procedimento" at bounding box center [728, 459] width 1409 height 29
type input "030101004"
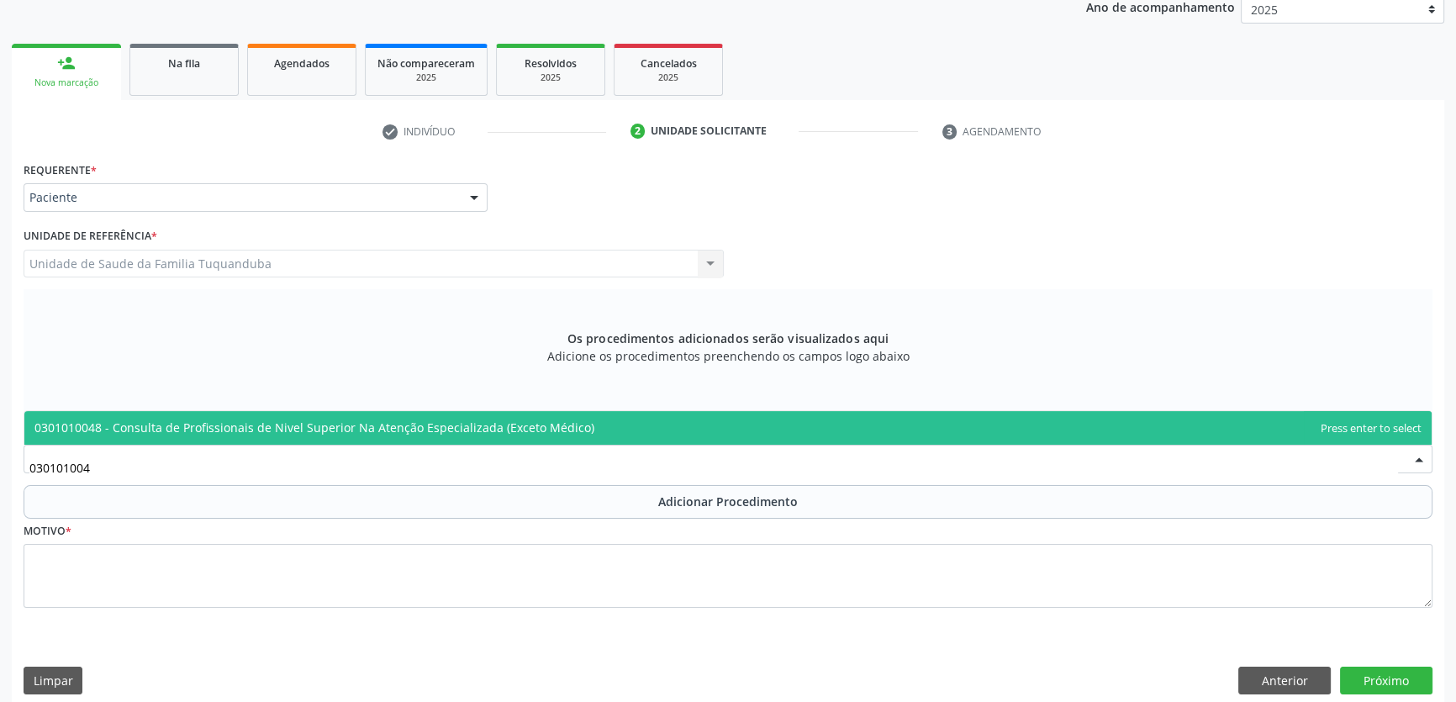
click at [403, 434] on span "0301010048 - Consulta de Profissionais de Nivel Superior Na Atenção Especializa…" at bounding box center [314, 427] width 560 height 16
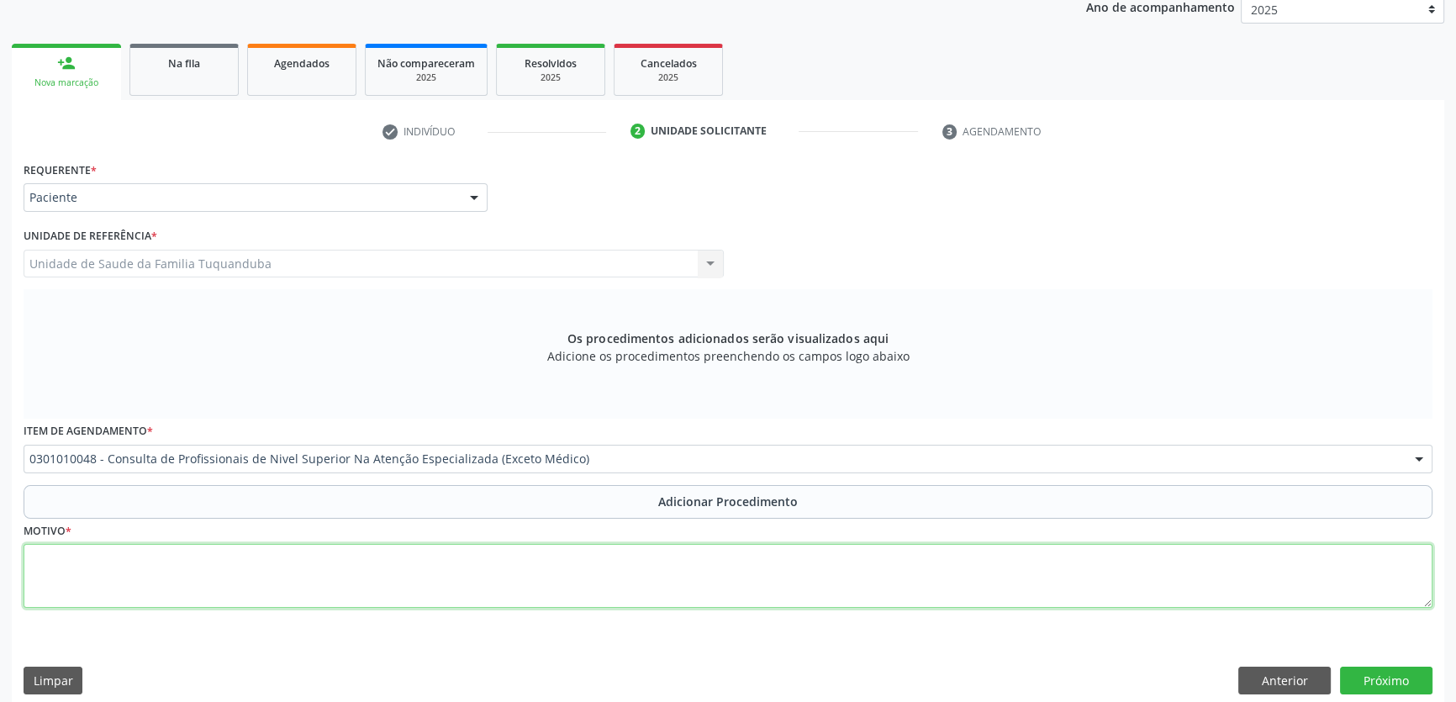
click at [405, 597] on textarea at bounding box center [728, 576] width 1409 height 64
type textarea "E"
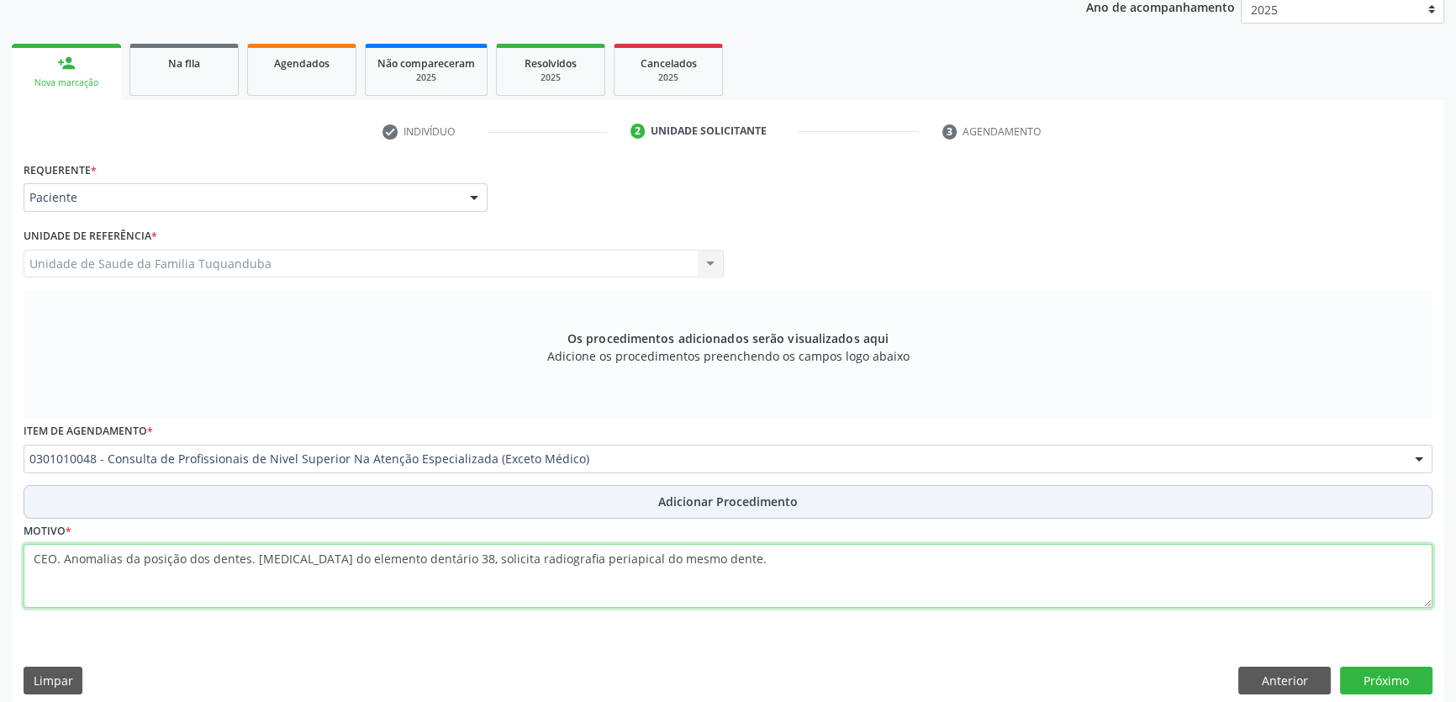
type textarea "CEO. Anomalias da posição dos dentes. [MEDICAL_DATA] do elemento dentário 38, s…"
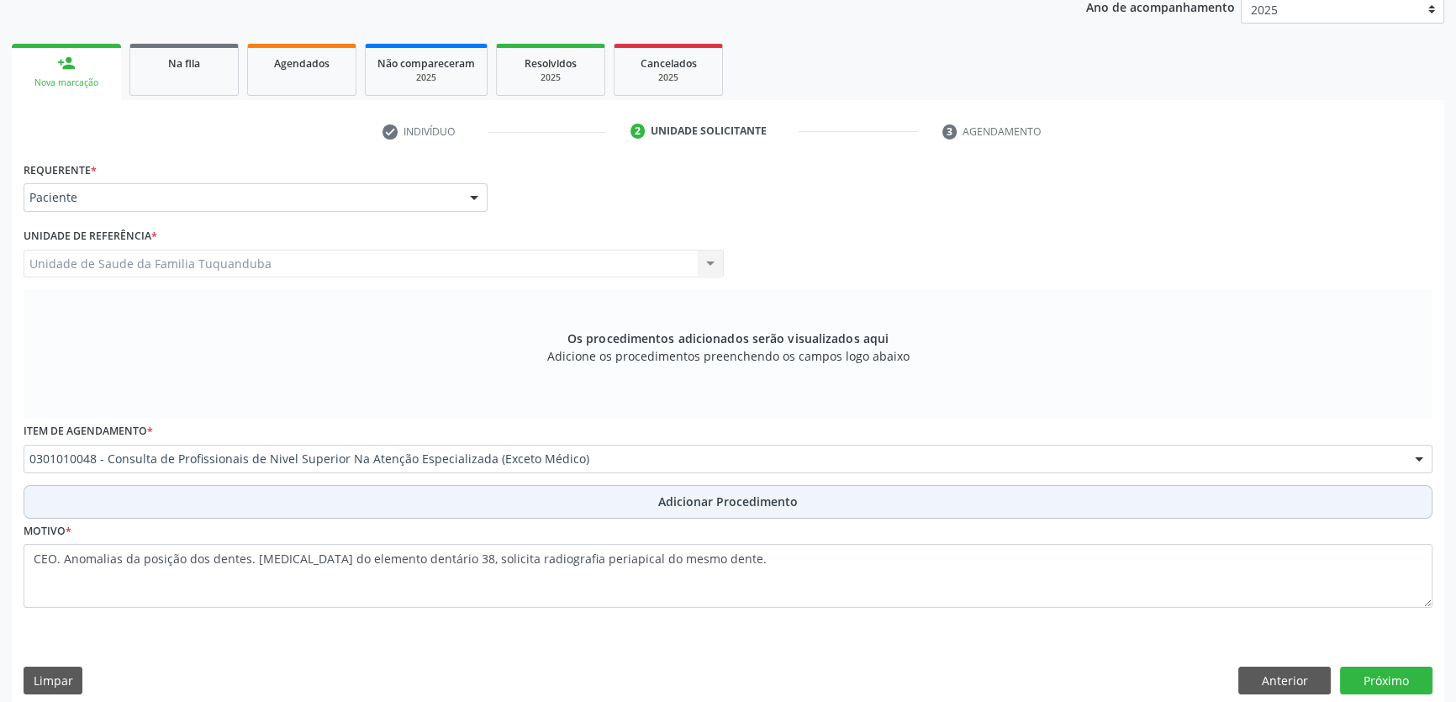
click at [656, 515] on button "Adicionar Procedimento" at bounding box center [728, 502] width 1409 height 34
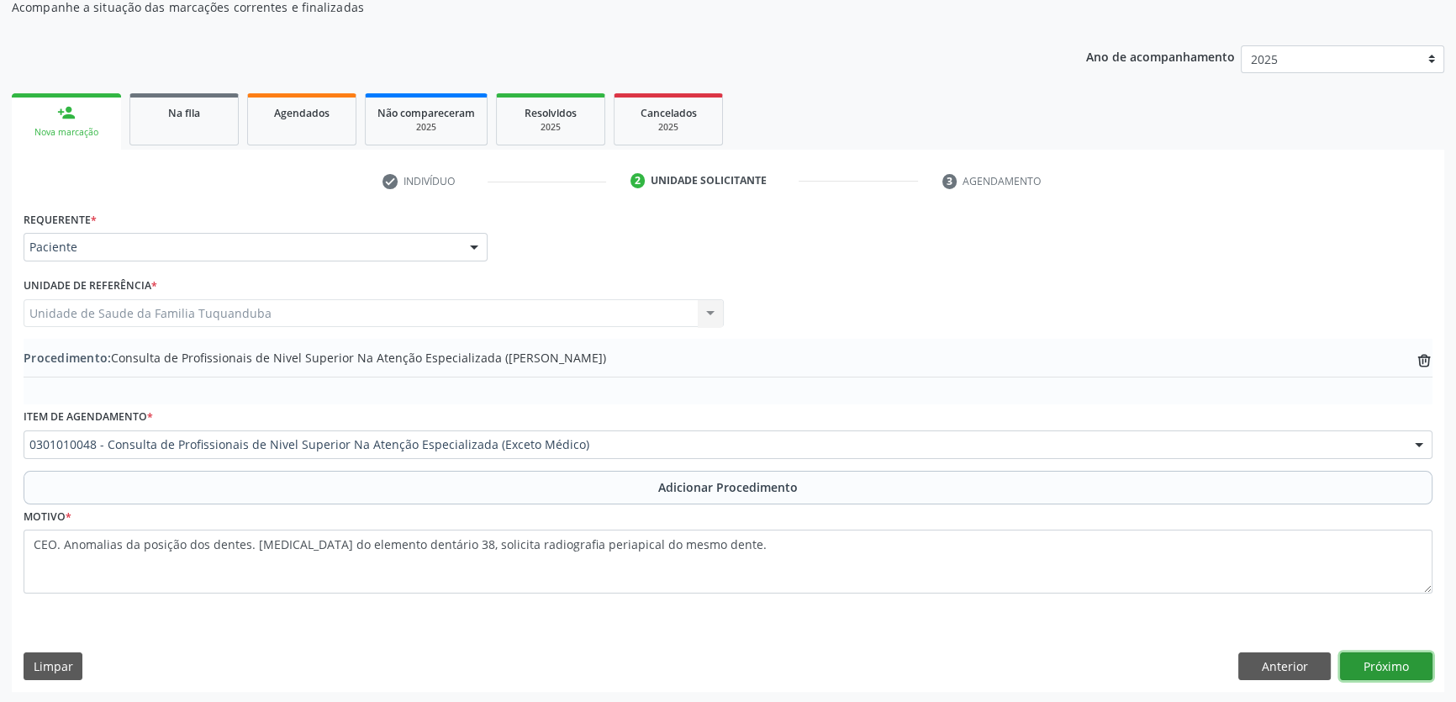
click at [1399, 665] on button "Próximo" at bounding box center [1386, 666] width 92 height 29
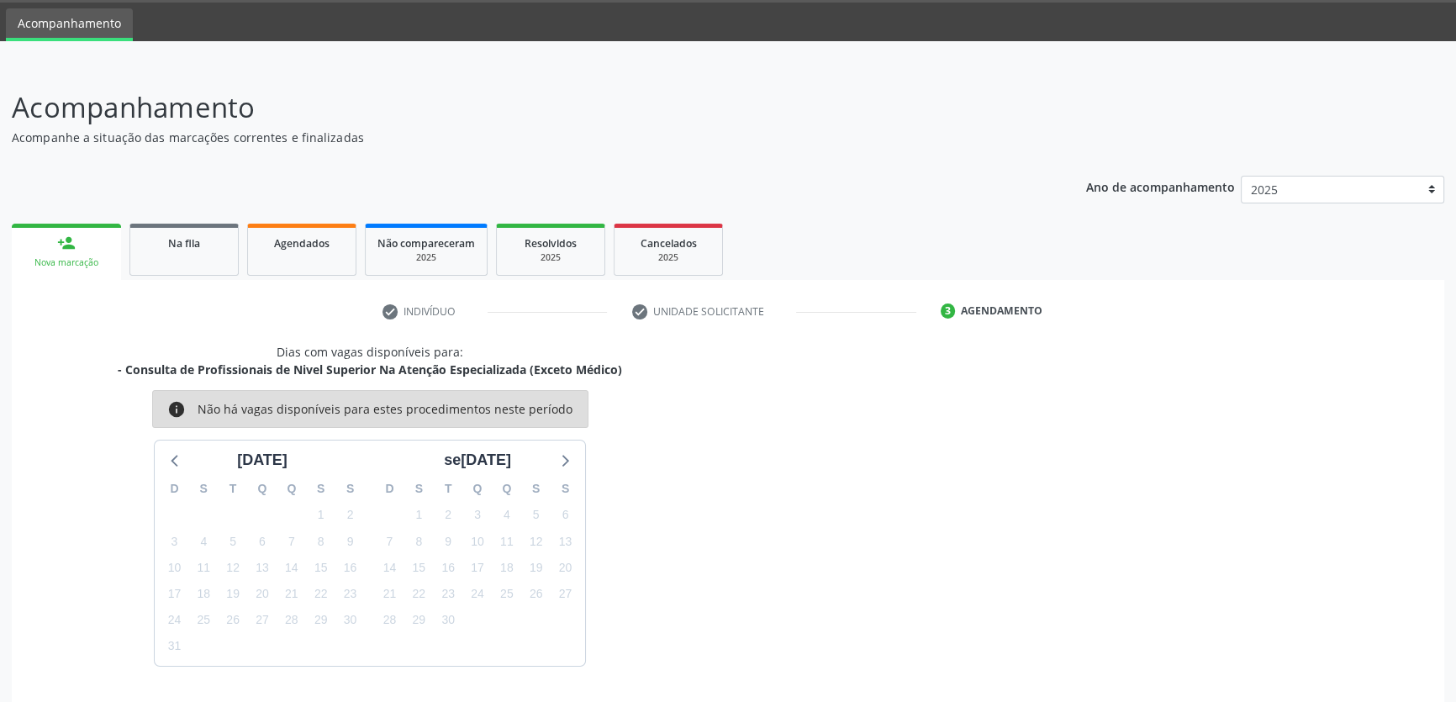
scroll to position [101, 0]
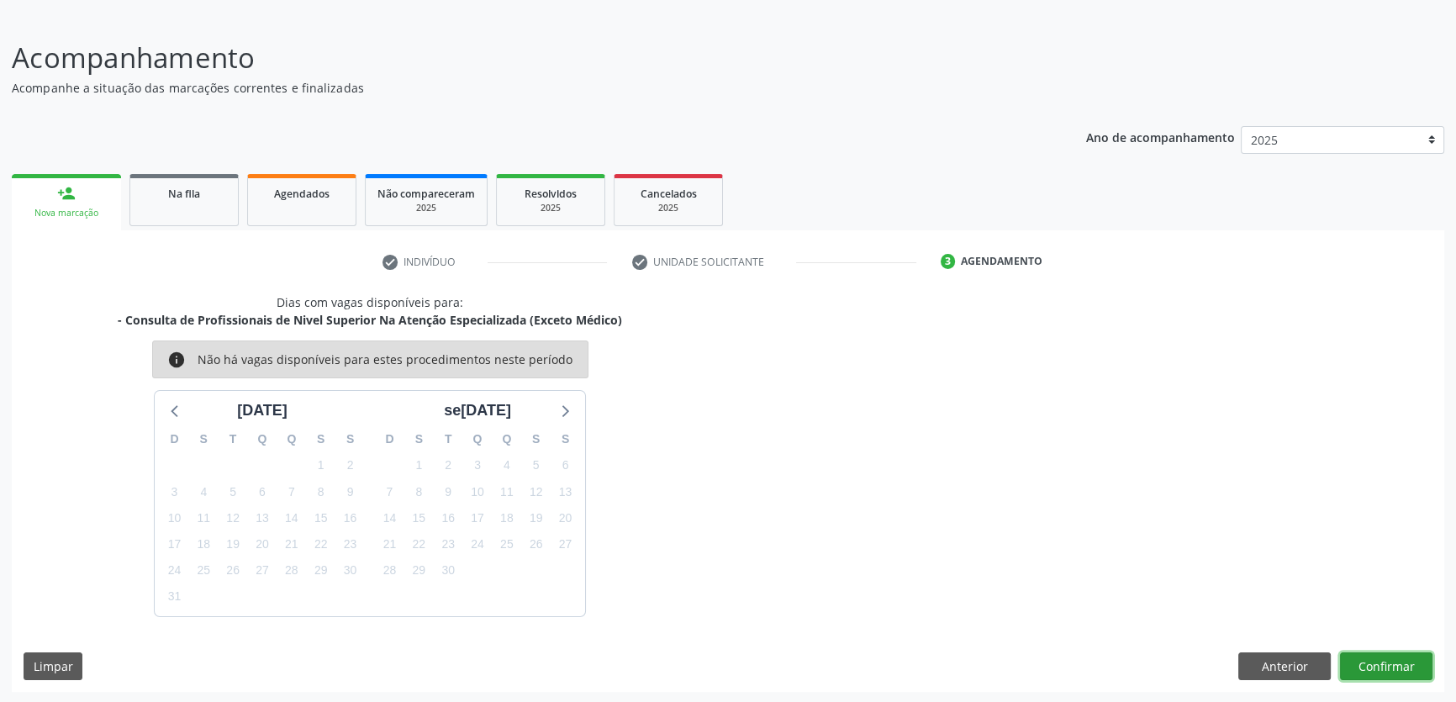
click at [1399, 665] on button "Confirmar" at bounding box center [1386, 666] width 92 height 29
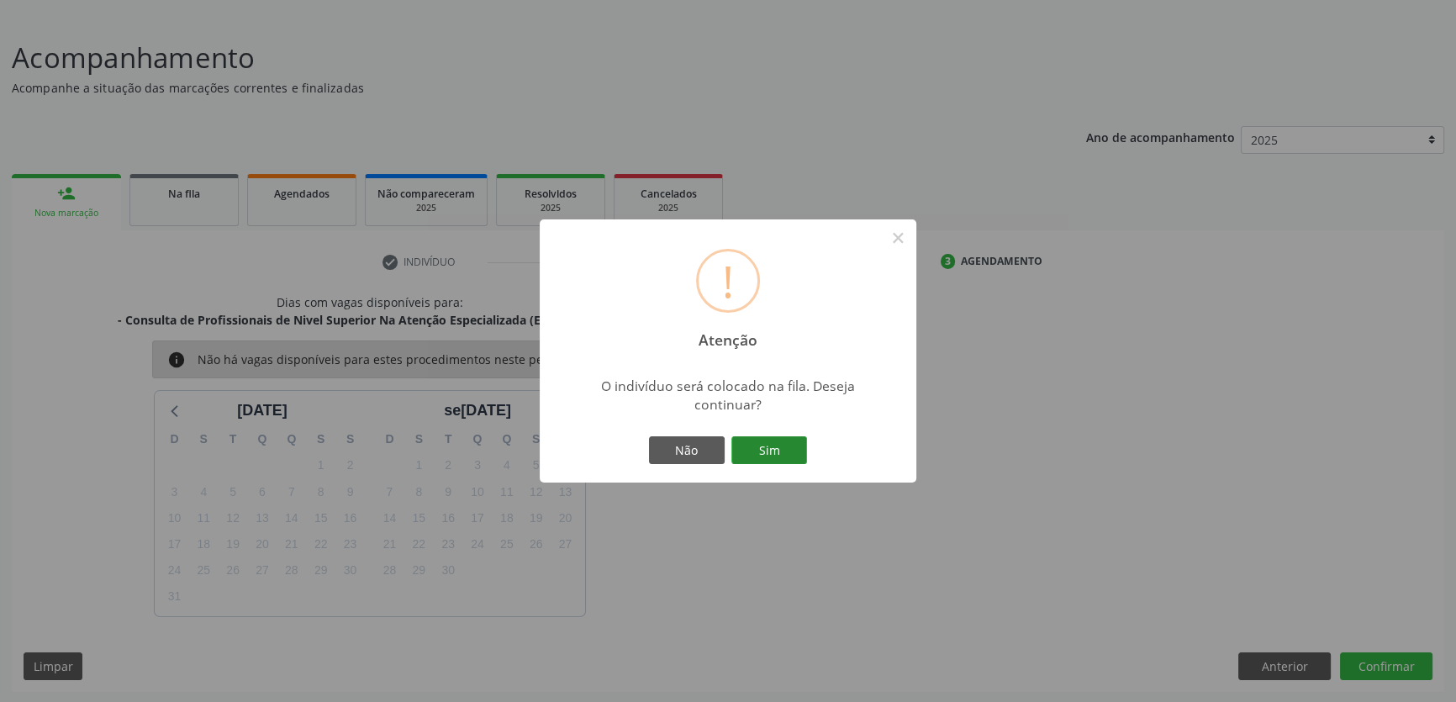
click at [795, 457] on button "Sim" at bounding box center [769, 450] width 76 height 29
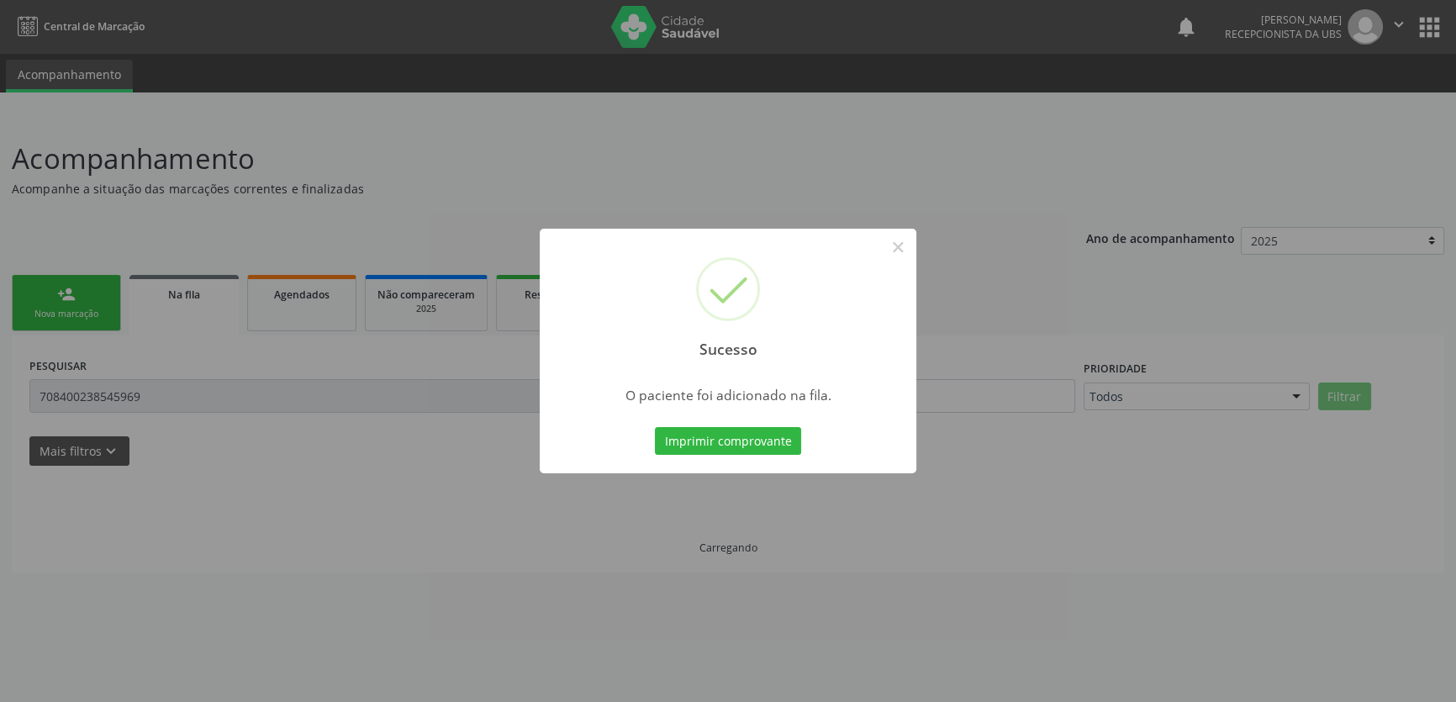
scroll to position [0, 0]
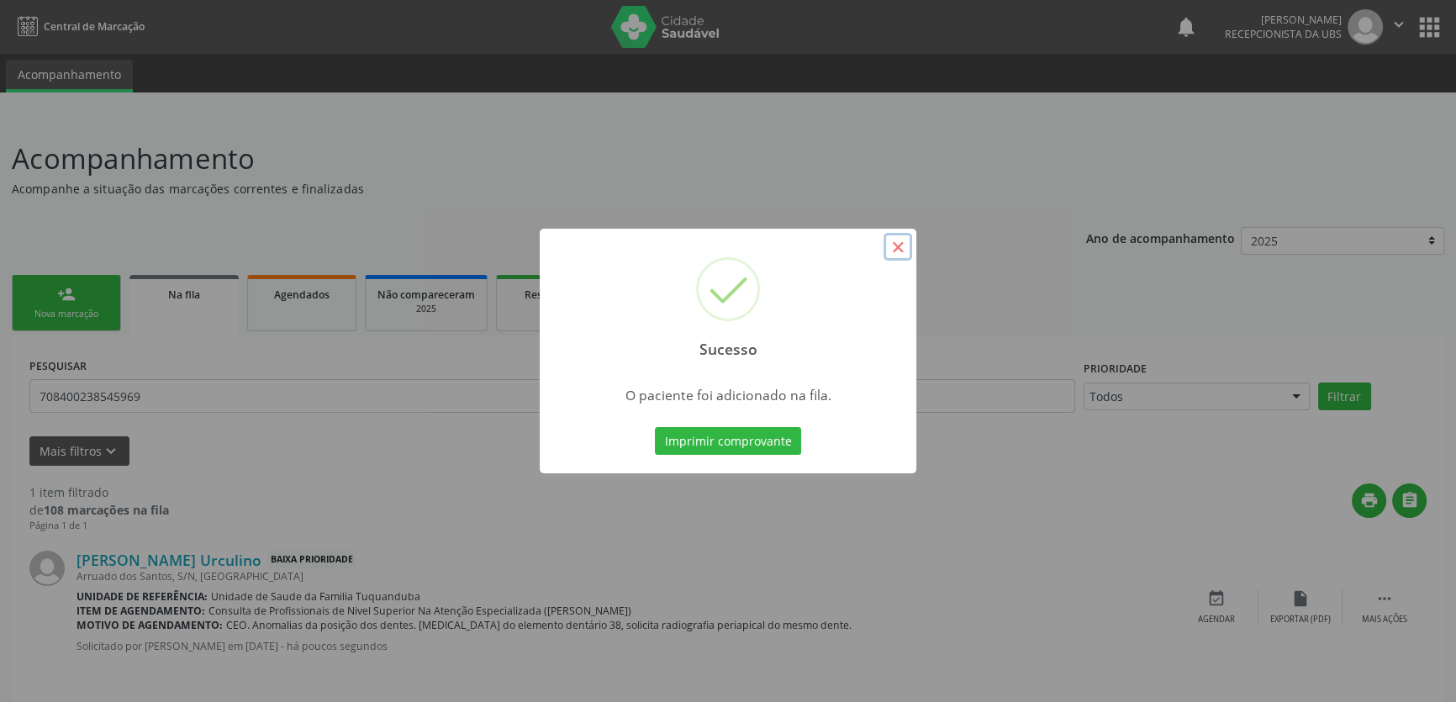
click at [898, 252] on button "×" at bounding box center [897, 247] width 29 height 29
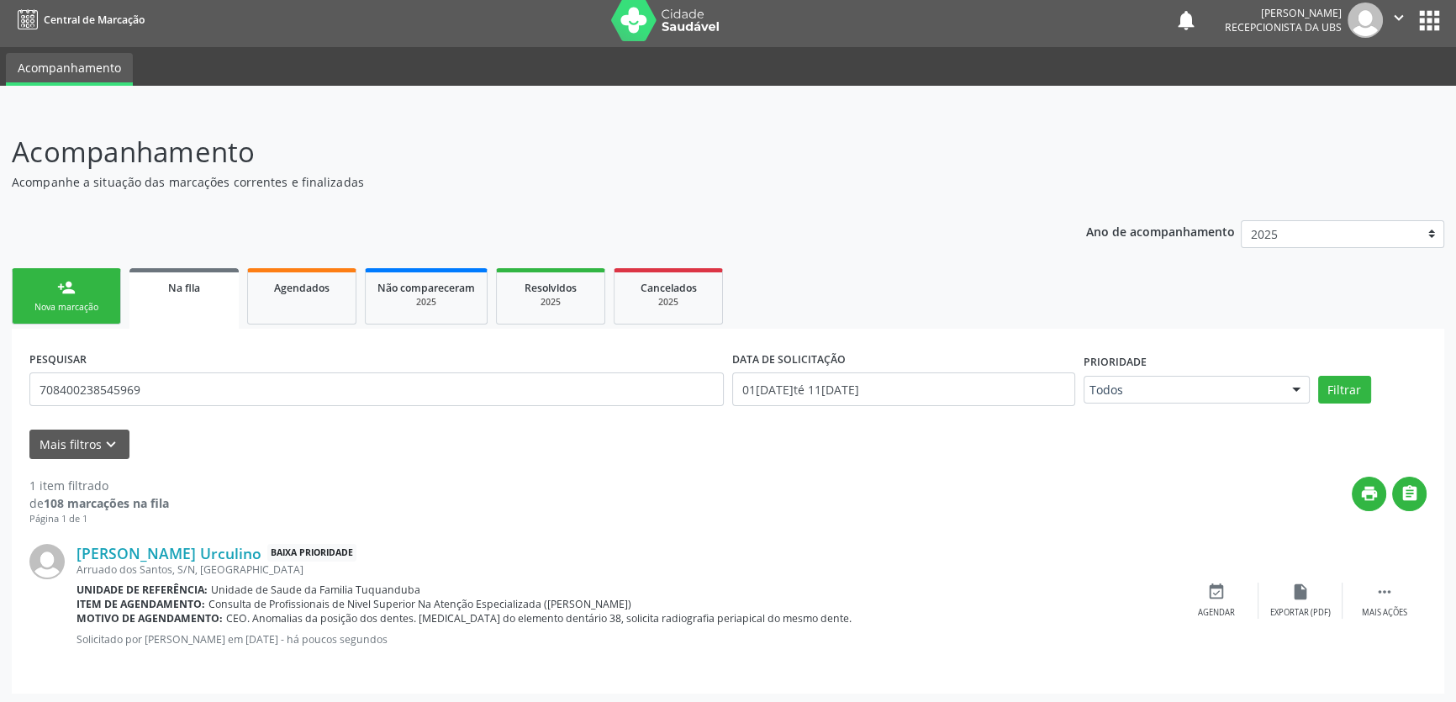
scroll to position [8, 0]
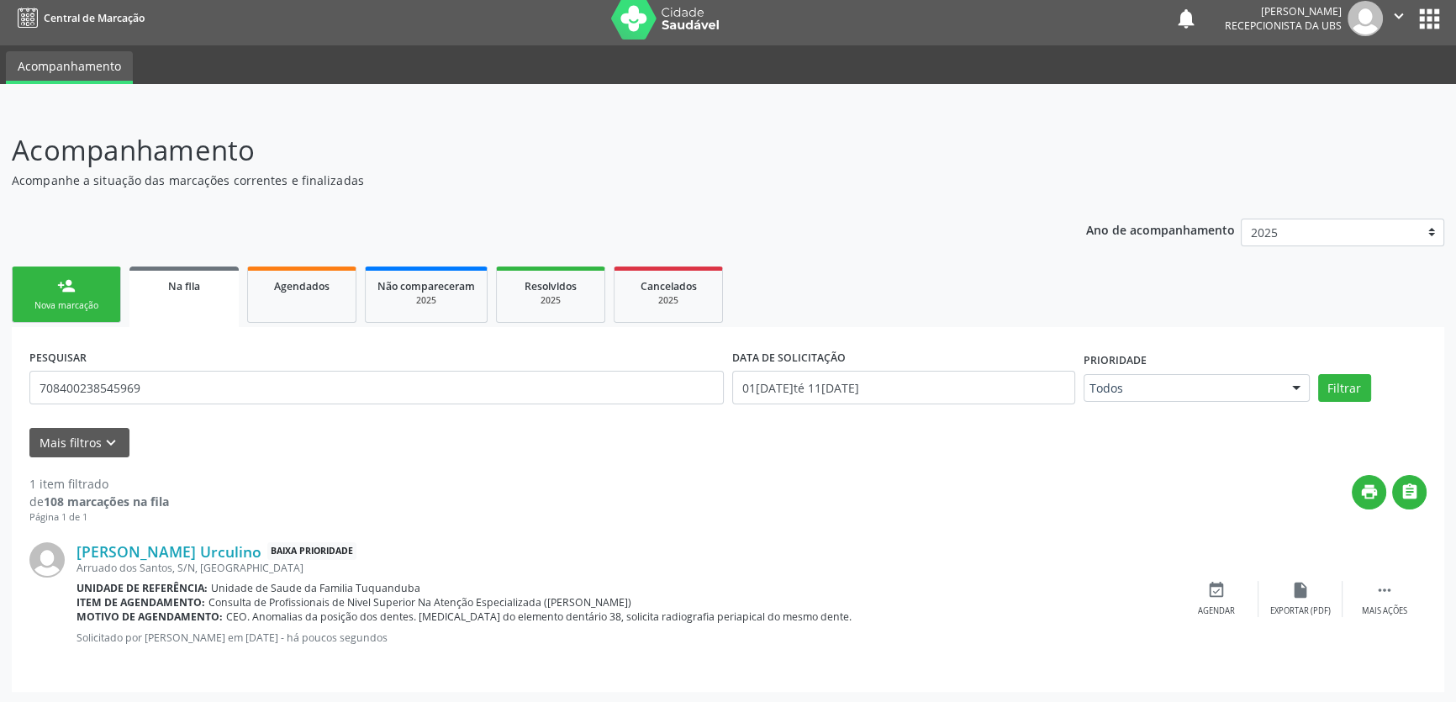
click at [630, 509] on div "print " at bounding box center [798, 500] width 1258 height 50
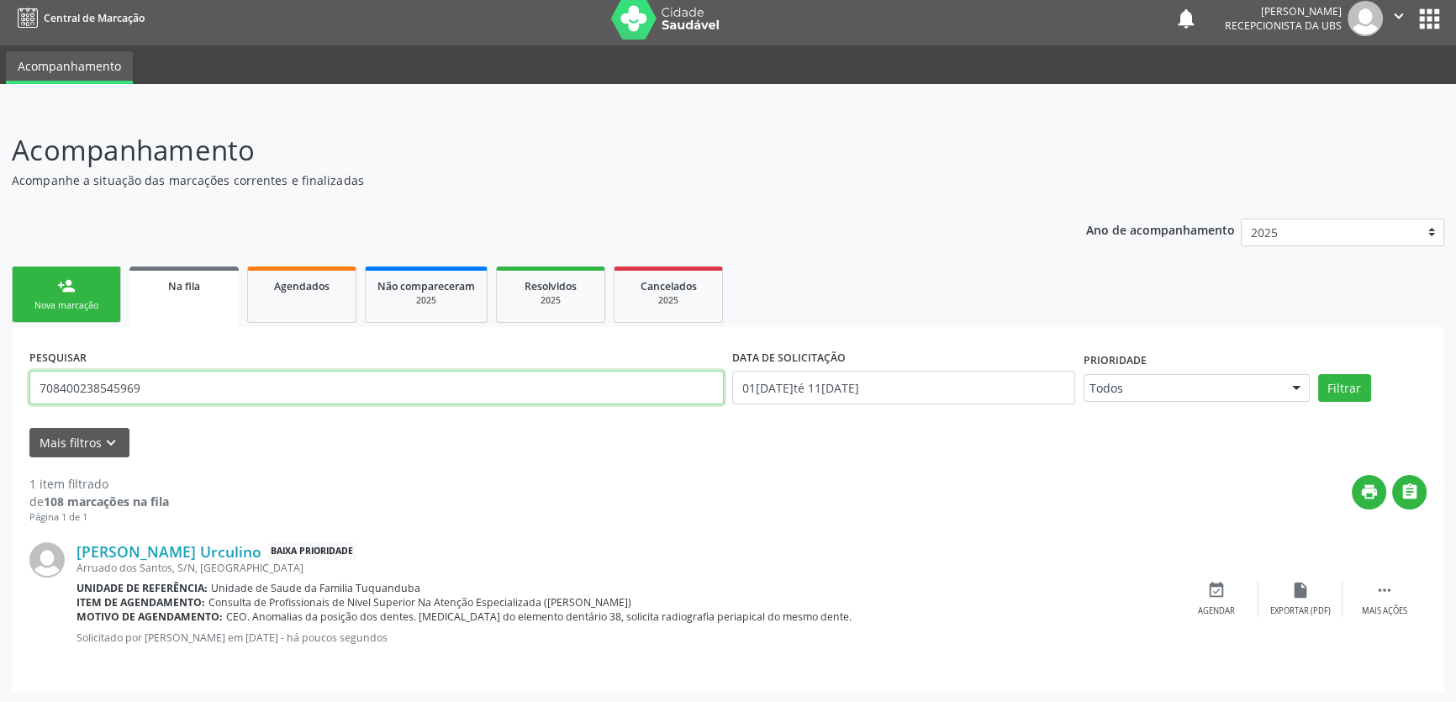
drag, startPoint x: 205, startPoint y: 374, endPoint x: 0, endPoint y: 398, distance: 206.5
click at [0, 398] on div "Acompanhamento Acompanhe a situação das marcações correntes e finalizadas Relat…" at bounding box center [728, 406] width 1456 height 596
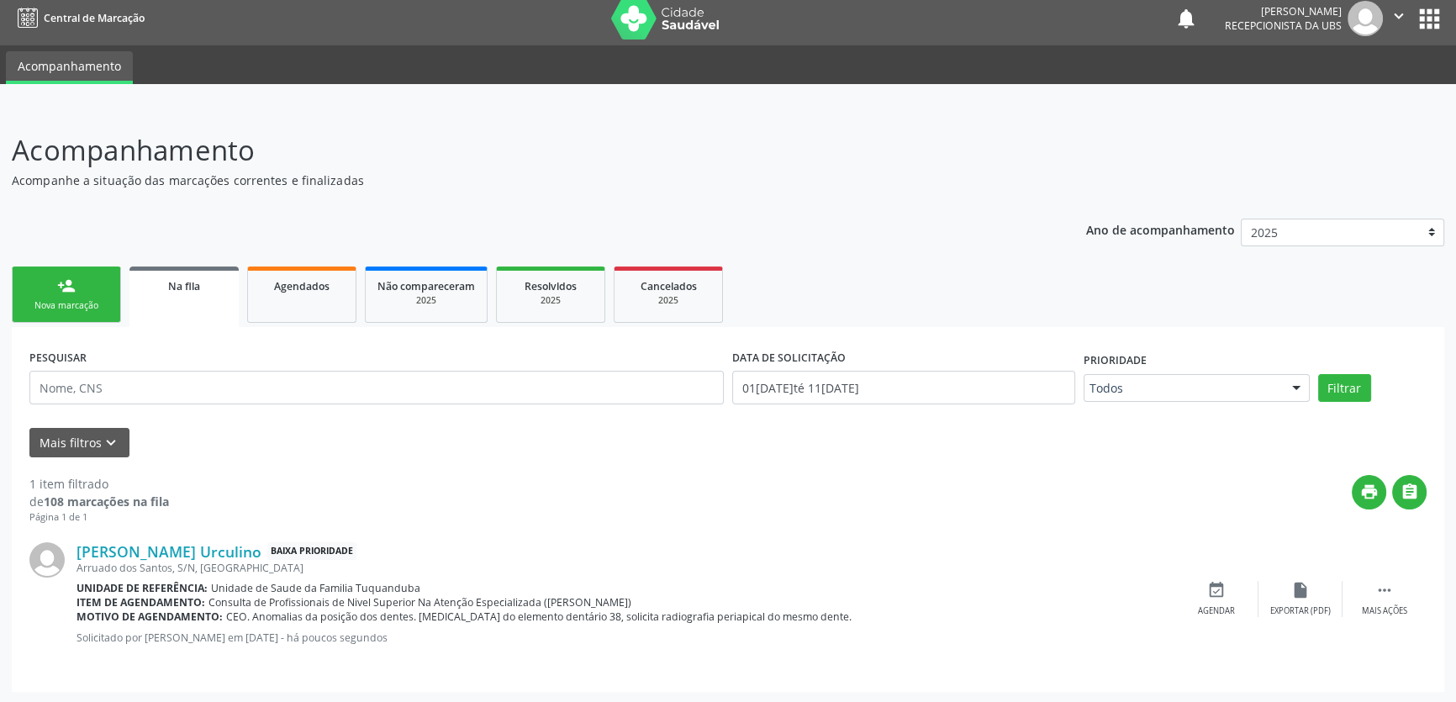
click at [73, 254] on div "Ano de acompanhamento 2025 person_add Nova marcação Na fila Agendados Não compa…" at bounding box center [728, 449] width 1432 height 485
click at [71, 293] on div "person_add" at bounding box center [66, 286] width 18 height 18
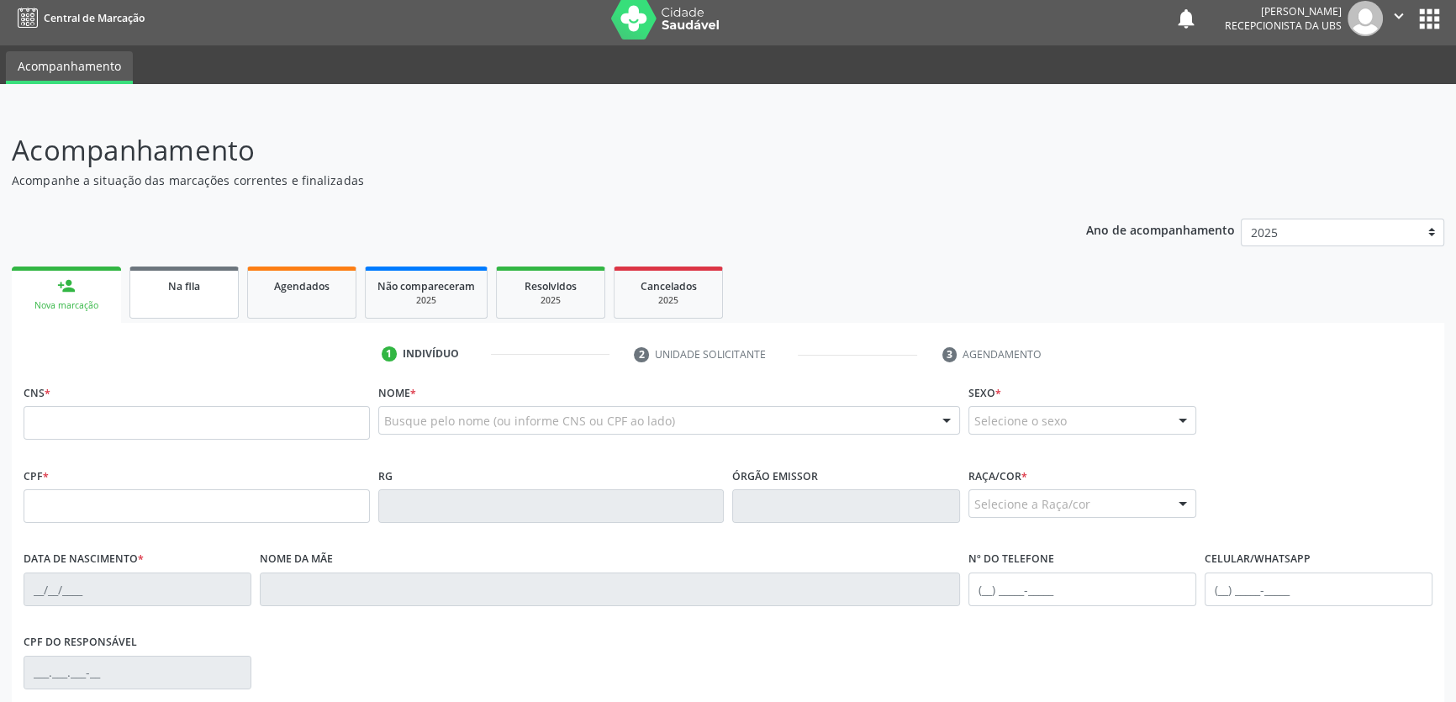
click at [205, 289] on div "Na fila" at bounding box center [184, 286] width 84 height 18
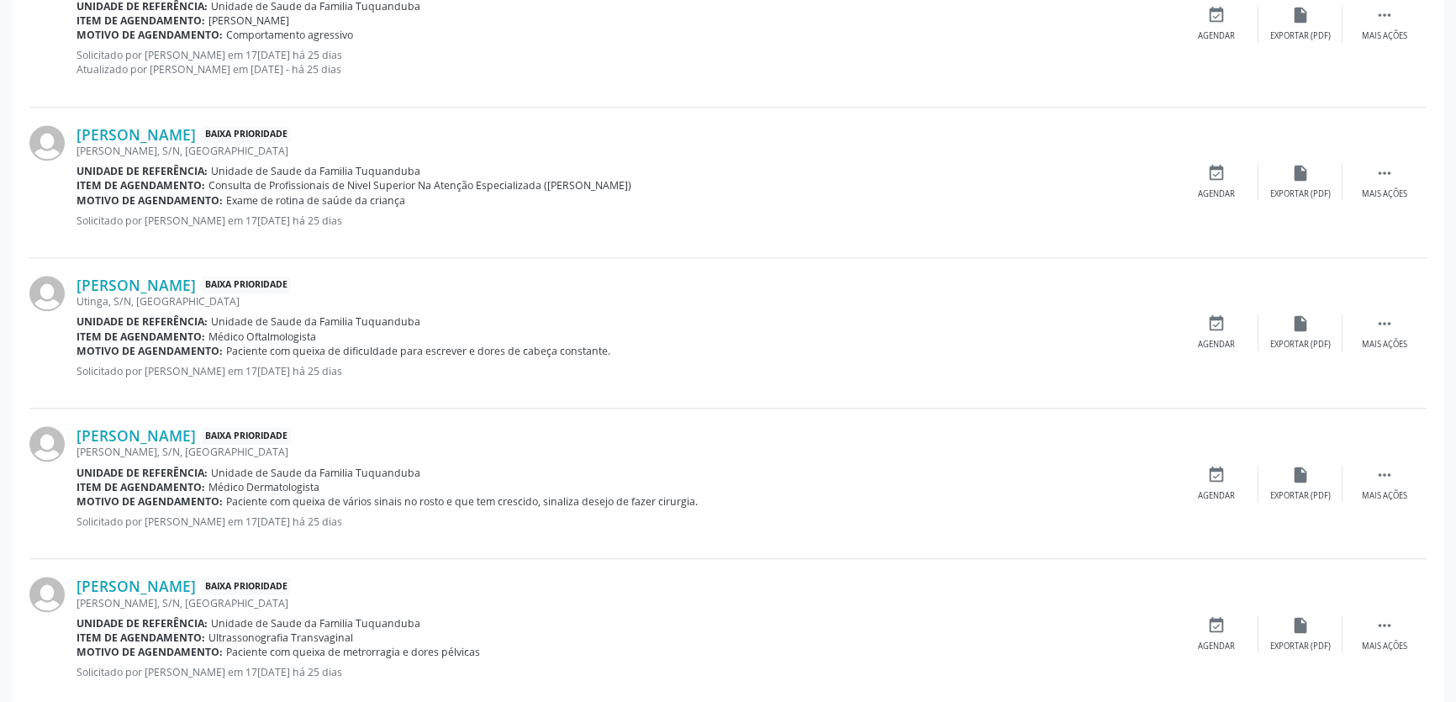
scroll to position [2220, 0]
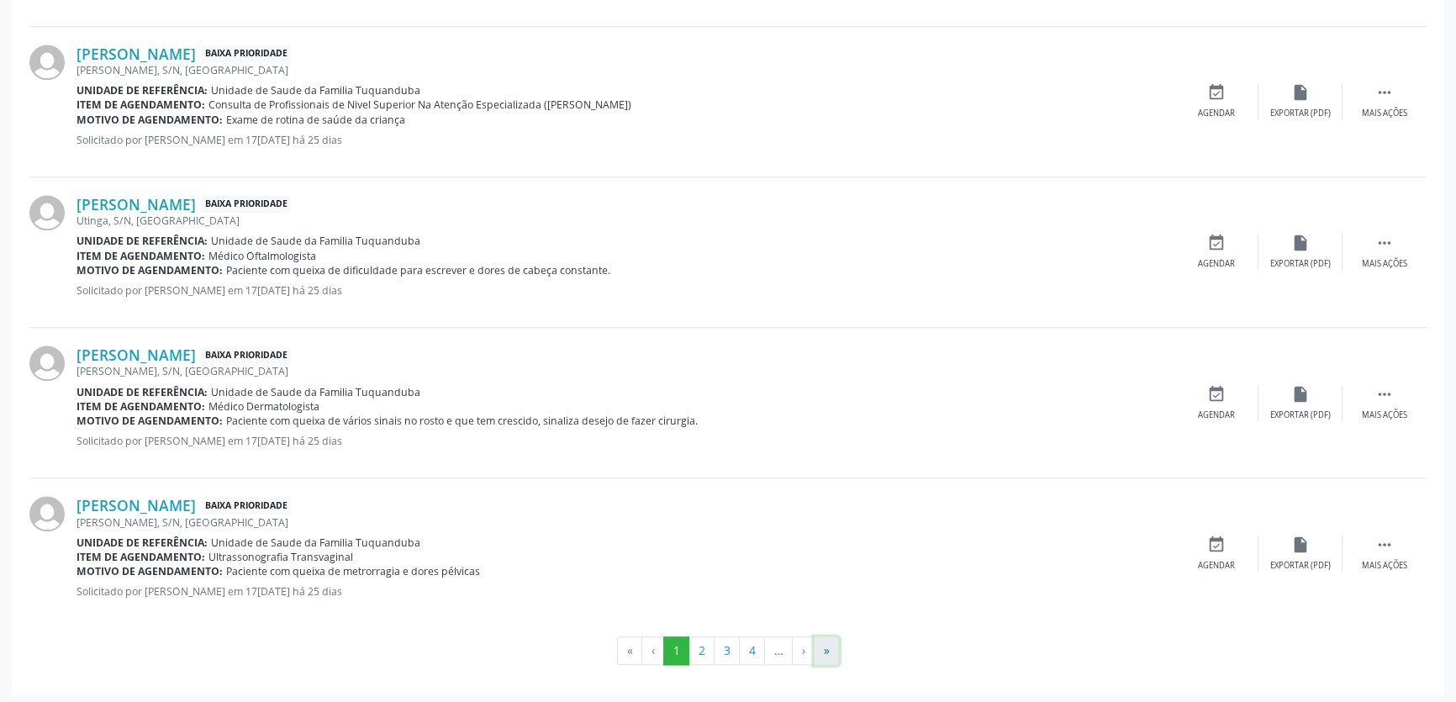
click at [825, 647] on button "»" at bounding box center [826, 650] width 25 height 29
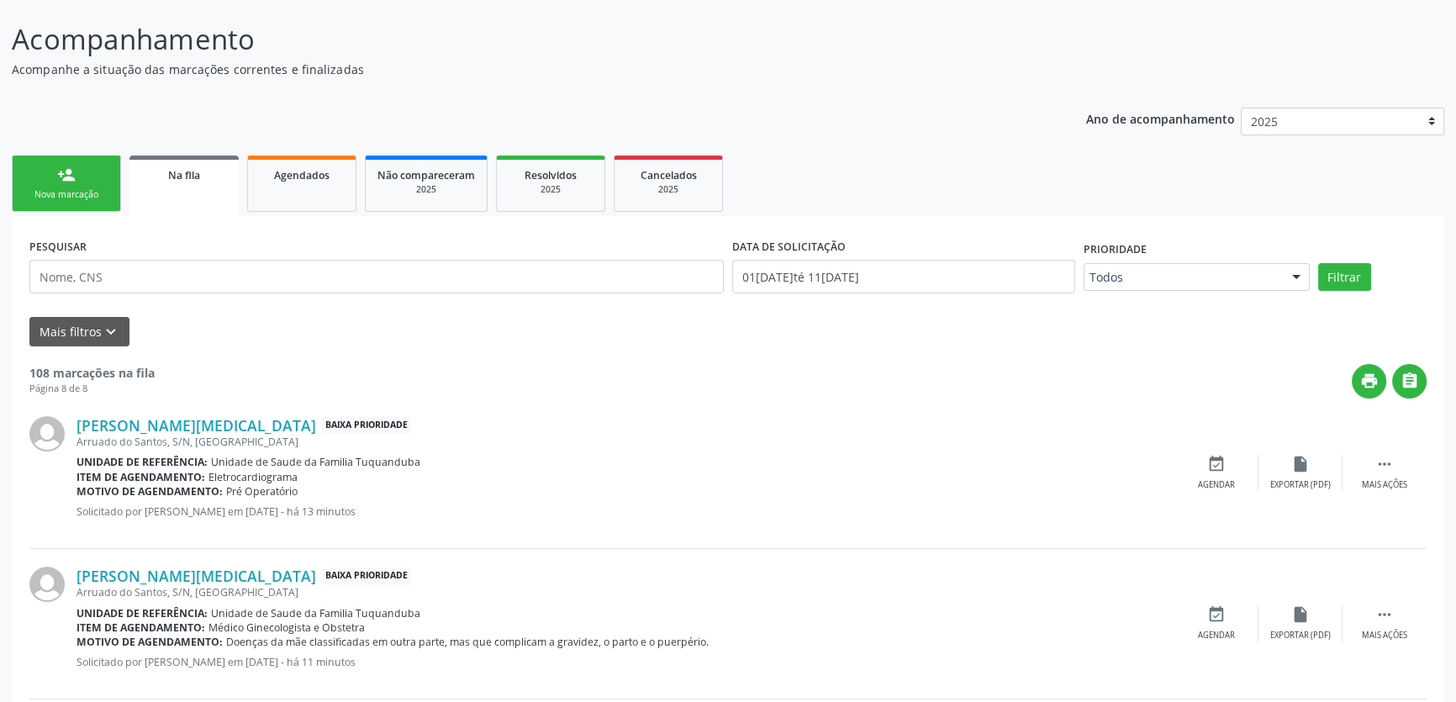
scroll to position [343, 0]
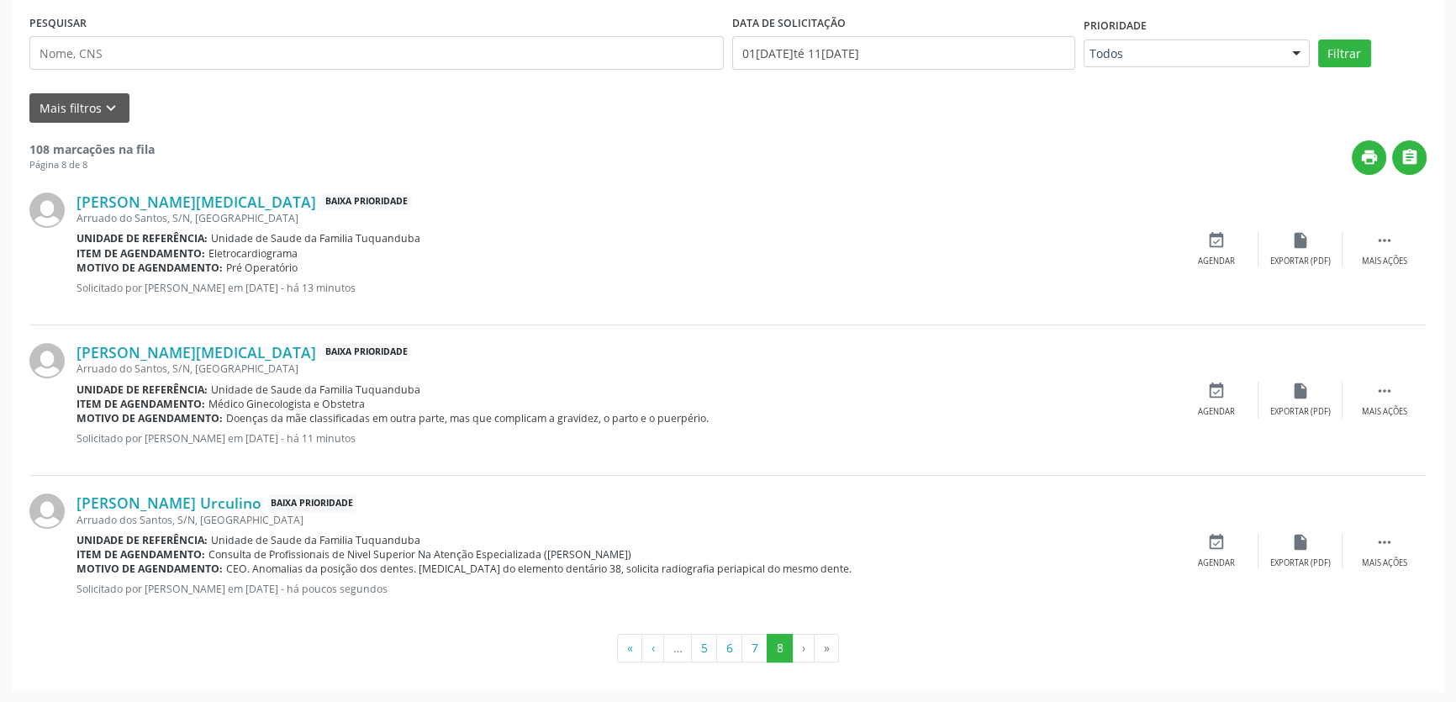
drag, startPoint x: 201, startPoint y: 199, endPoint x: 244, endPoint y: 146, distance: 68.1
click at [243, 109] on div "Mais filtros keyboard_arrow_down" at bounding box center [727, 107] width 1405 height 29
drag, startPoint x: 301, startPoint y: 198, endPoint x: 57, endPoint y: 209, distance: 244.1
click at [57, 209] on div "[PERSON_NAME][MEDICAL_DATA] Baixa Prioridade Arruado do Santos, S/N, [GEOGRAPHI…" at bounding box center [727, 250] width 1397 height 150
copy div "[PERSON_NAME][MEDICAL_DATA]"
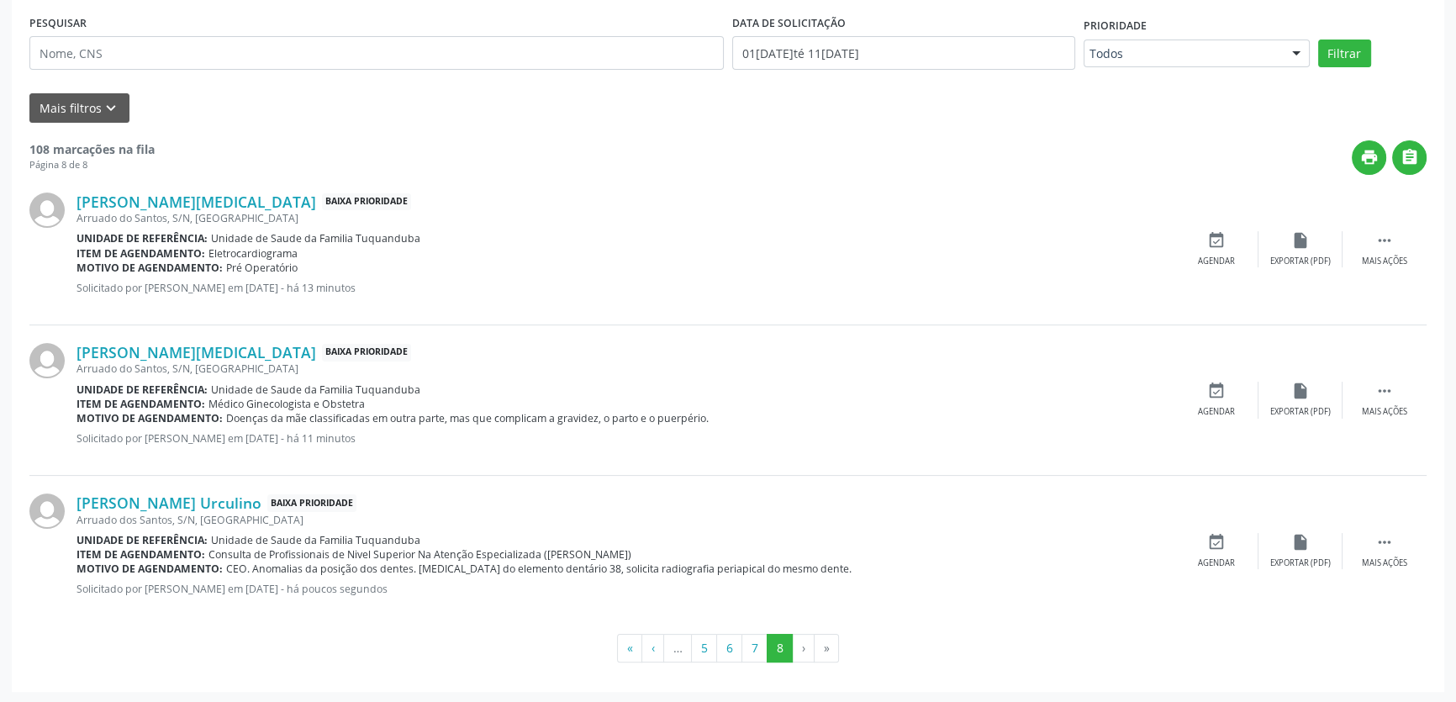
click at [423, 219] on div "Arruado do Santos, S/N, [GEOGRAPHIC_DATA]" at bounding box center [625, 218] width 1098 height 14
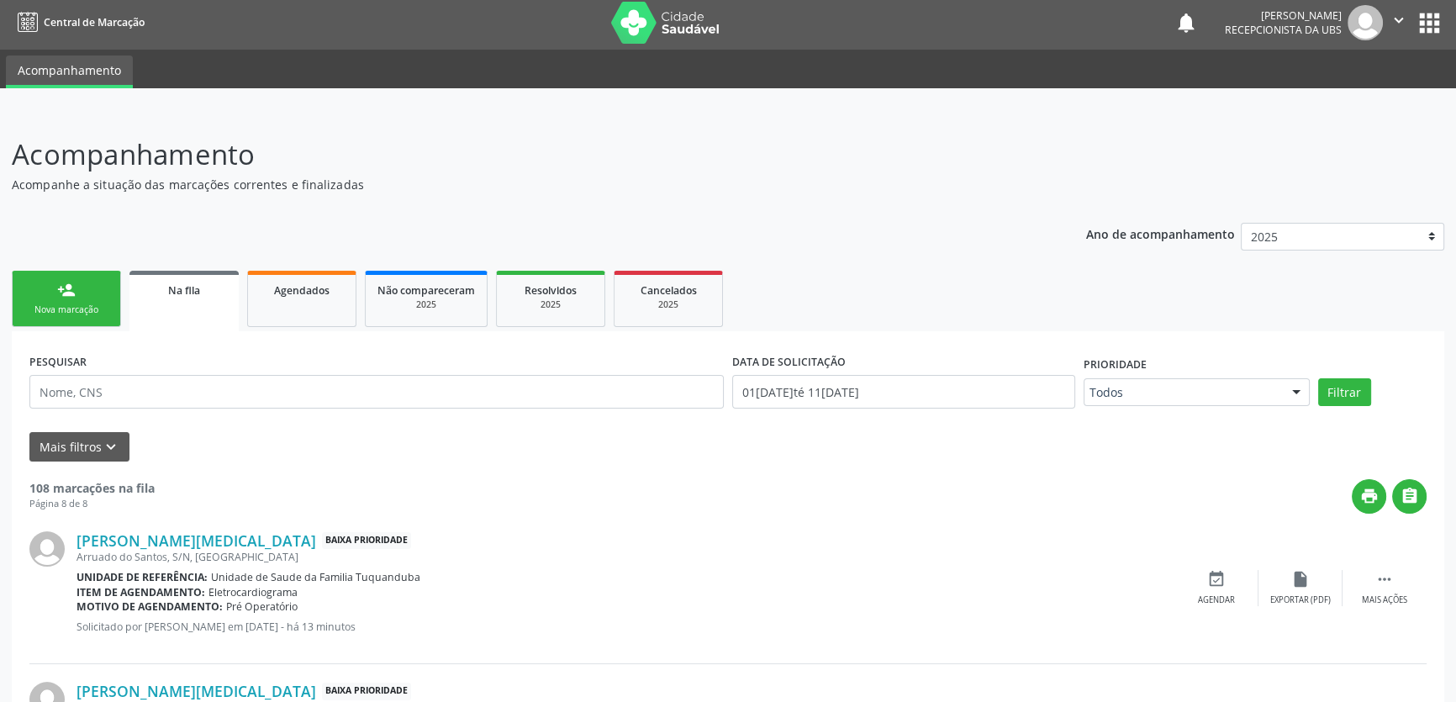
scroll to position [0, 0]
